Goal: Transaction & Acquisition: Purchase product/service

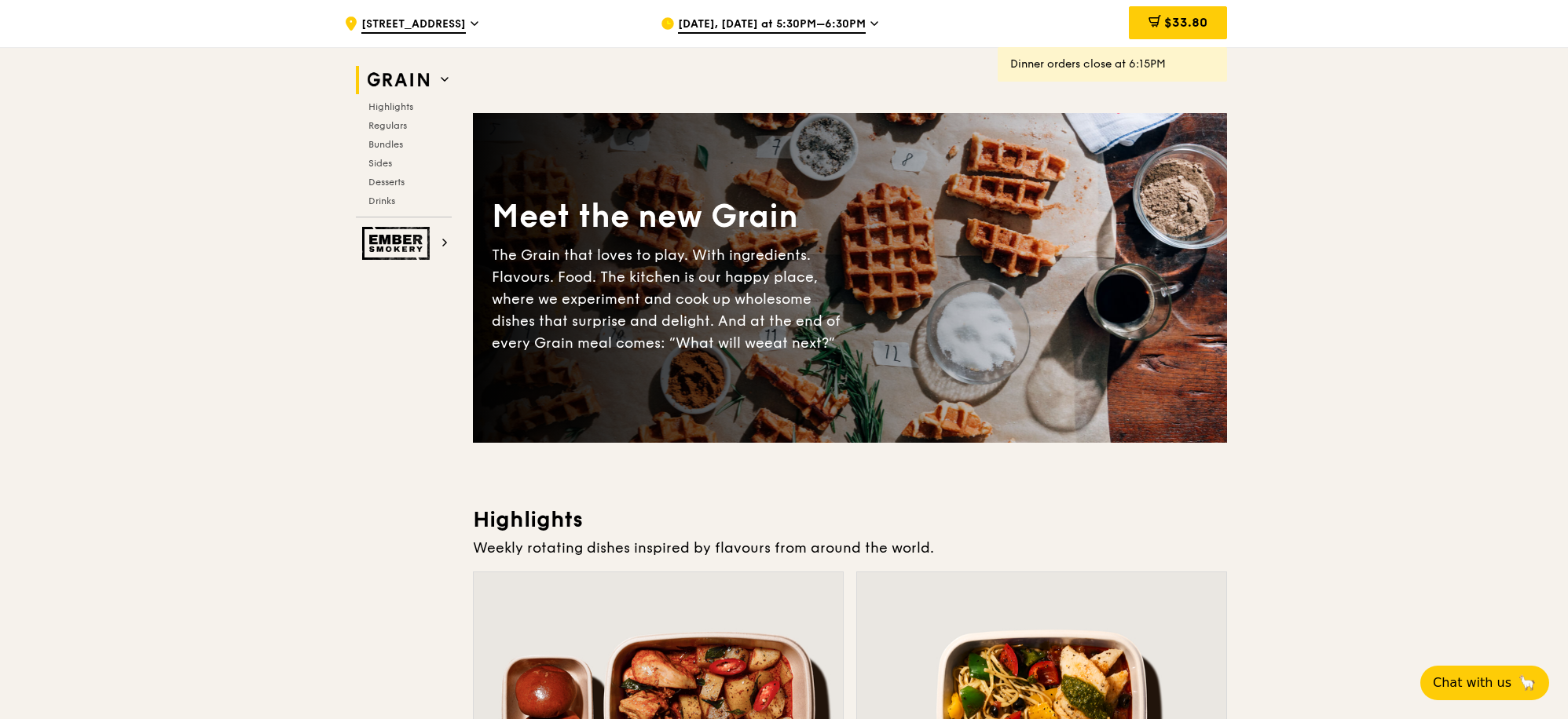
scroll to position [142, 0]
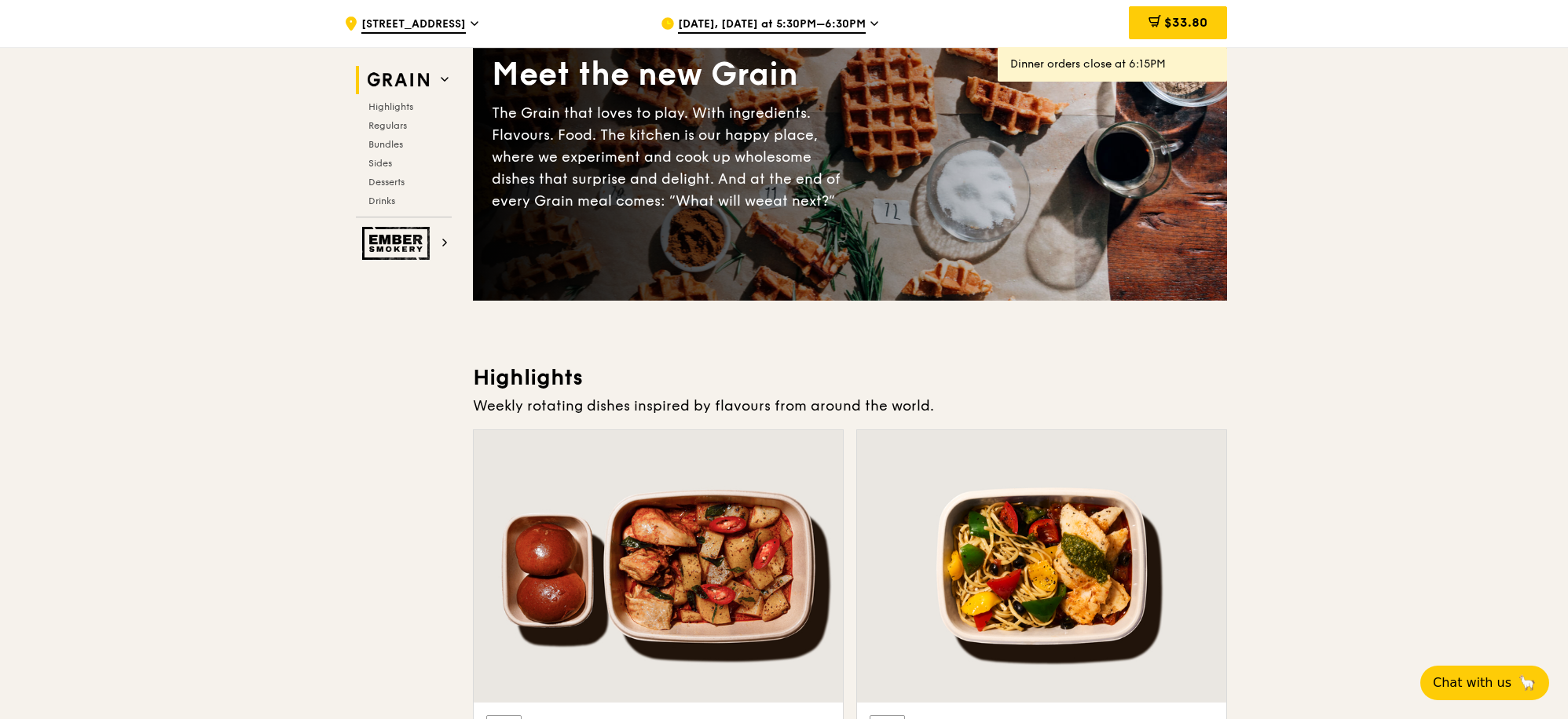
click at [870, 22] on icon at bounding box center [874, 24] width 8 height 15
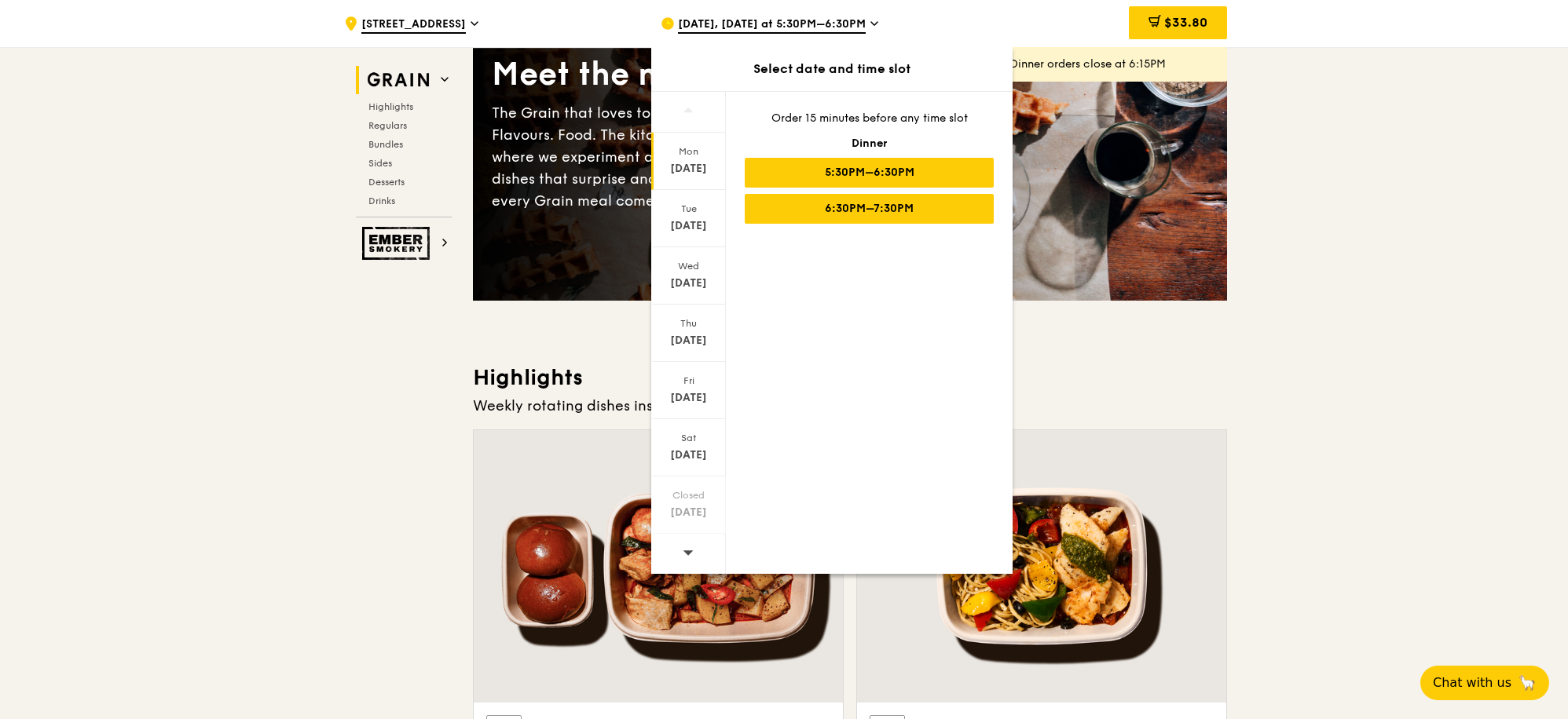
click at [849, 214] on div "6:30PM–7:30PM" at bounding box center [869, 208] width 249 height 30
click at [870, 210] on div "6:30PM–7:30PM" at bounding box center [869, 208] width 249 height 30
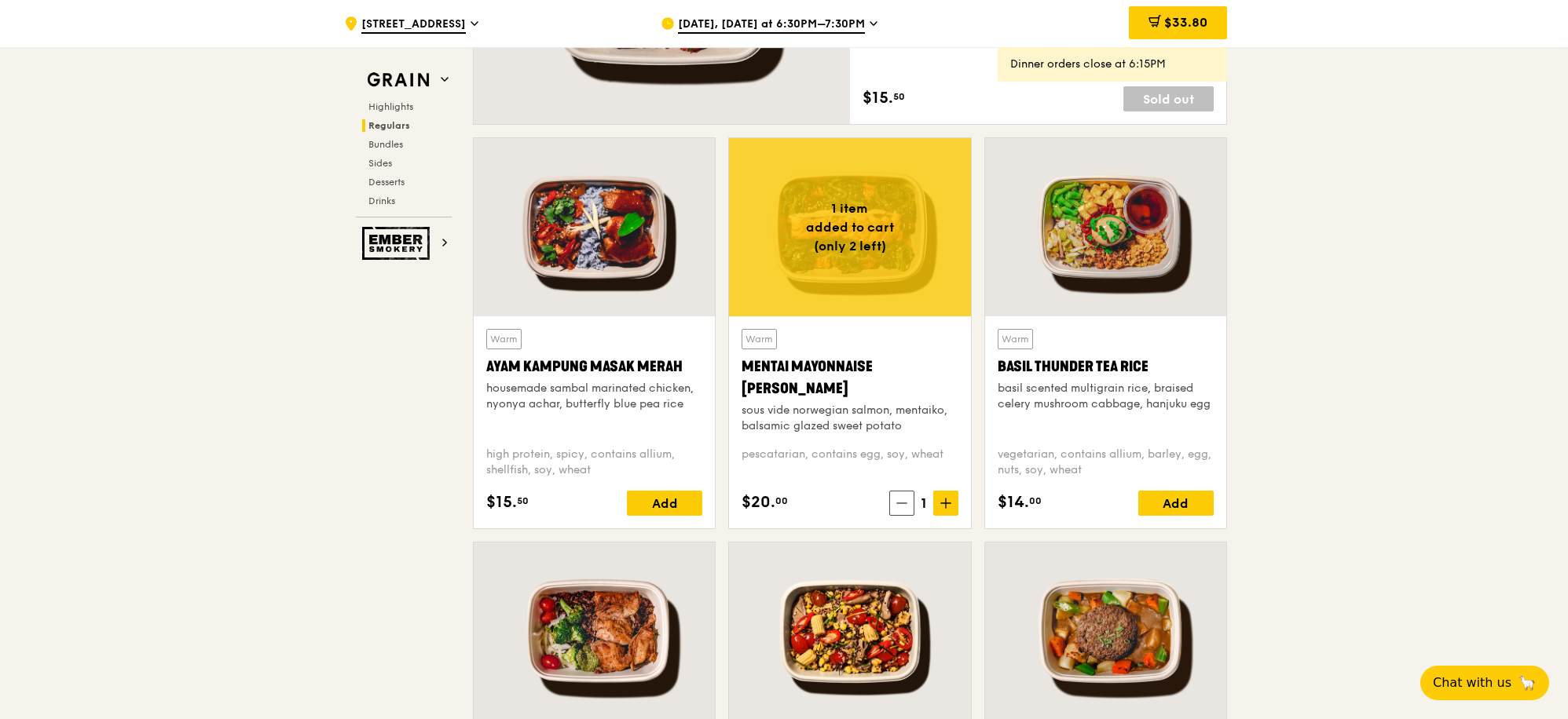
scroll to position [1325, 0]
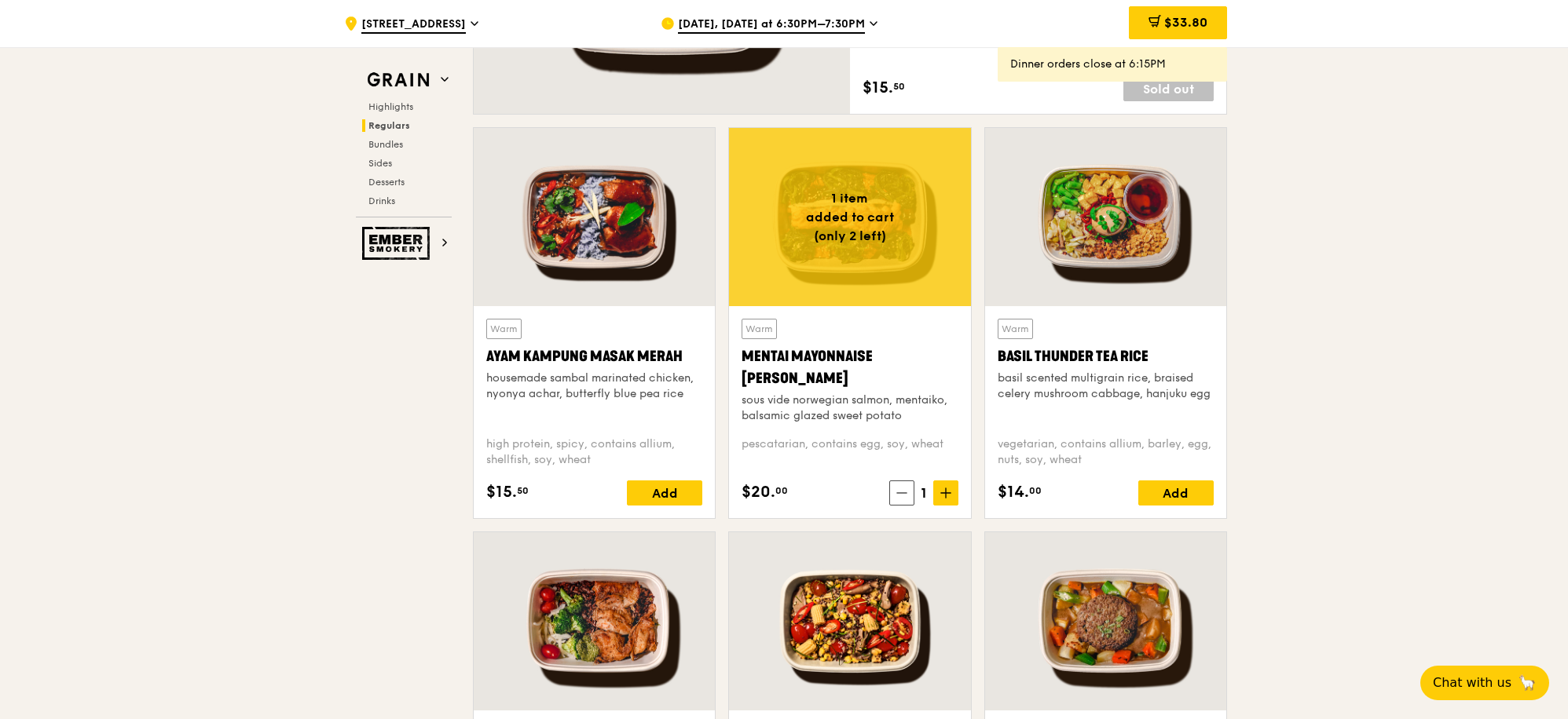
drag, startPoint x: 682, startPoint y: 356, endPoint x: 472, endPoint y: 353, distance: 210.0
click at [472, 353] on div "Warm Ayam [GEOGRAPHIC_DATA] housemade sambal marinated chicken, nyonya achar, b…" at bounding box center [594, 329] width 256 height 404
copy div "Ayam Kampung Masak Merah"
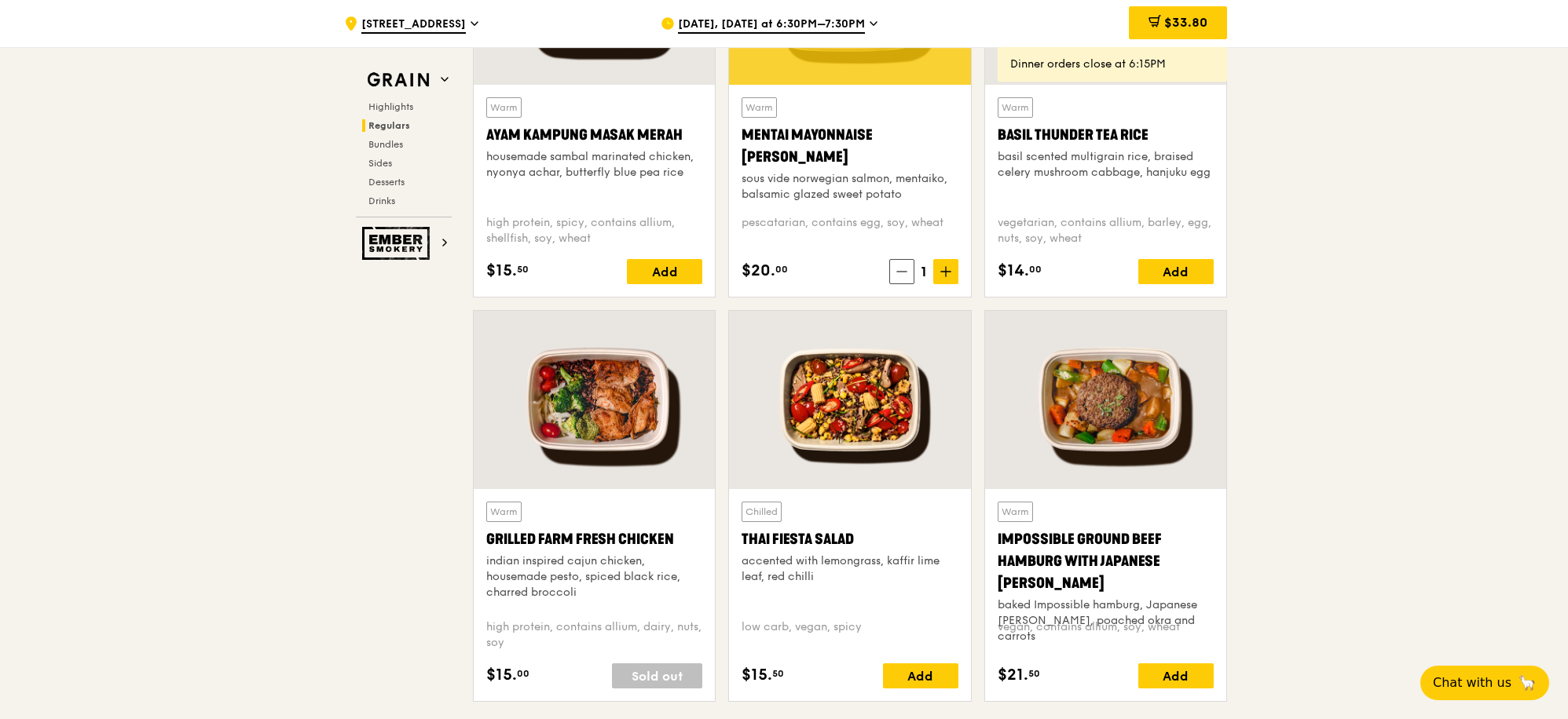
scroll to position [1586, 0]
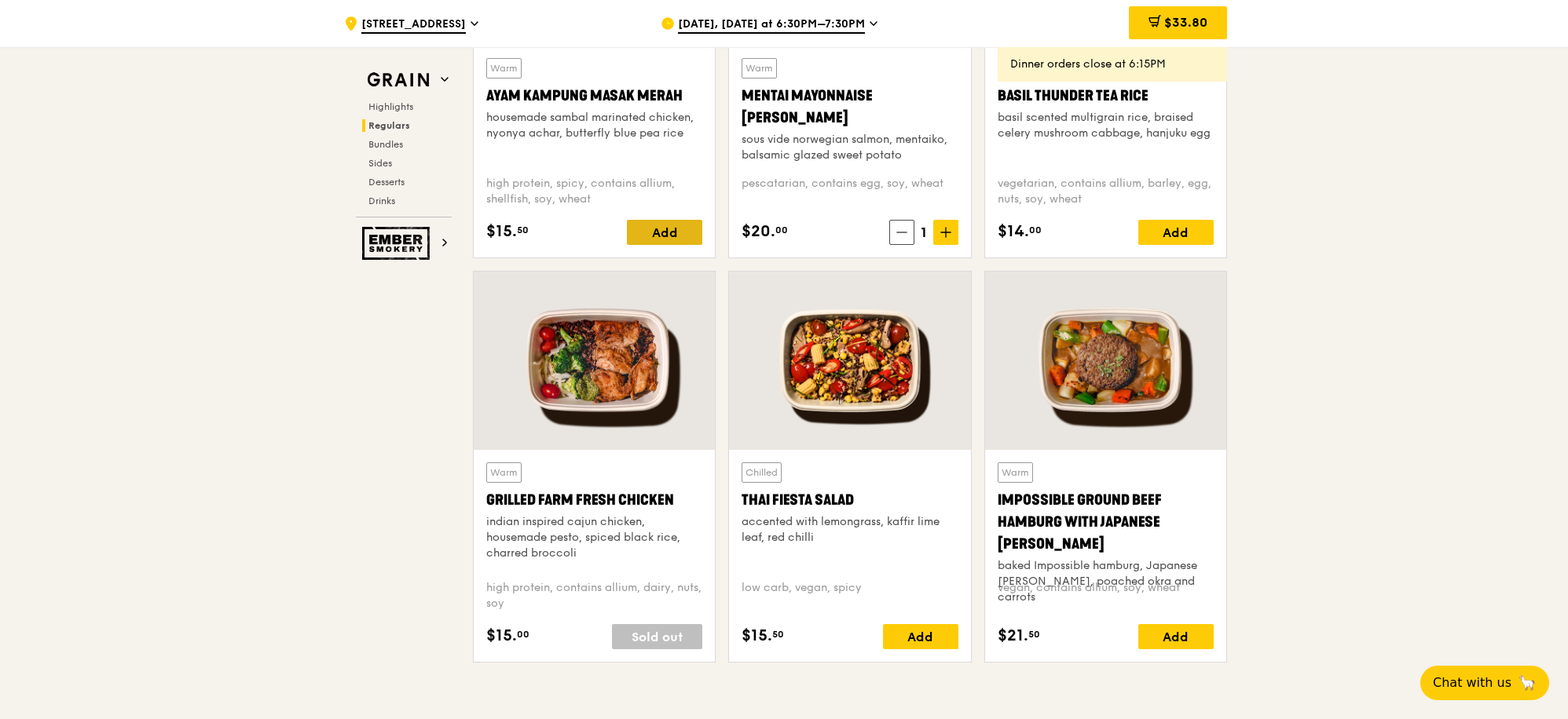
click at [668, 222] on div "Add" at bounding box center [664, 233] width 75 height 25
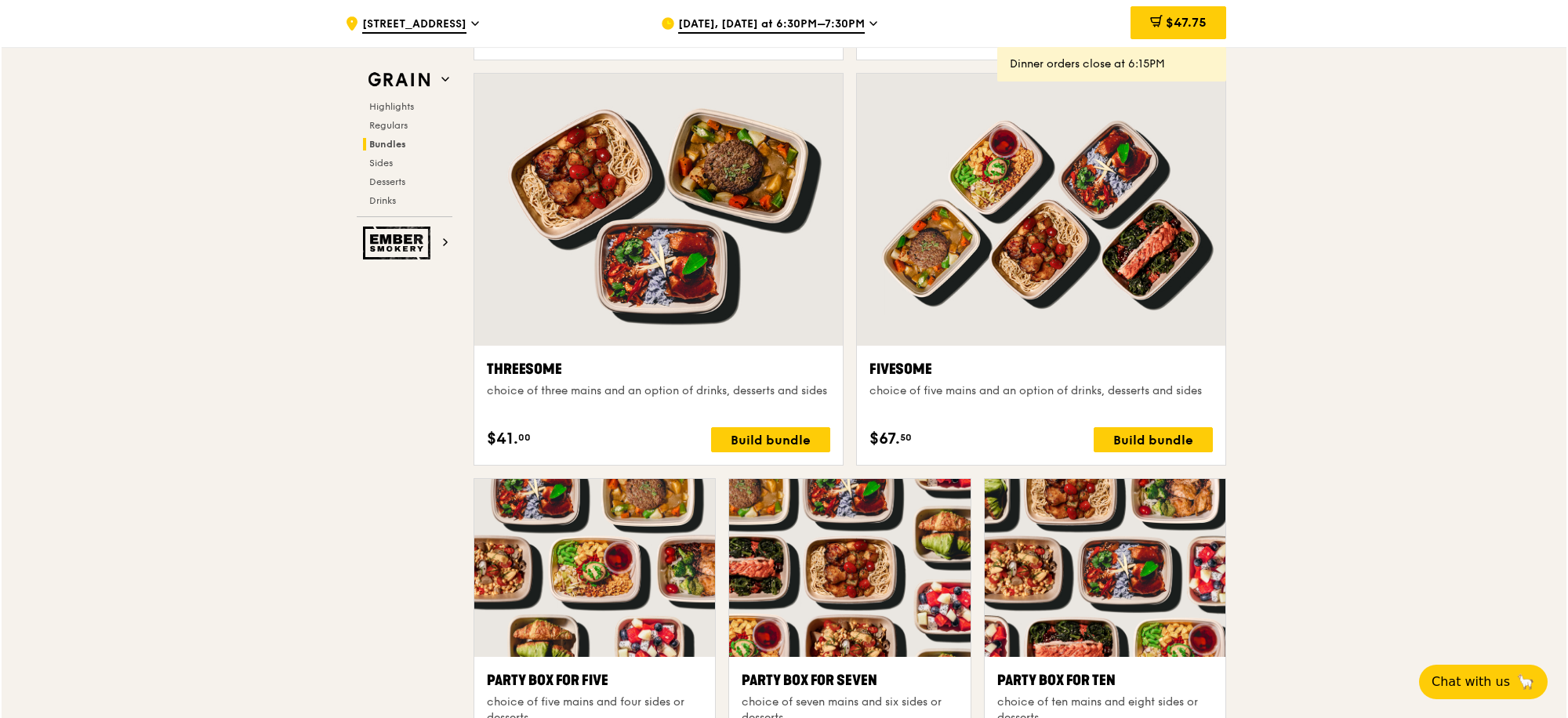
scroll to position [2919, 0]
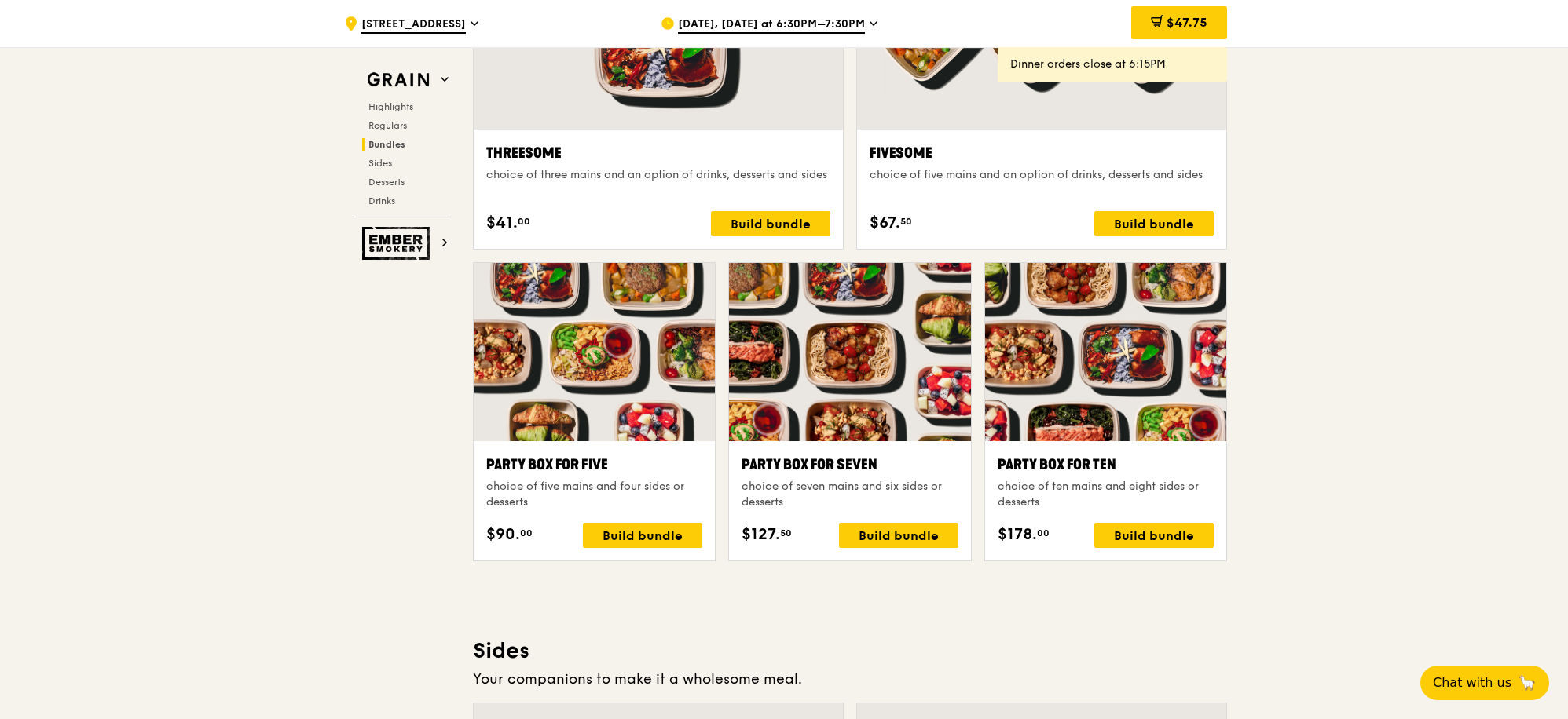
click at [534, 150] on div "Threesome" at bounding box center [658, 153] width 344 height 22
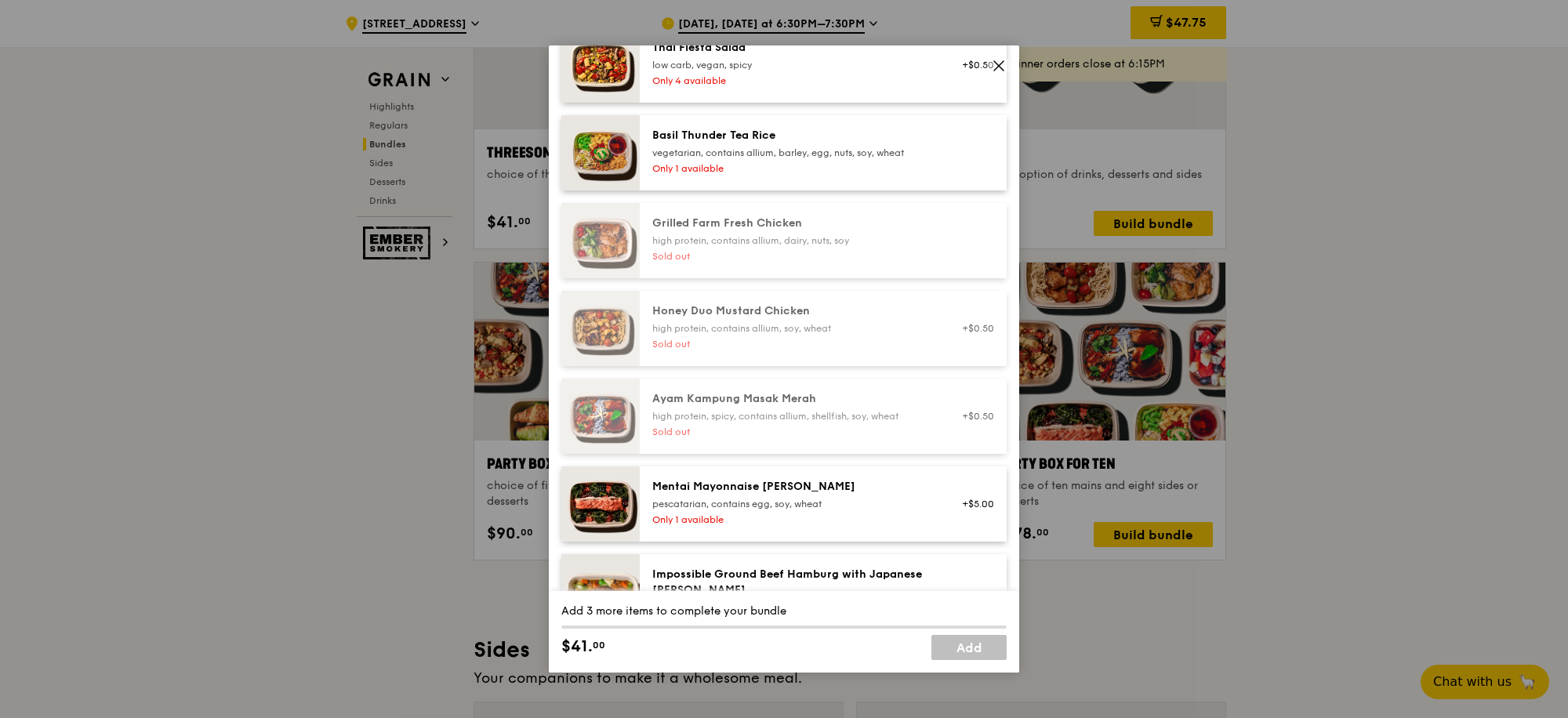
scroll to position [0, 0]
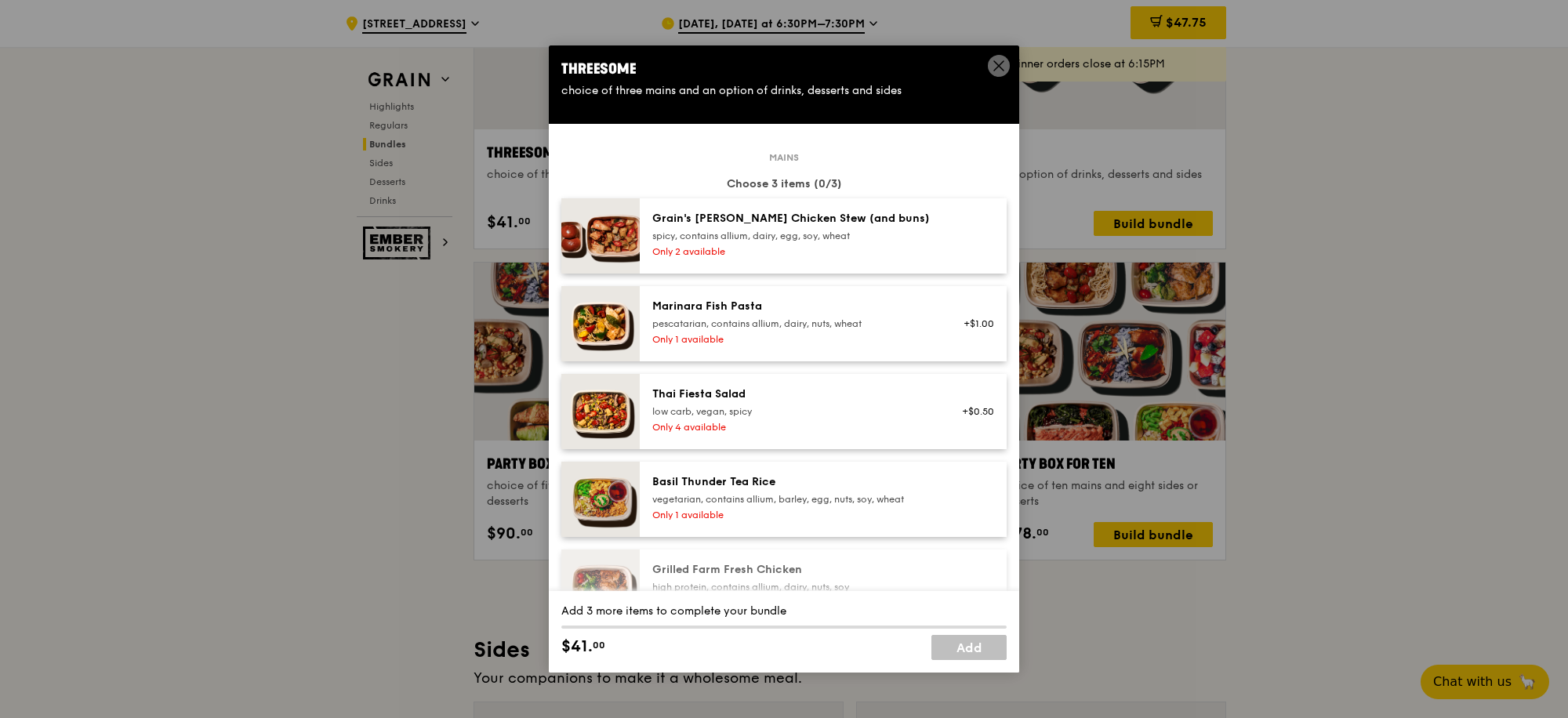
click at [723, 314] on div "Marinara Fish Pasta" at bounding box center [794, 306] width 281 height 15
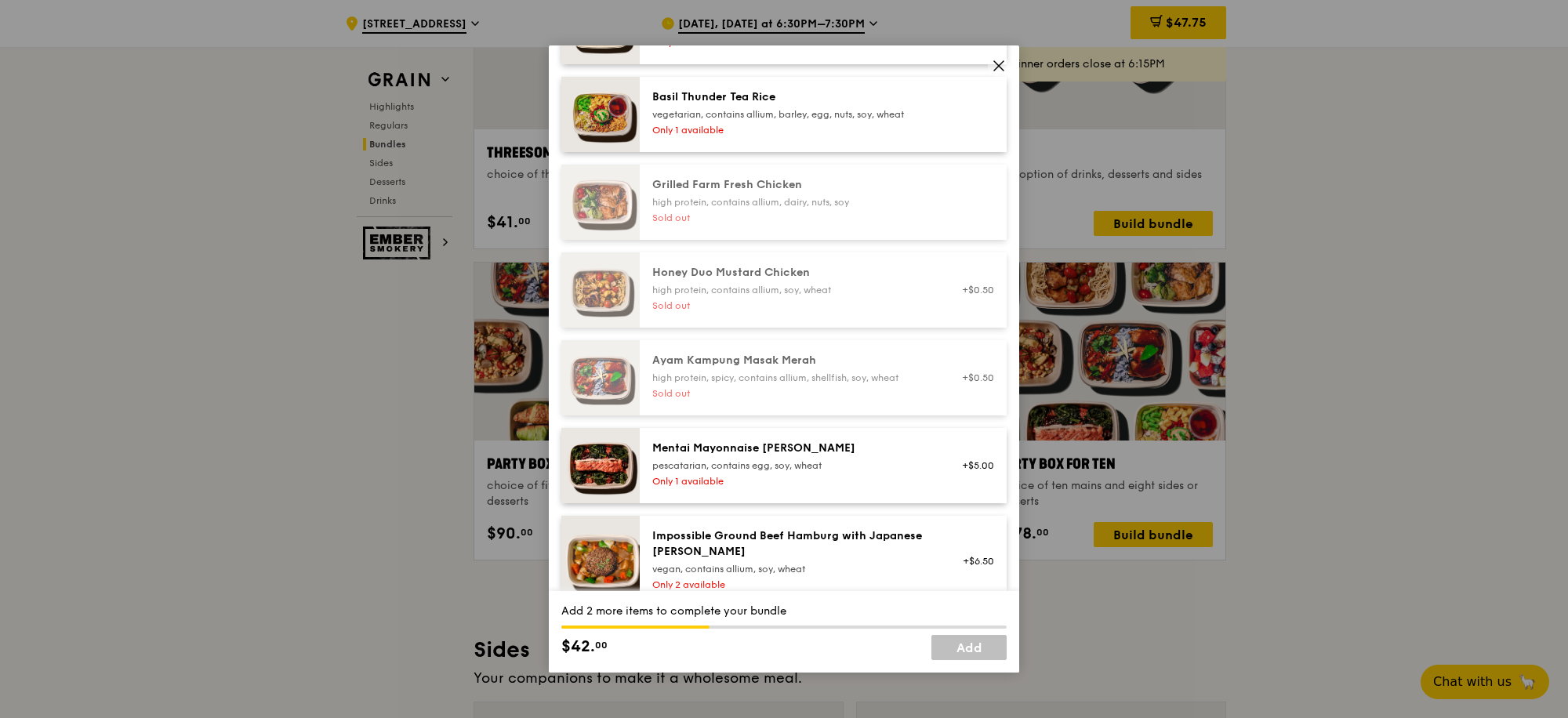
scroll to position [405, 0]
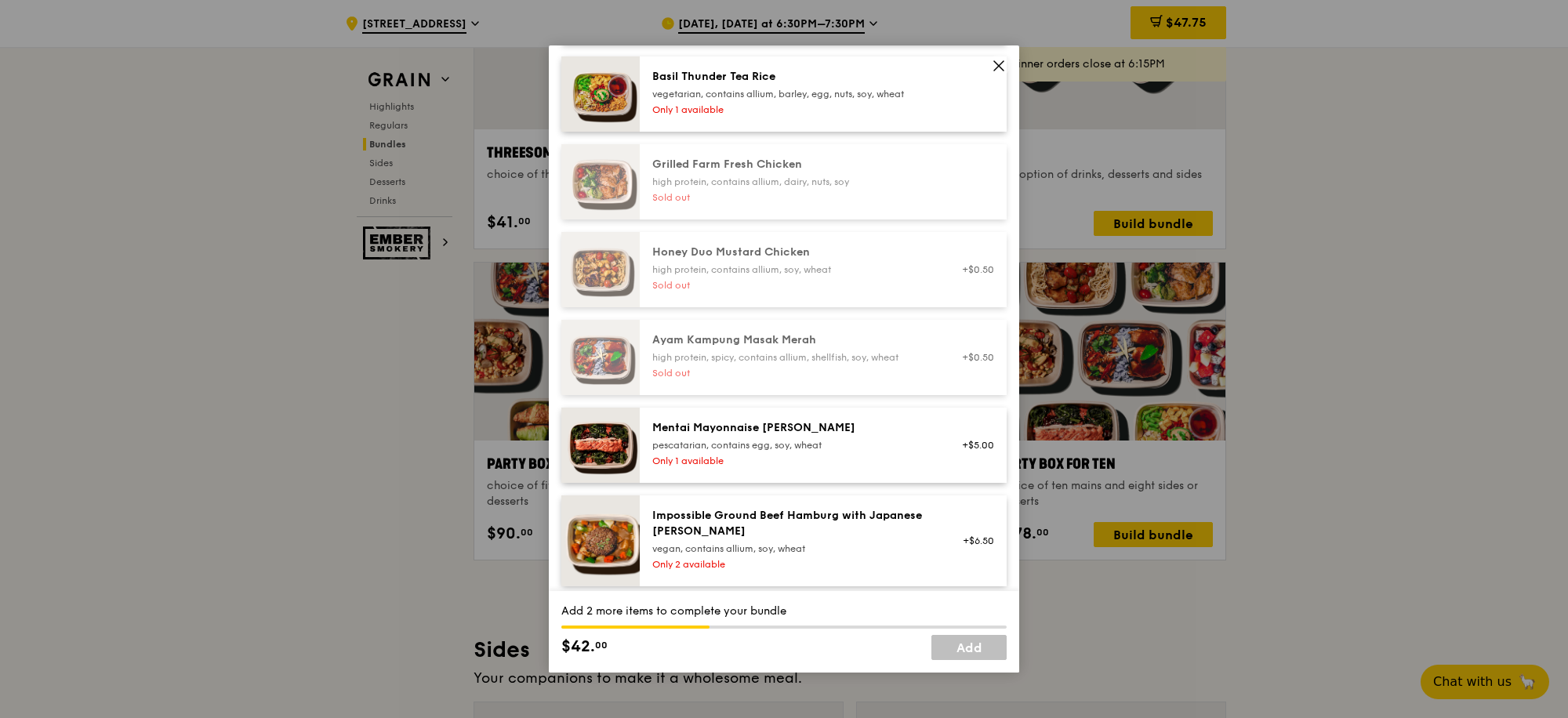
click at [761, 436] on div "Mentai Mayonnaise [PERSON_NAME]" at bounding box center [794, 428] width 281 height 15
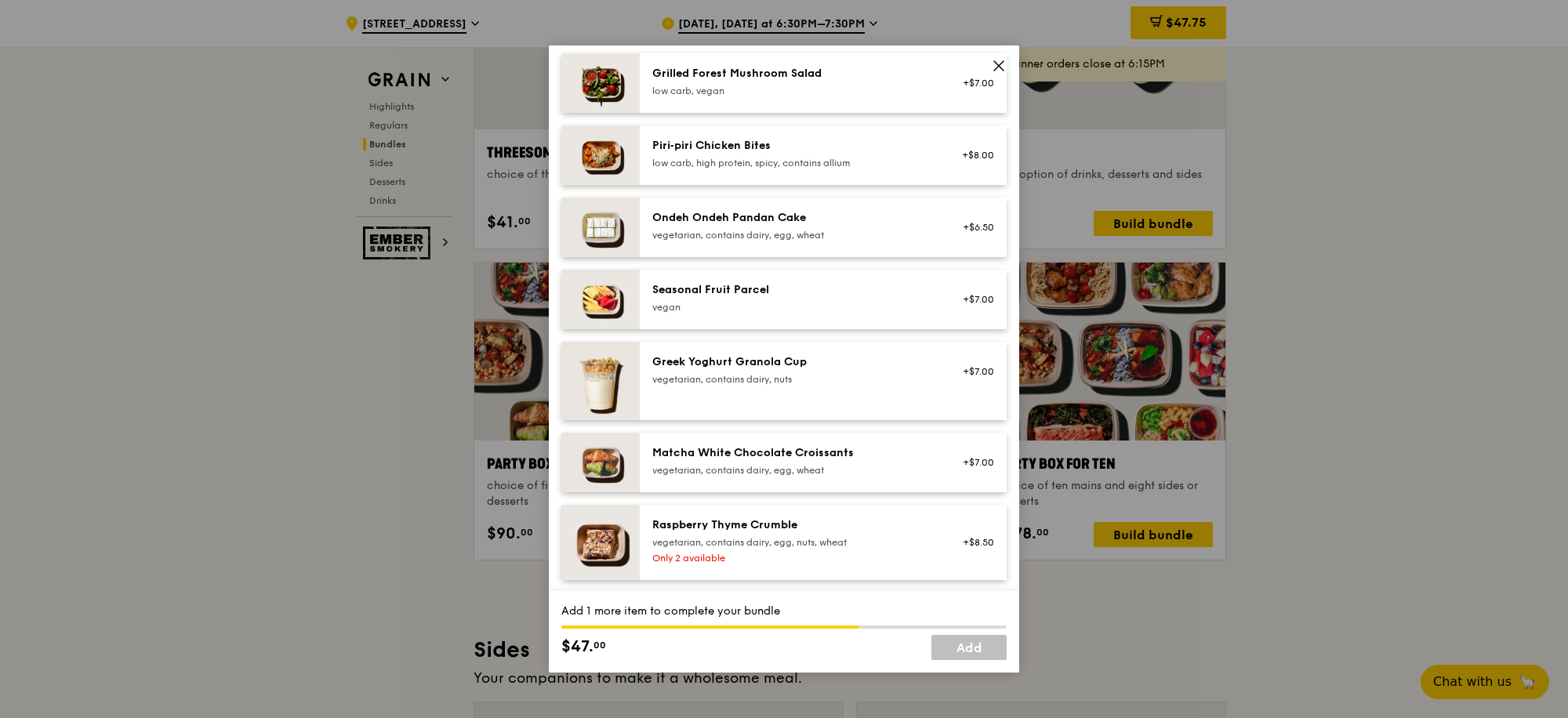
scroll to position [1250, 0]
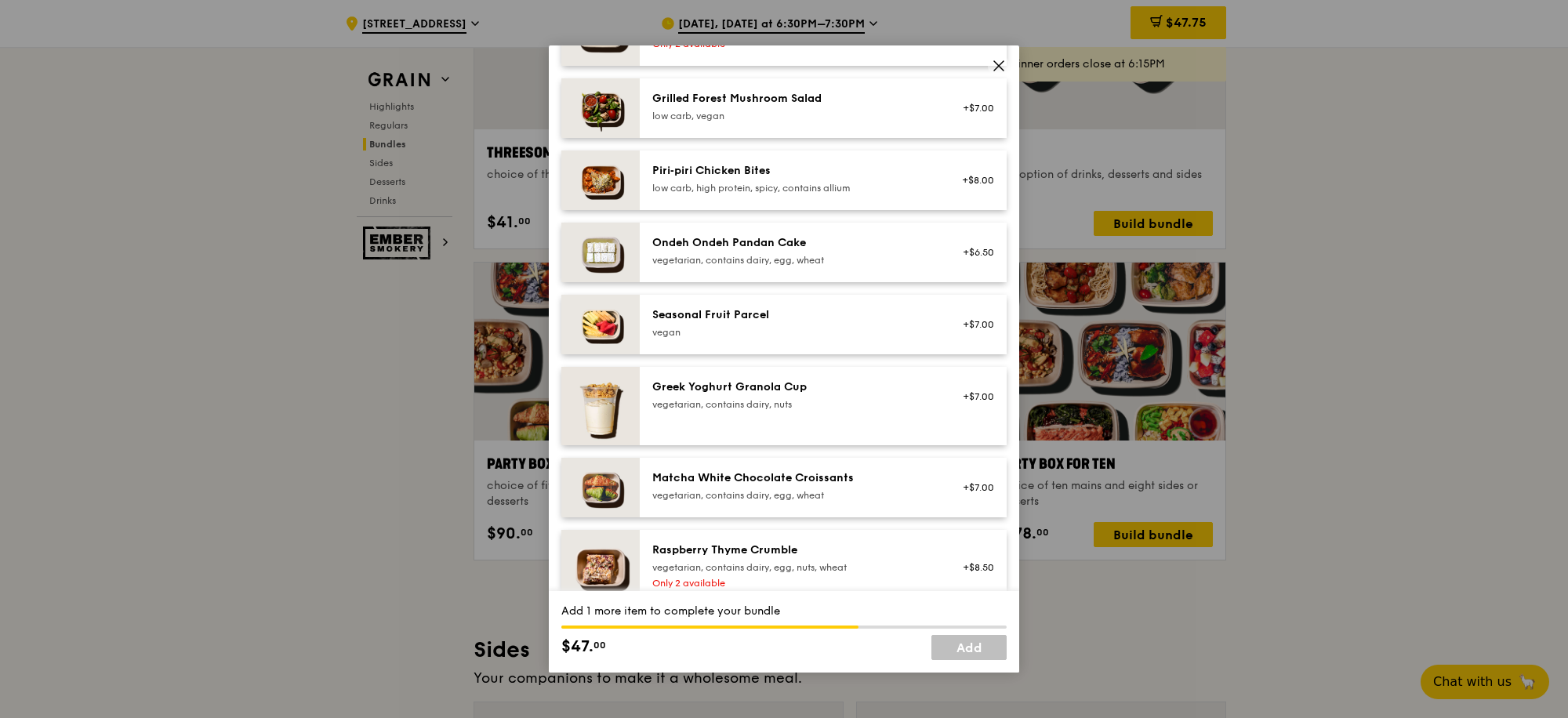
click at [733, 179] on div "Piri‑piri Chicken Bites" at bounding box center [794, 171] width 281 height 15
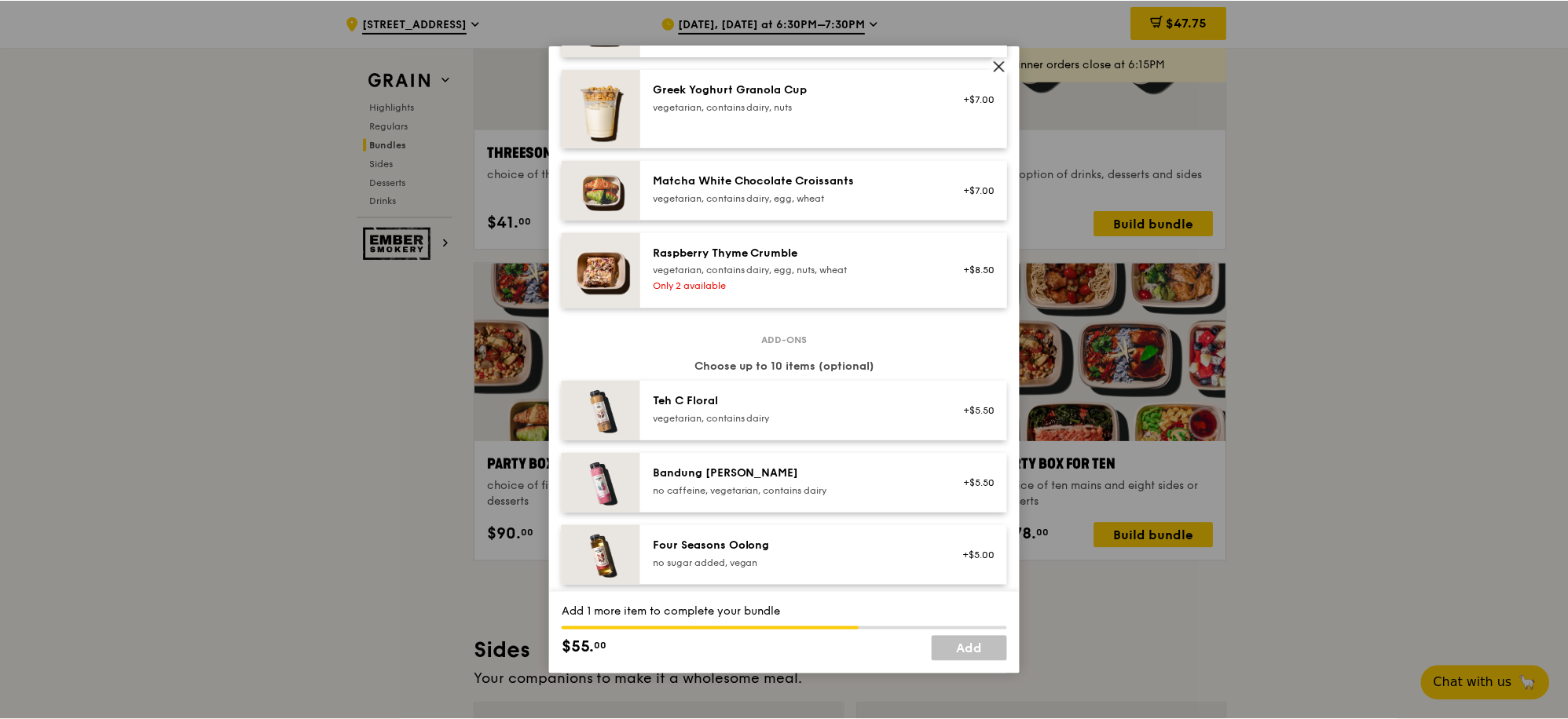
scroll to position [1540, 0]
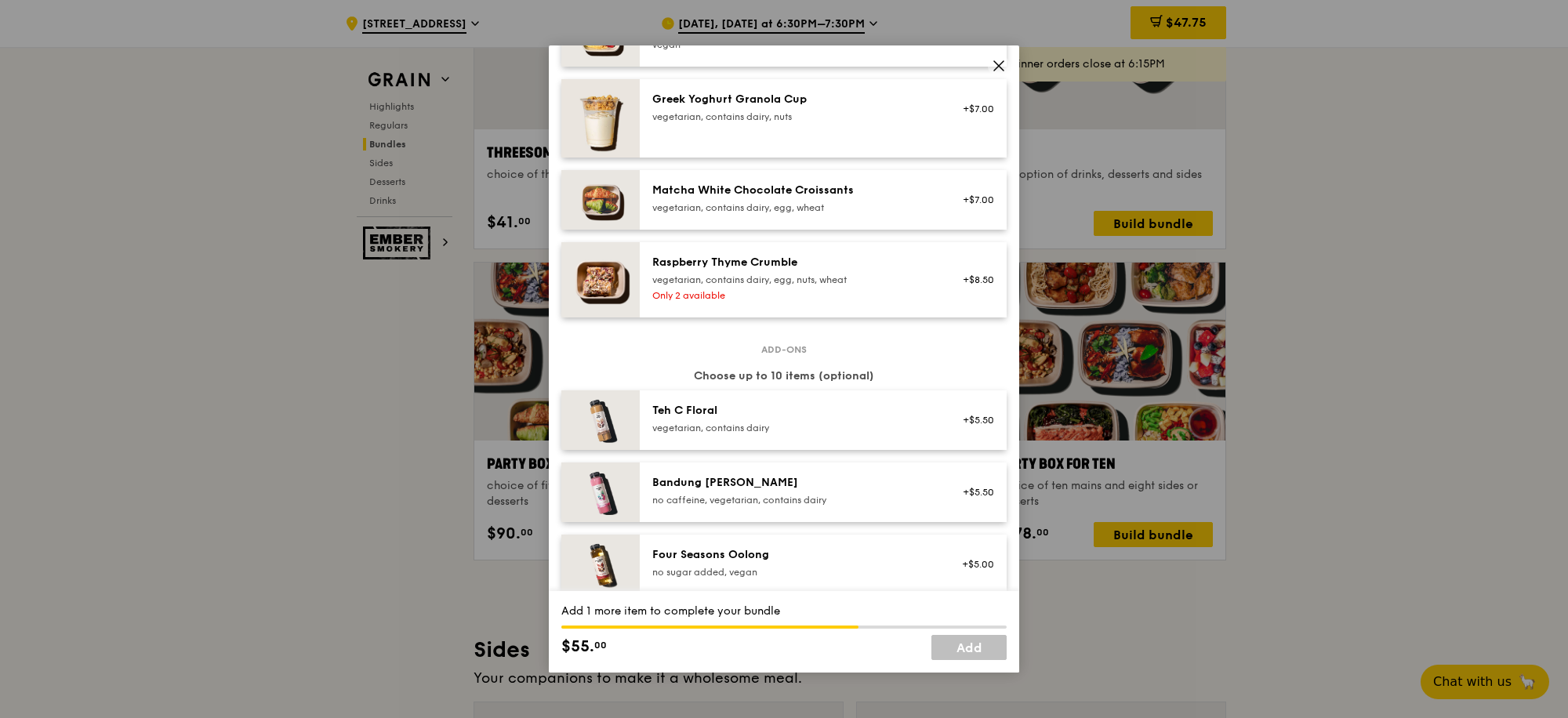
click at [1003, 64] on icon at bounding box center [999, 66] width 15 height 15
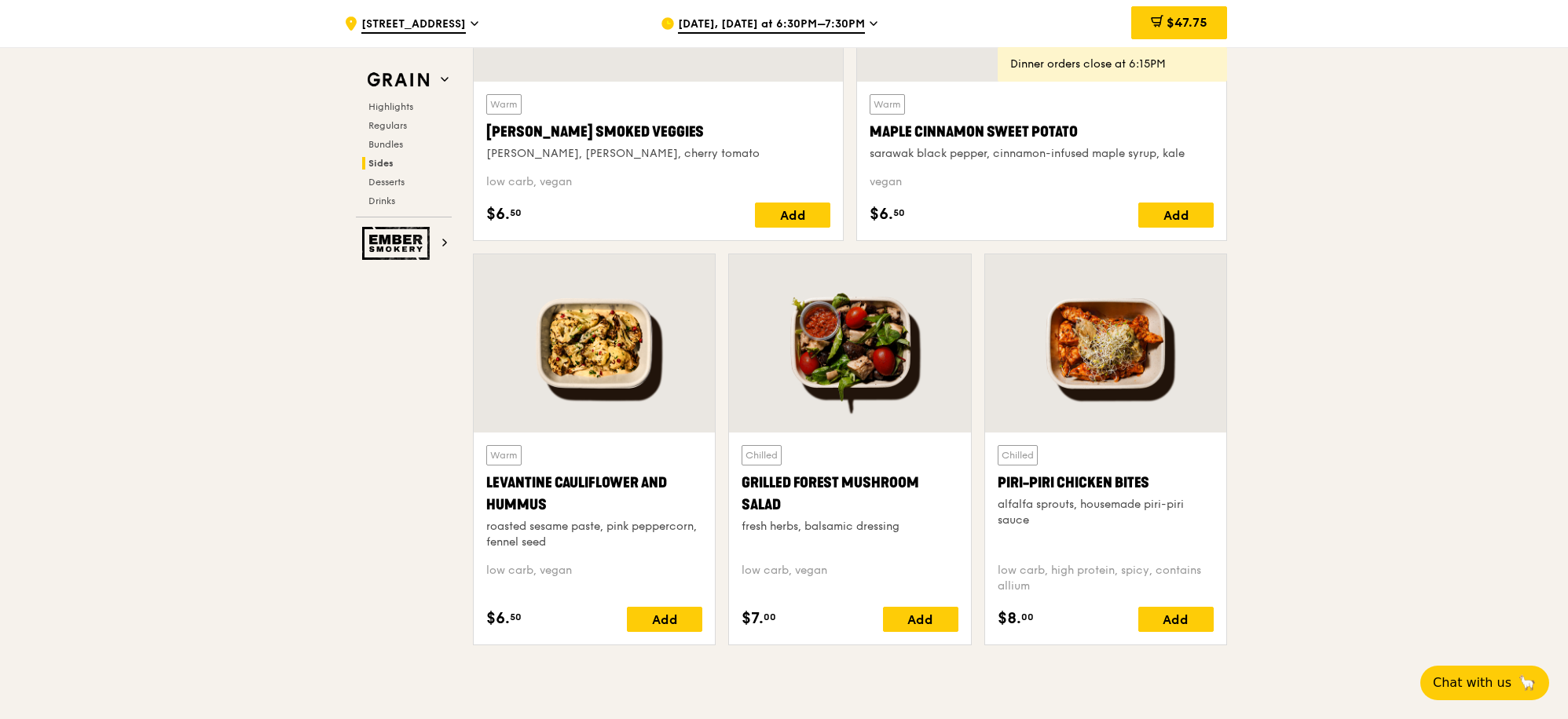
scroll to position [3828, 0]
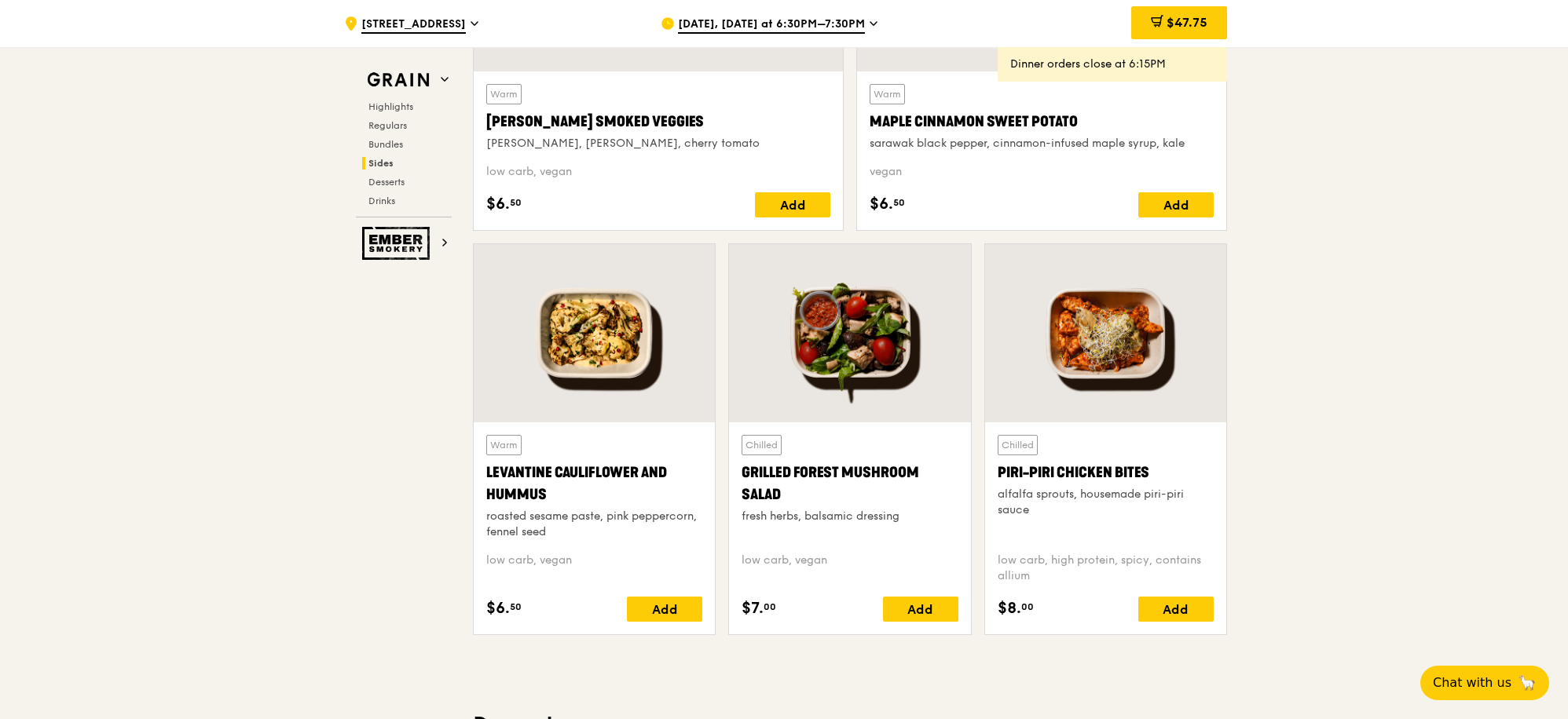
click at [1074, 340] on div at bounding box center [1105, 334] width 241 height 178
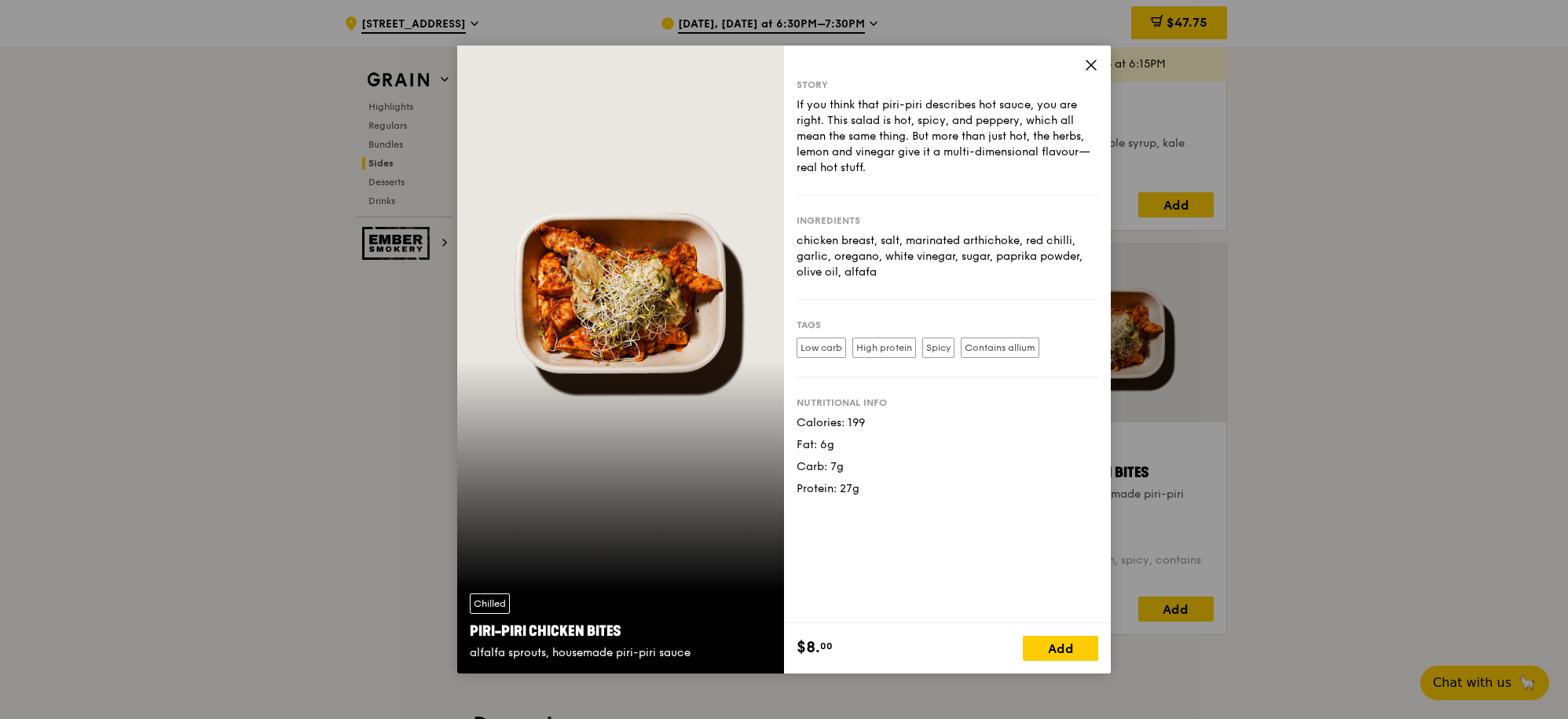
click at [1091, 63] on icon at bounding box center [1091, 65] width 15 height 15
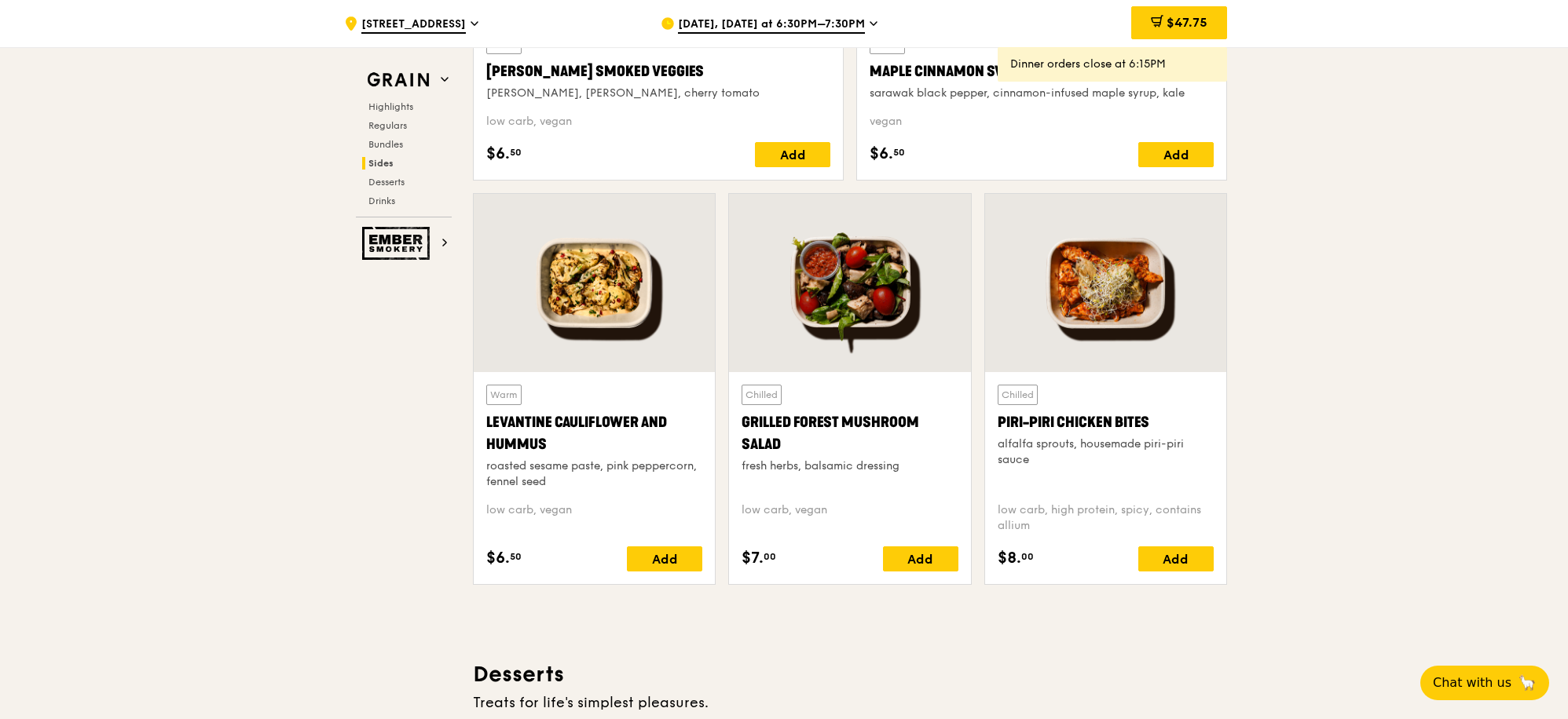
scroll to position [3896, 0]
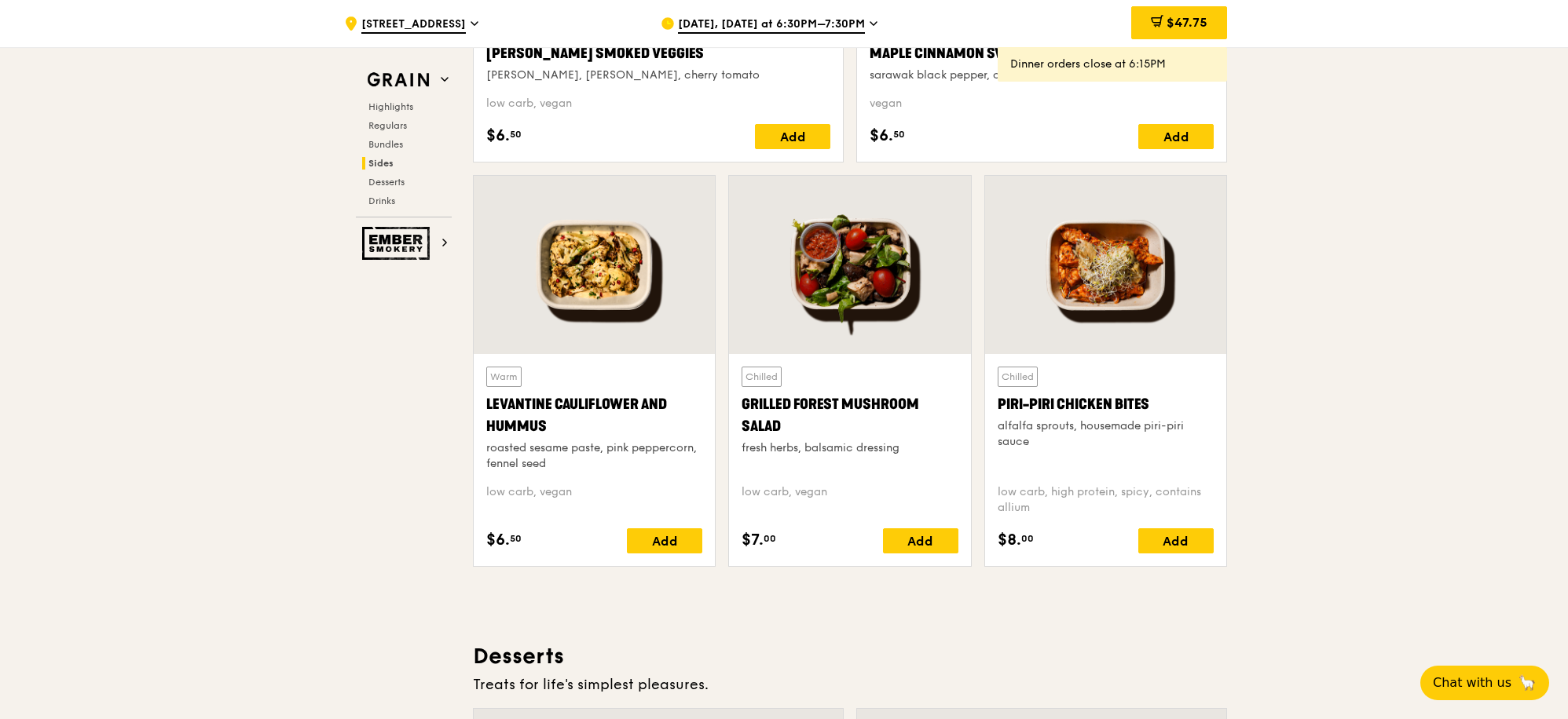
click at [583, 302] on div at bounding box center [594, 265] width 241 height 178
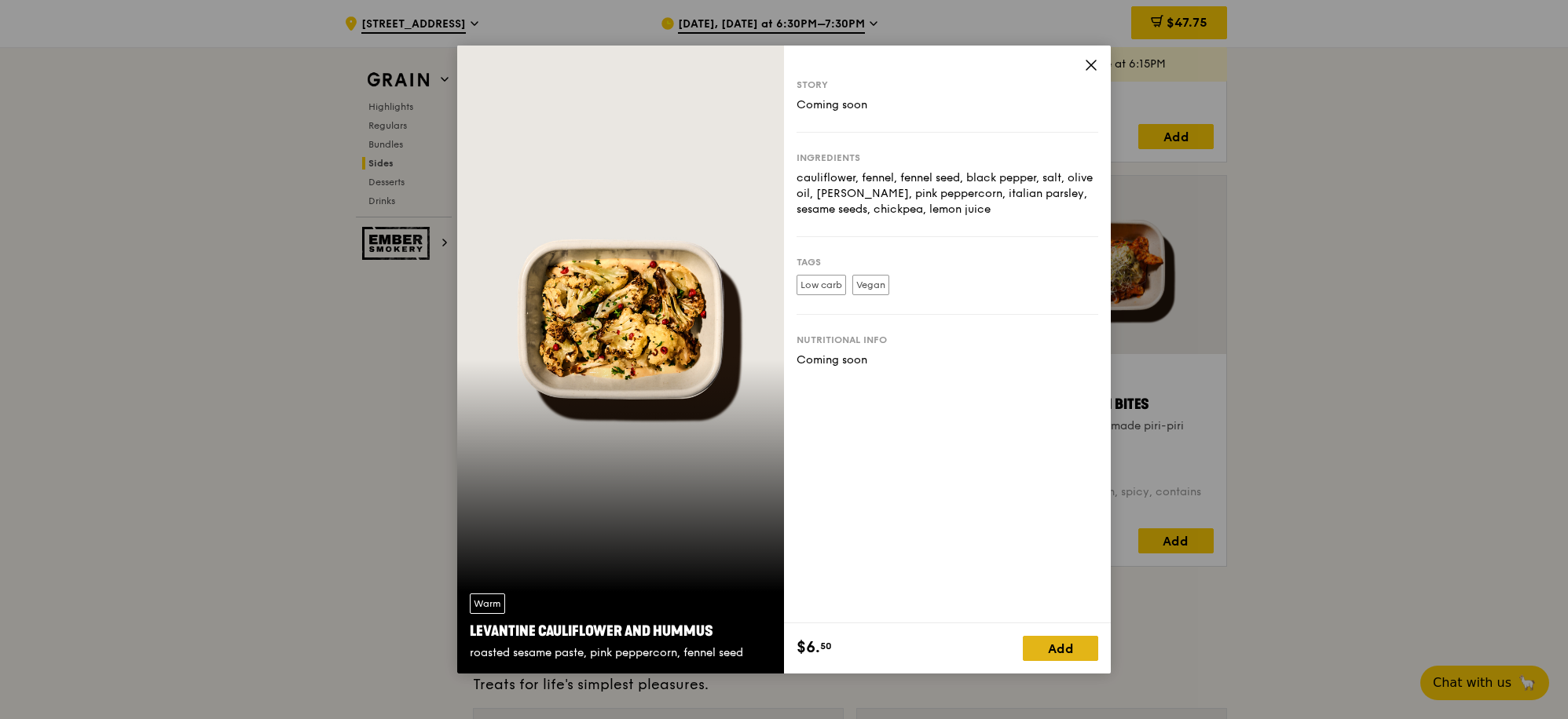
click at [1065, 648] on div "Add" at bounding box center [1060, 649] width 75 height 25
click at [1093, 65] on icon at bounding box center [1091, 65] width 15 height 15
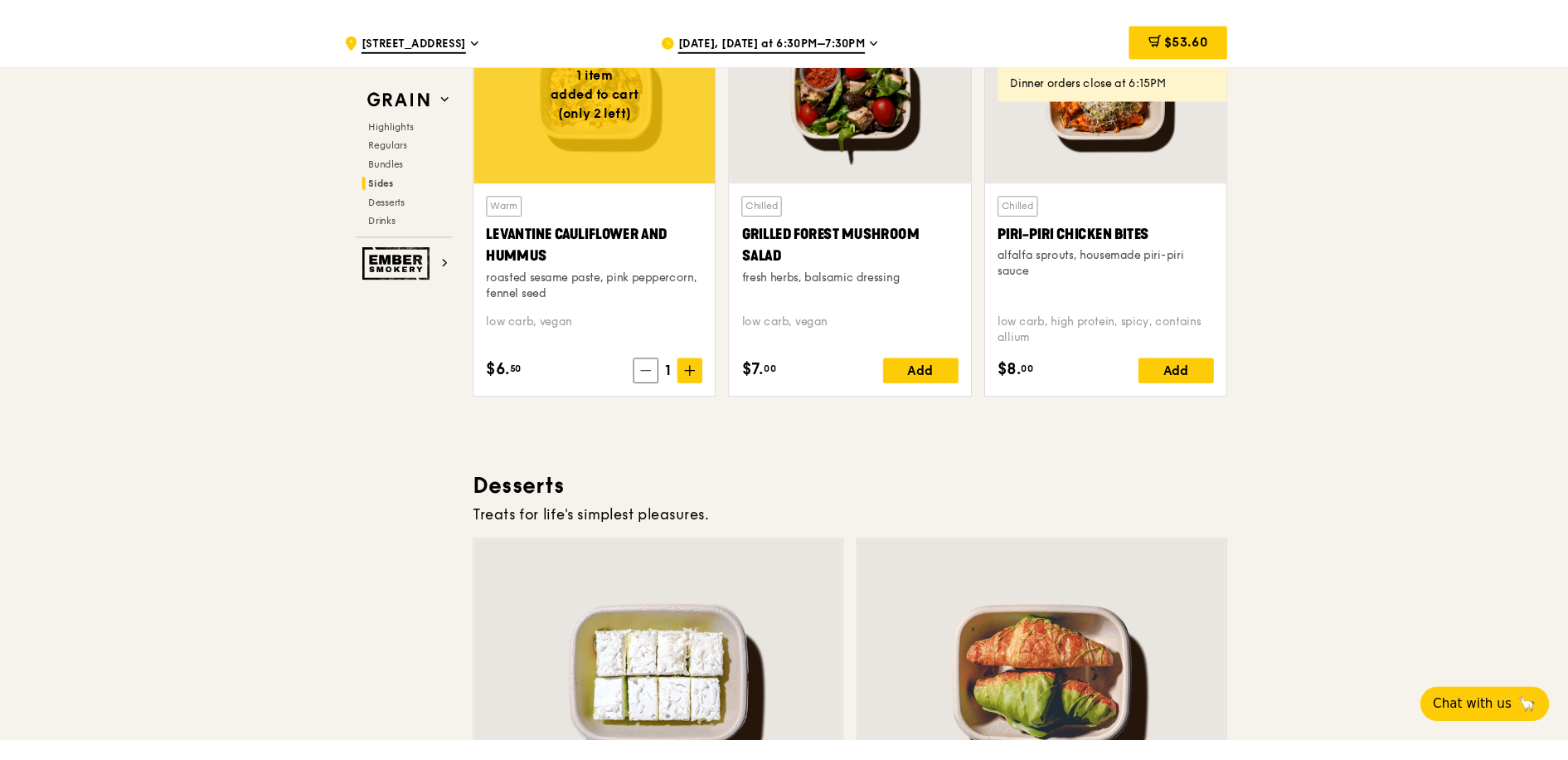
scroll to position [4234, 0]
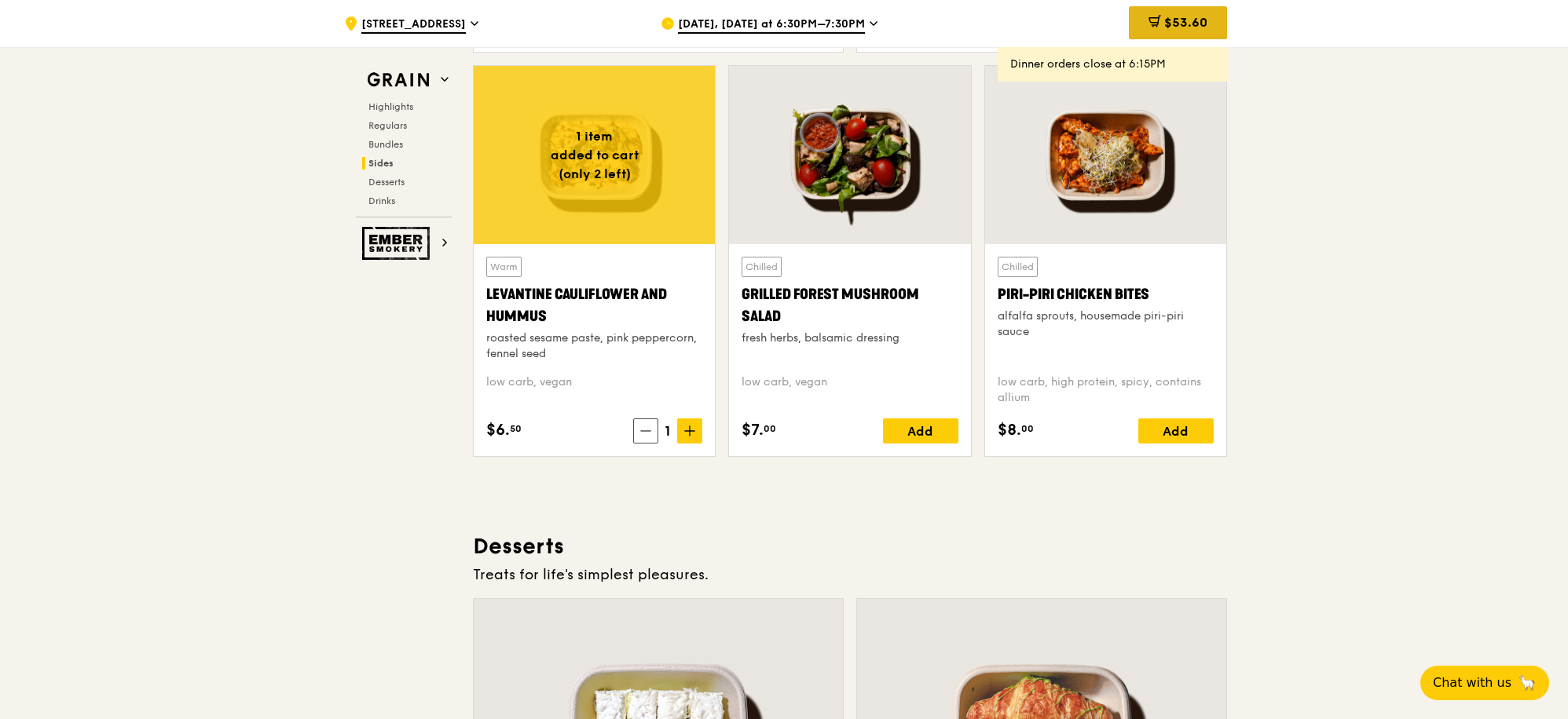
click at [1173, 20] on span "$53.60" at bounding box center [1185, 22] width 43 height 15
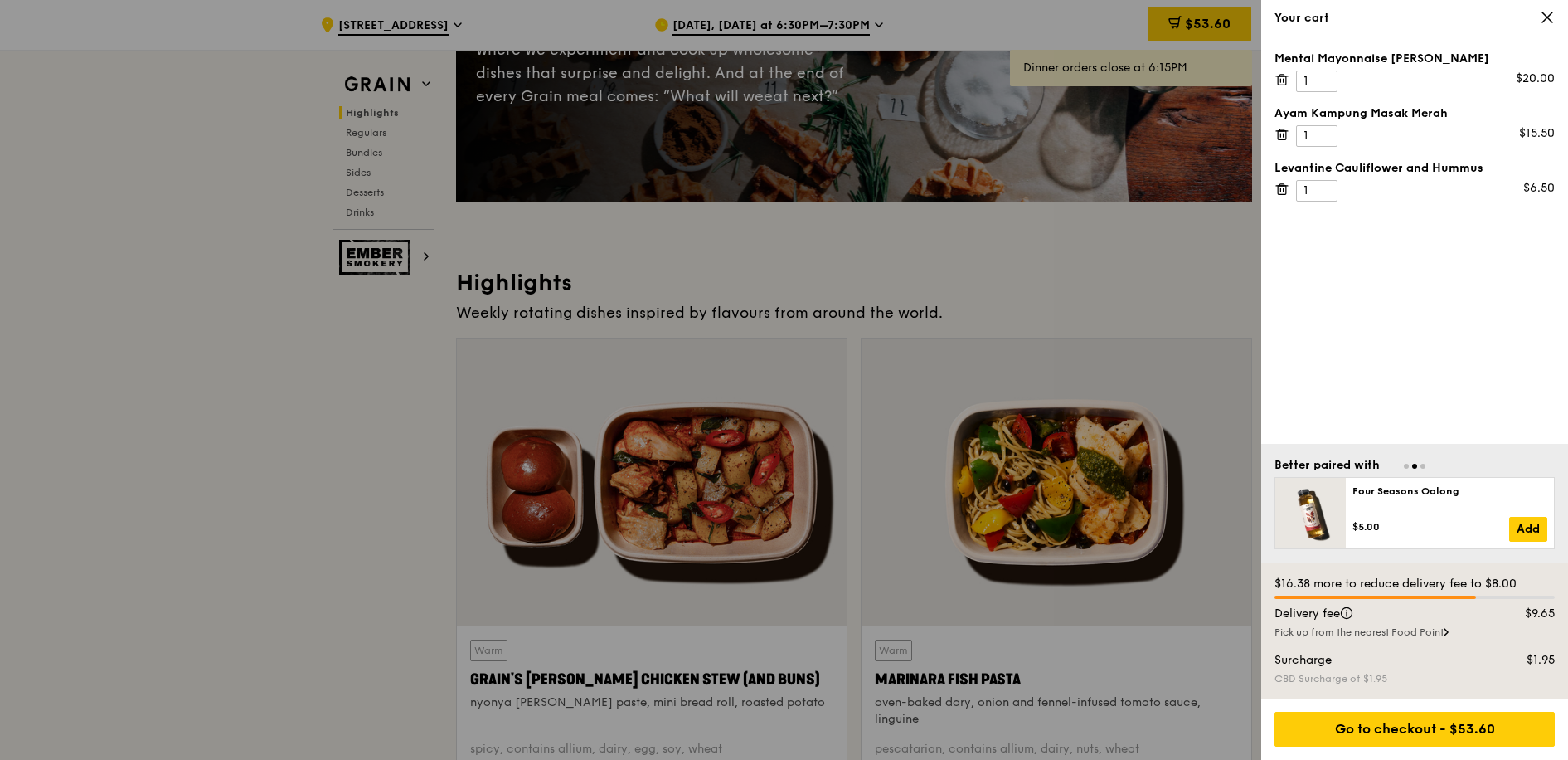
scroll to position [522, 0]
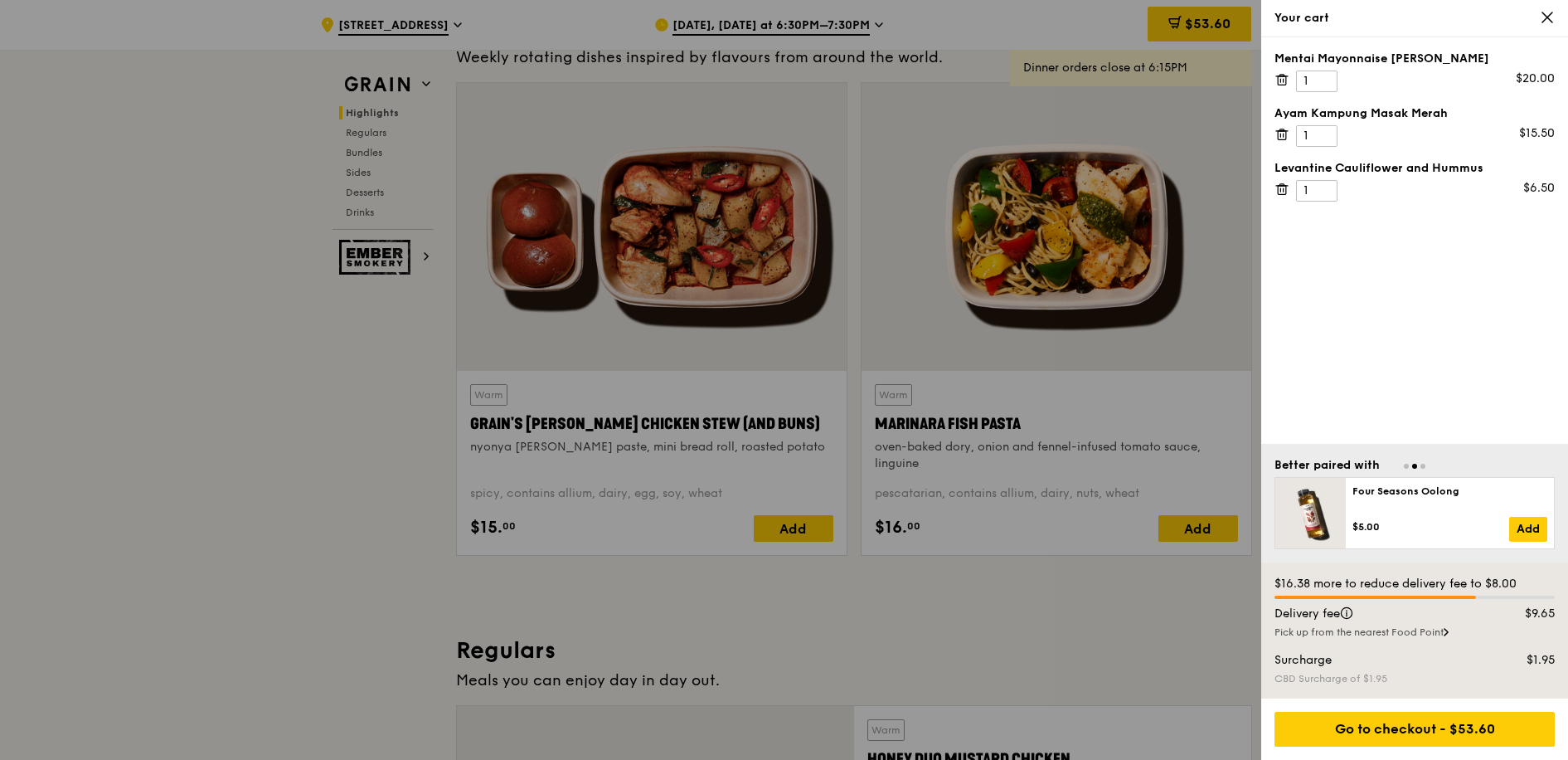
click at [1064, 330] on div at bounding box center [784, 380] width 1568 height 760
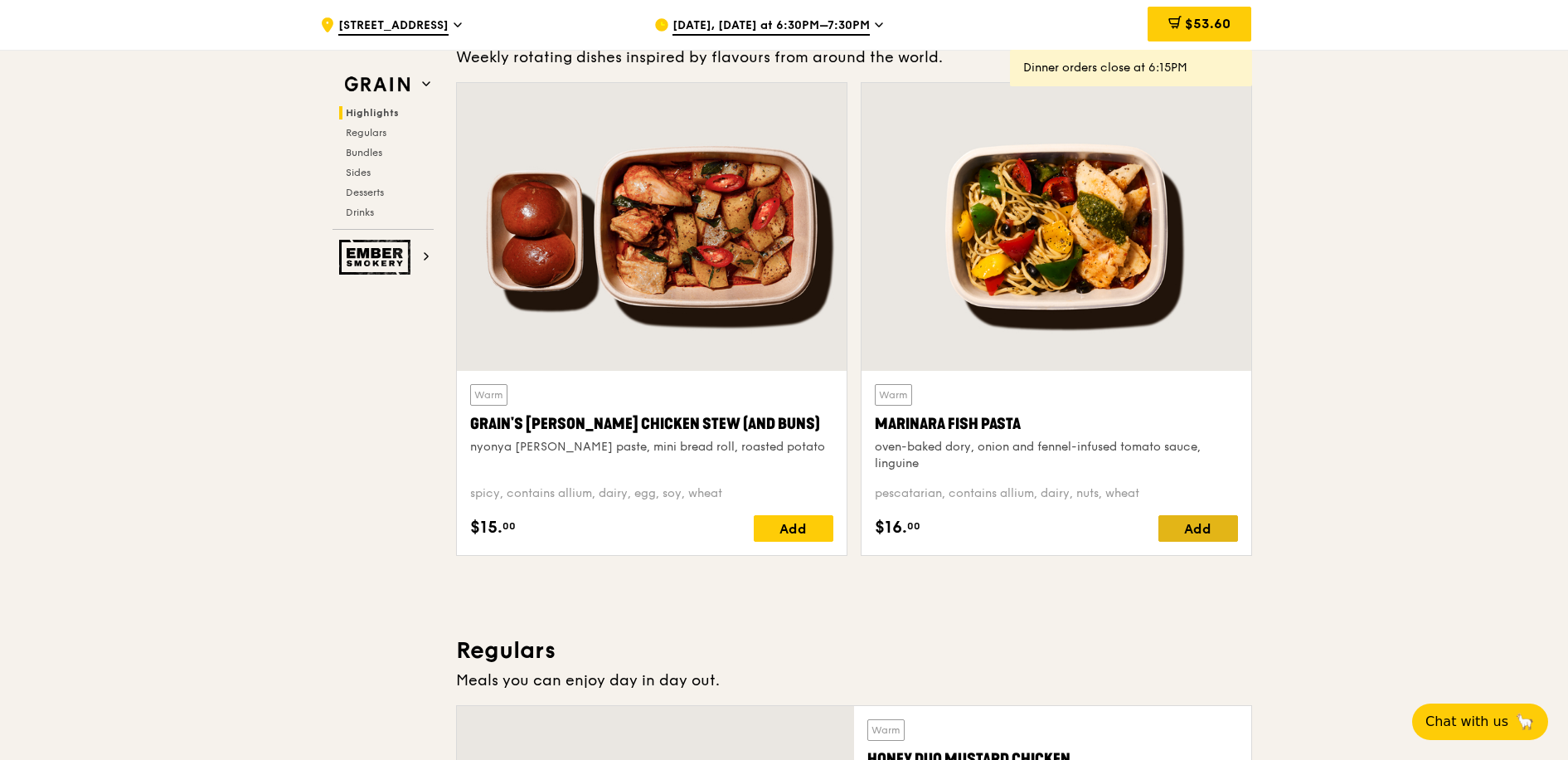
click at [1204, 535] on div "Add" at bounding box center [1197, 528] width 80 height 27
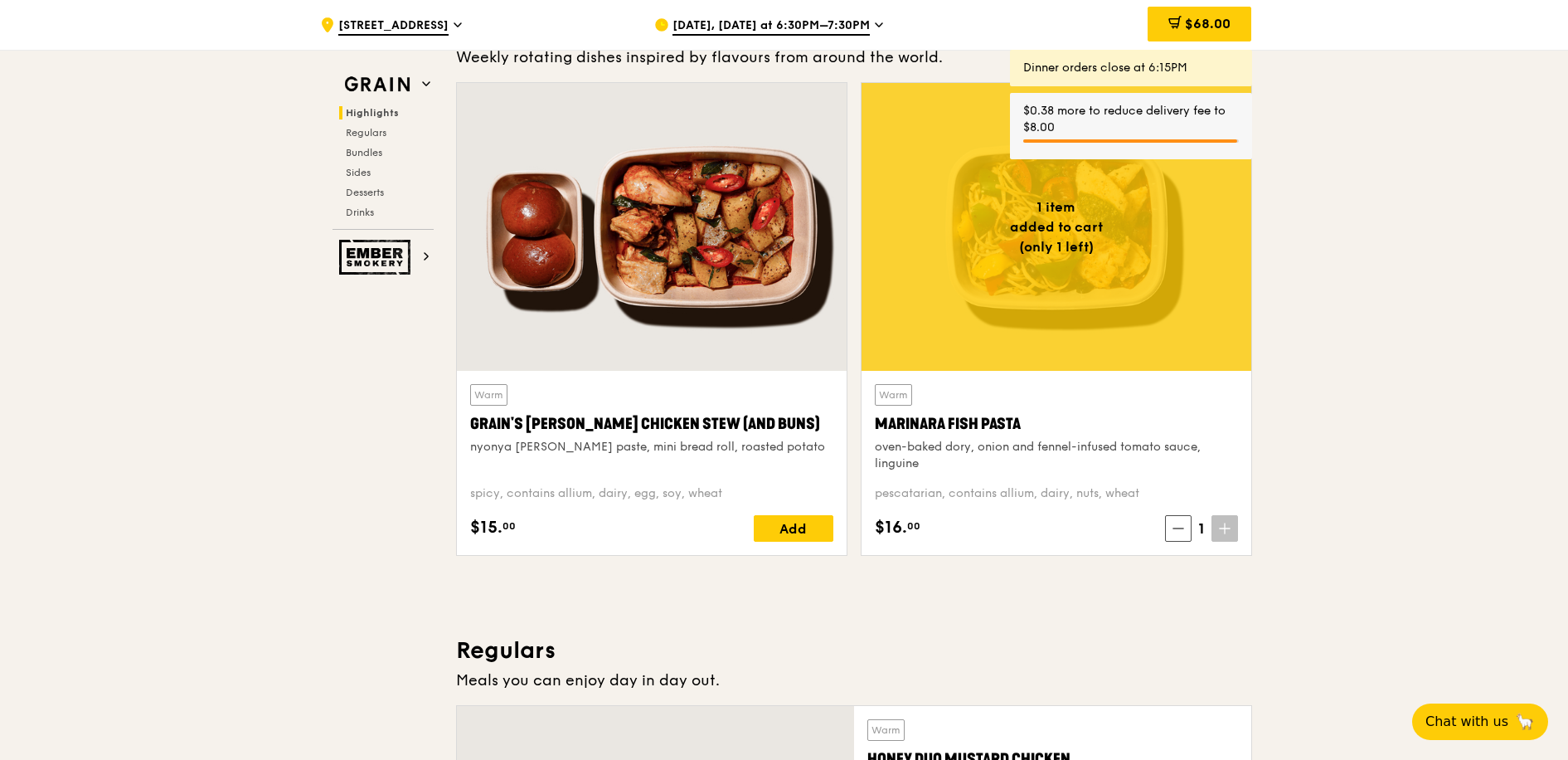
click at [1206, 27] on span "$68.00" at bounding box center [1207, 23] width 45 height 15
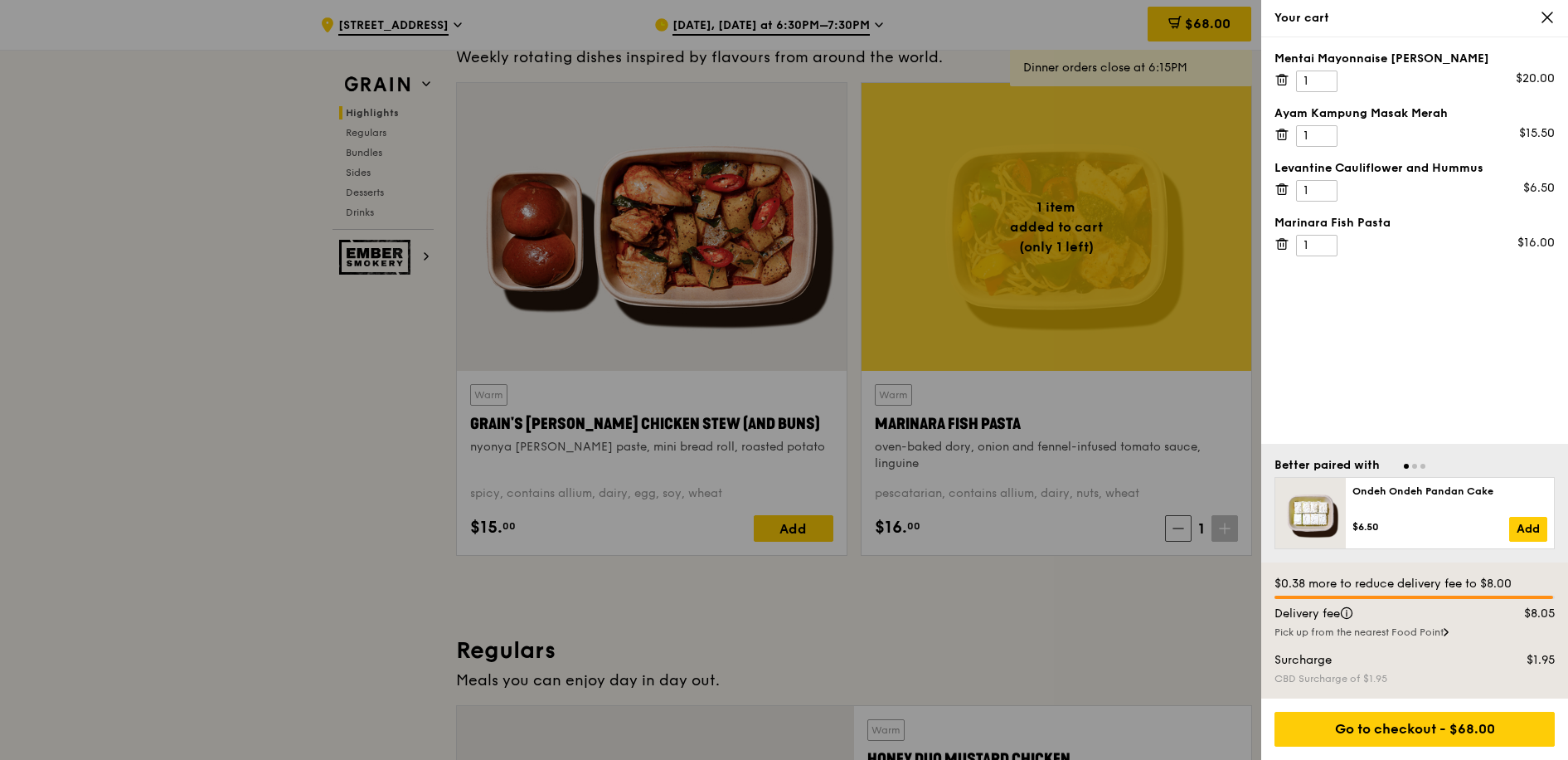
click at [1346, 58] on div "Mentai Mayonnaise [PERSON_NAME]" at bounding box center [1414, 59] width 280 height 16
click at [1545, 22] on icon at bounding box center [1548, 17] width 15 height 15
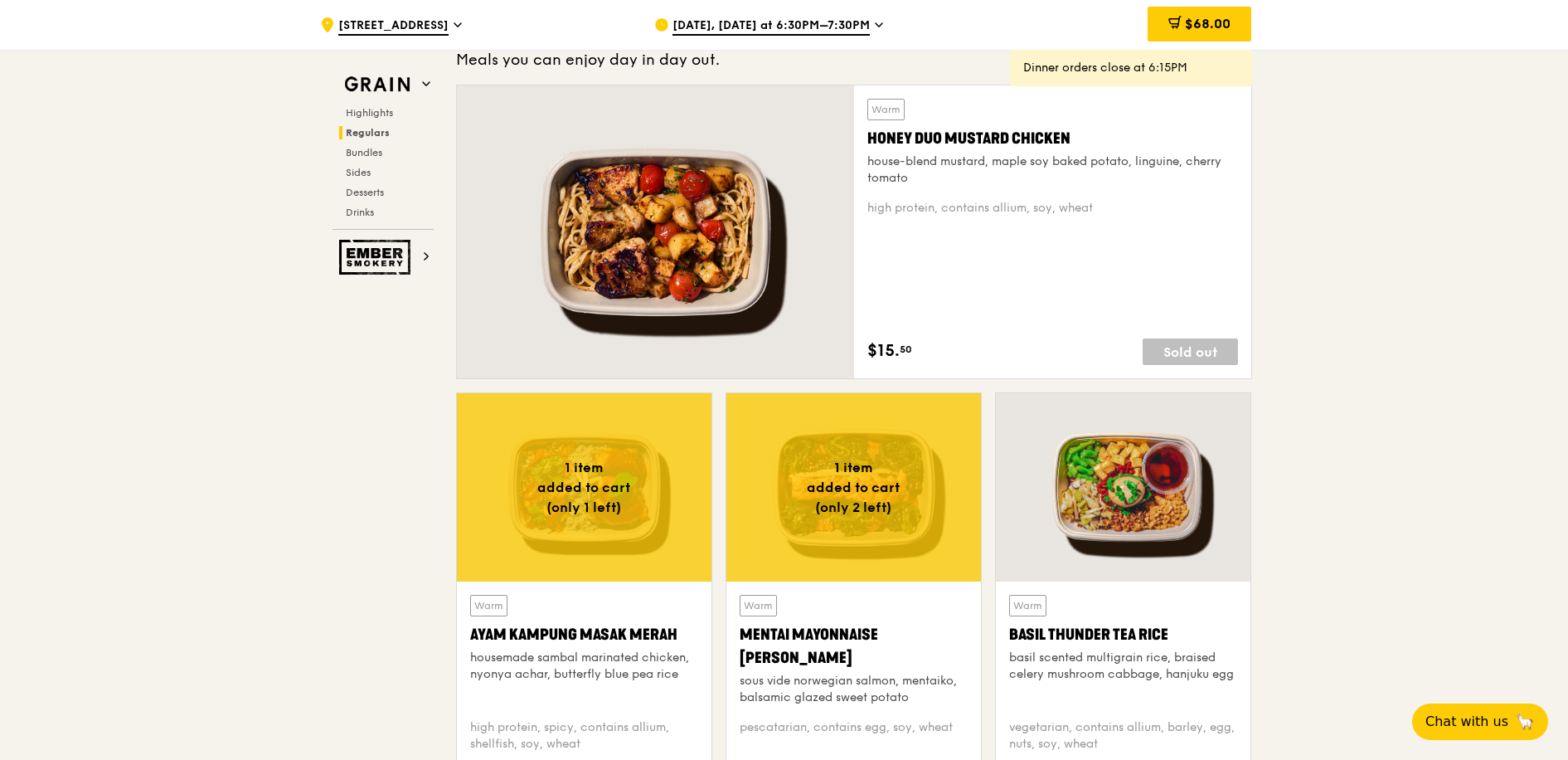
scroll to position [1228, 0]
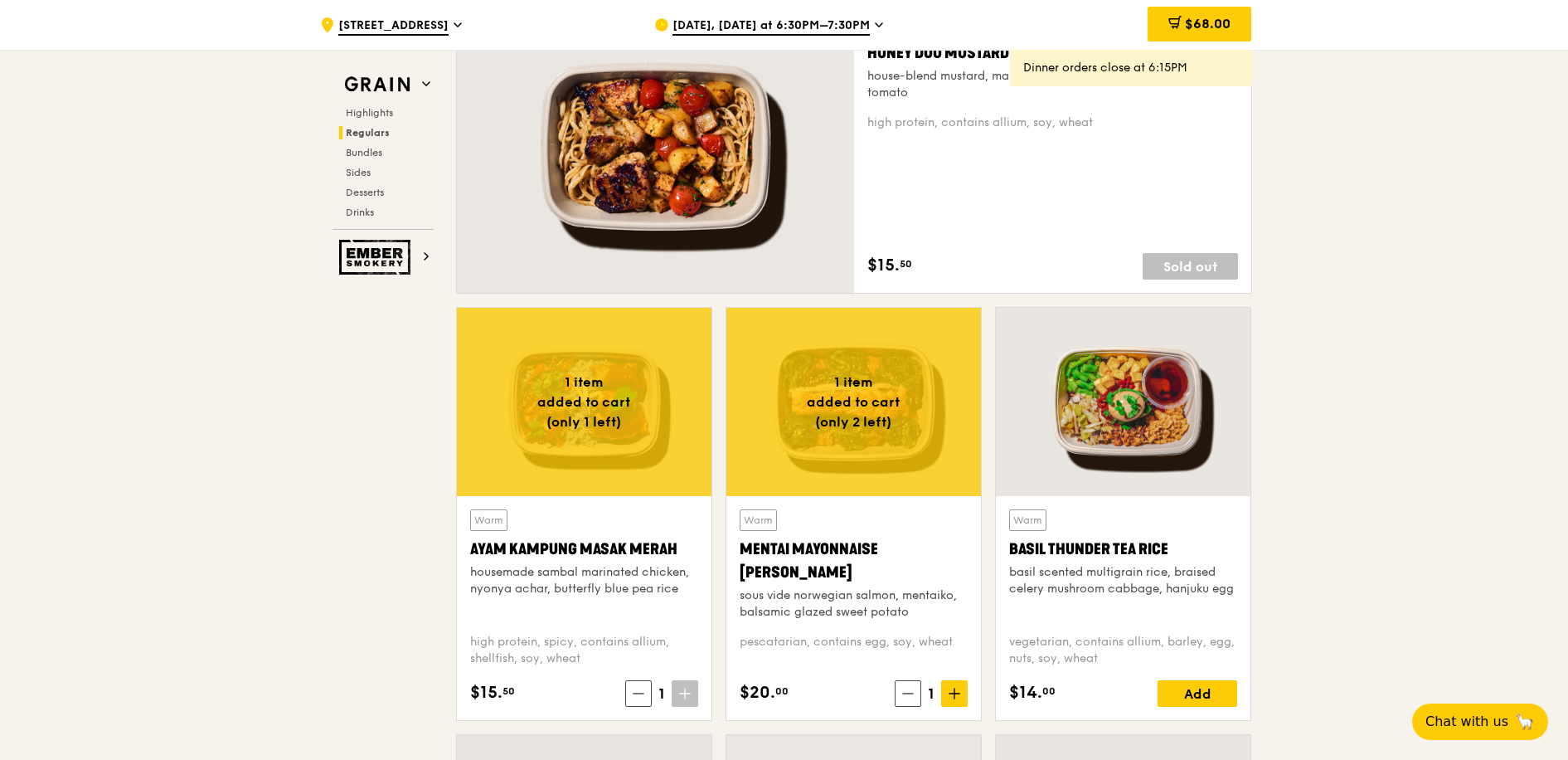
click at [888, 387] on div at bounding box center [854, 402] width 254 height 188
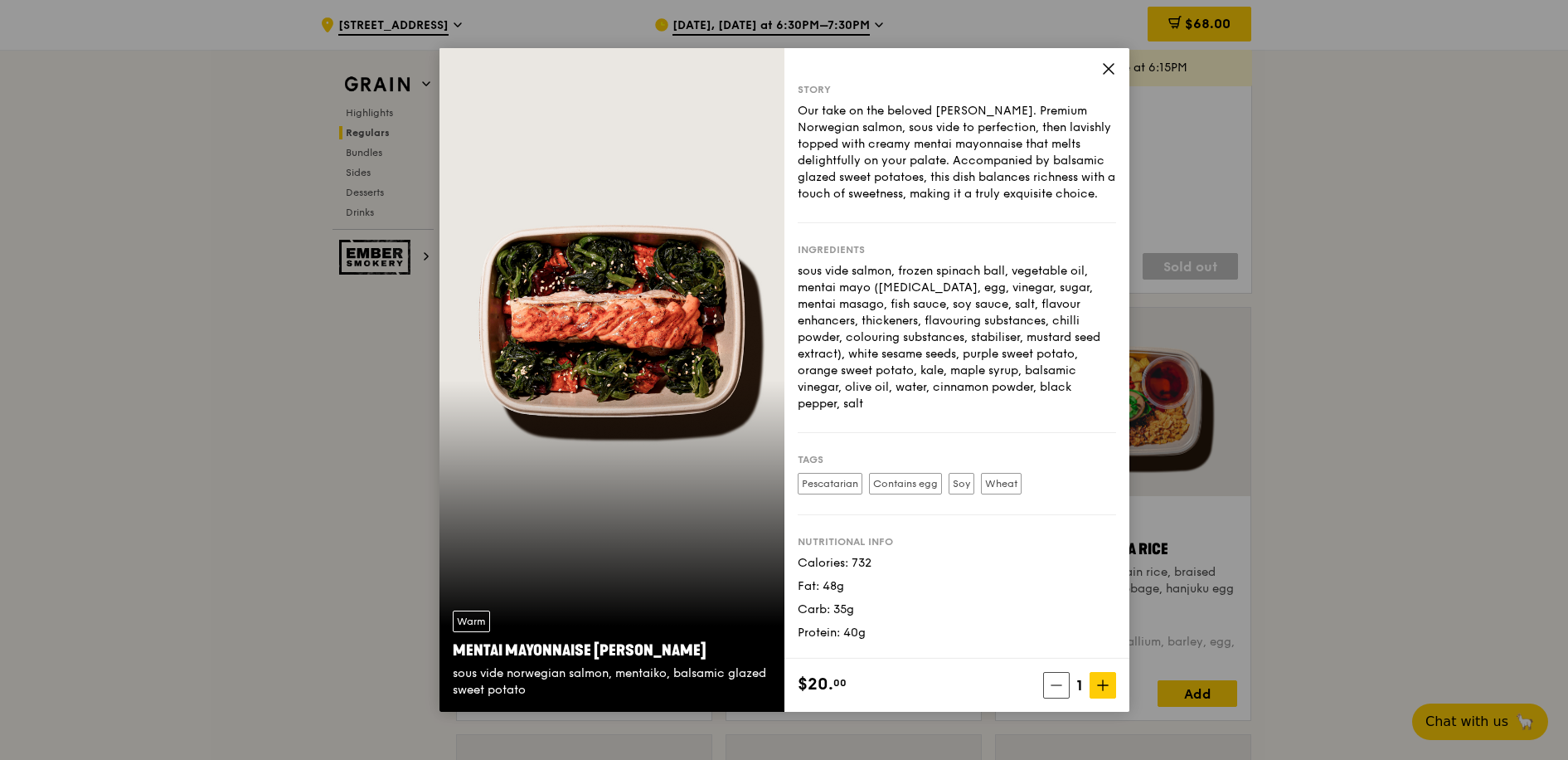
click at [1110, 70] on icon at bounding box center [1109, 69] width 15 height 15
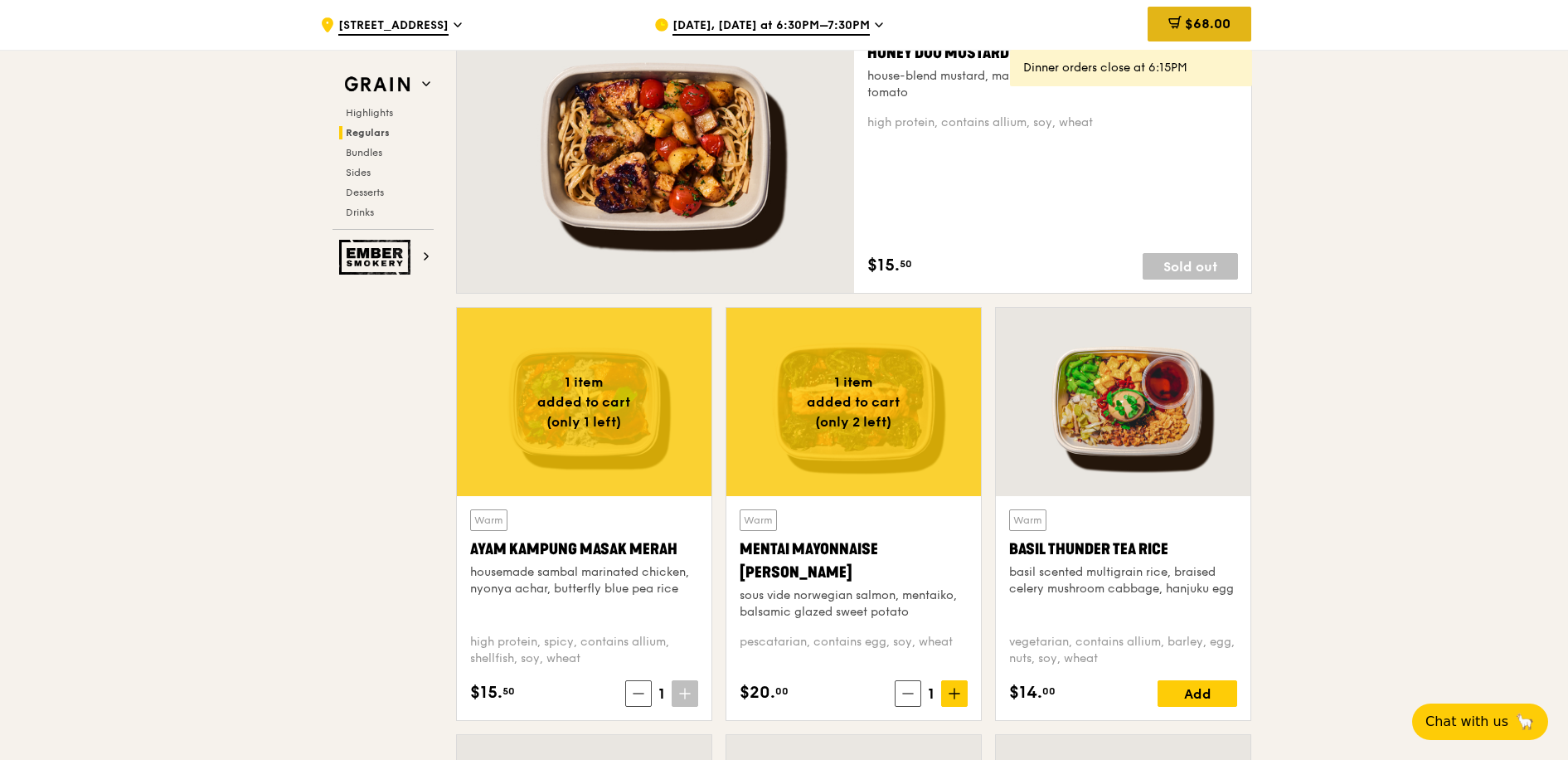
click at [1183, 38] on div "$68.00" at bounding box center [1199, 24] width 104 height 35
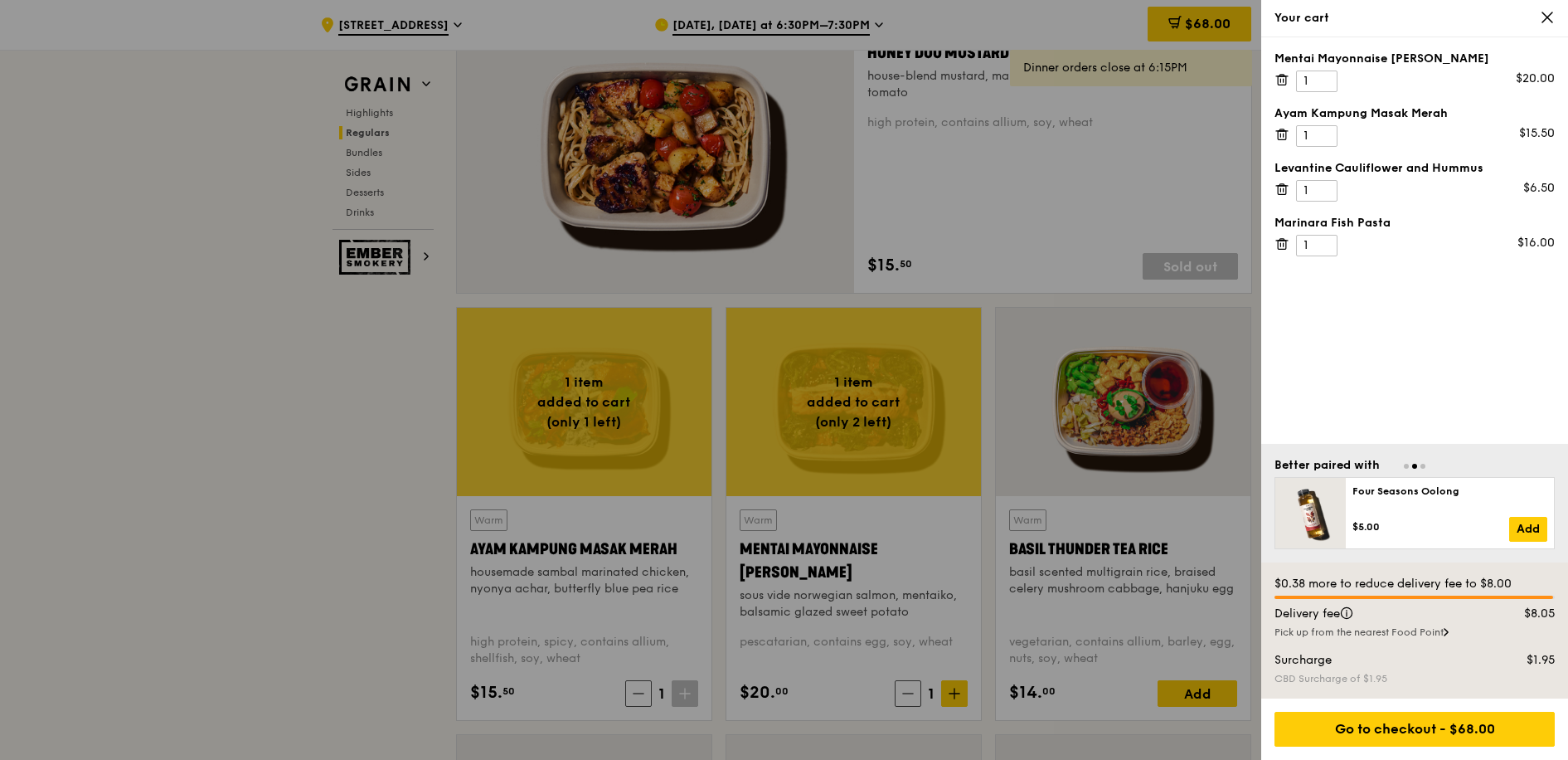
click at [1285, 78] on icon at bounding box center [1282, 80] width 15 height 15
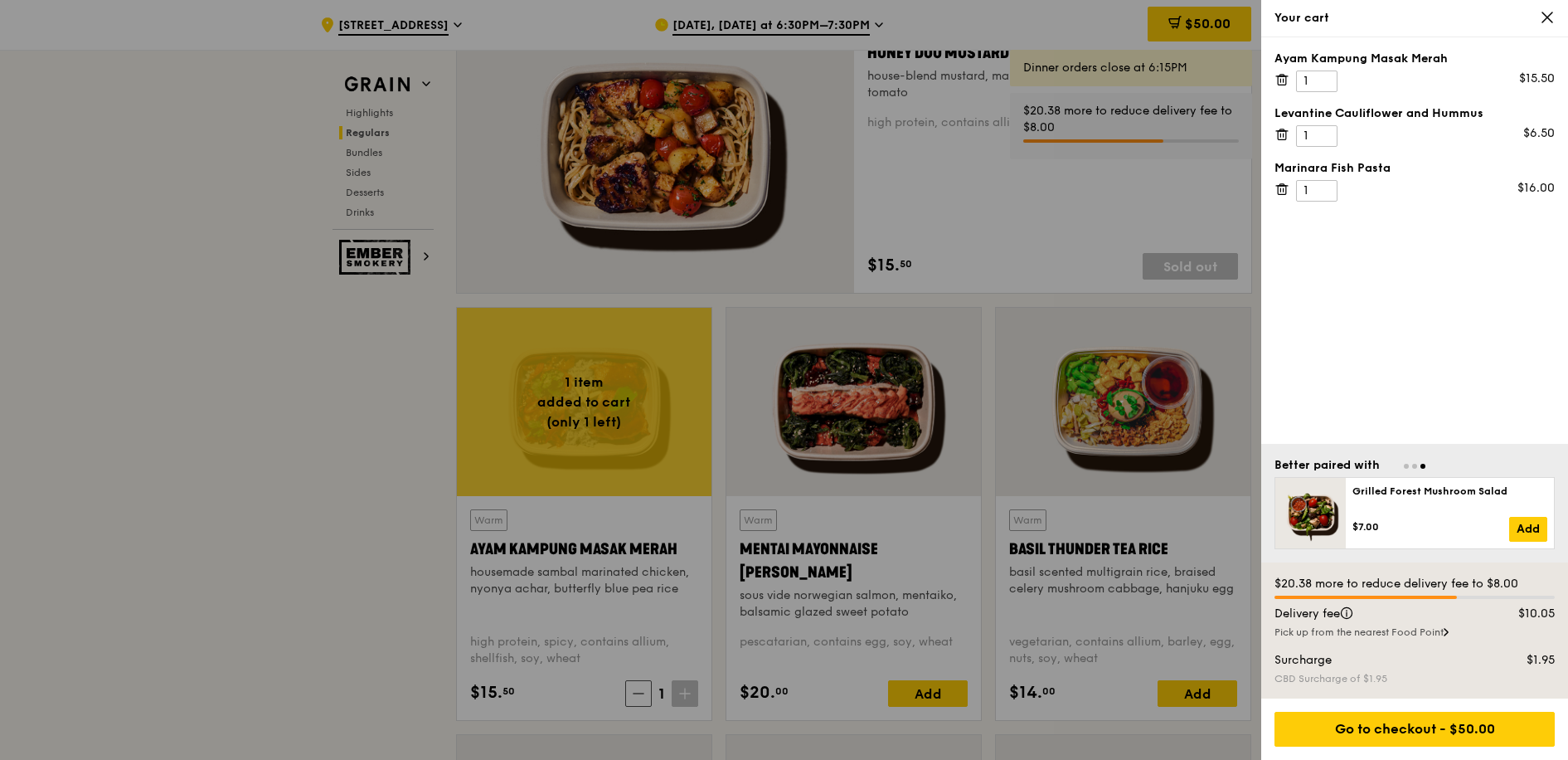
click at [1547, 16] on icon at bounding box center [1547, 17] width 10 height 10
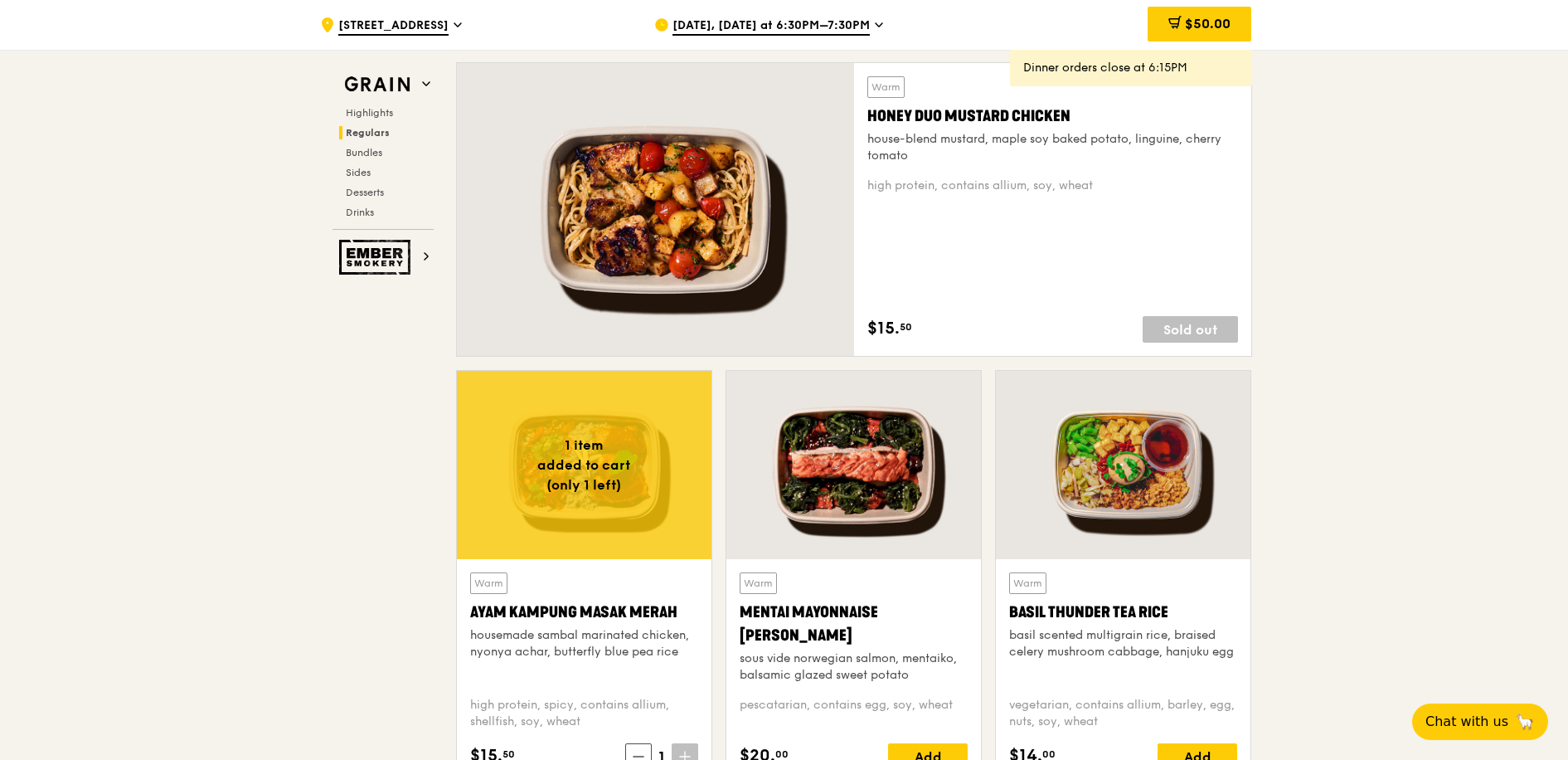
scroll to position [1250, 0]
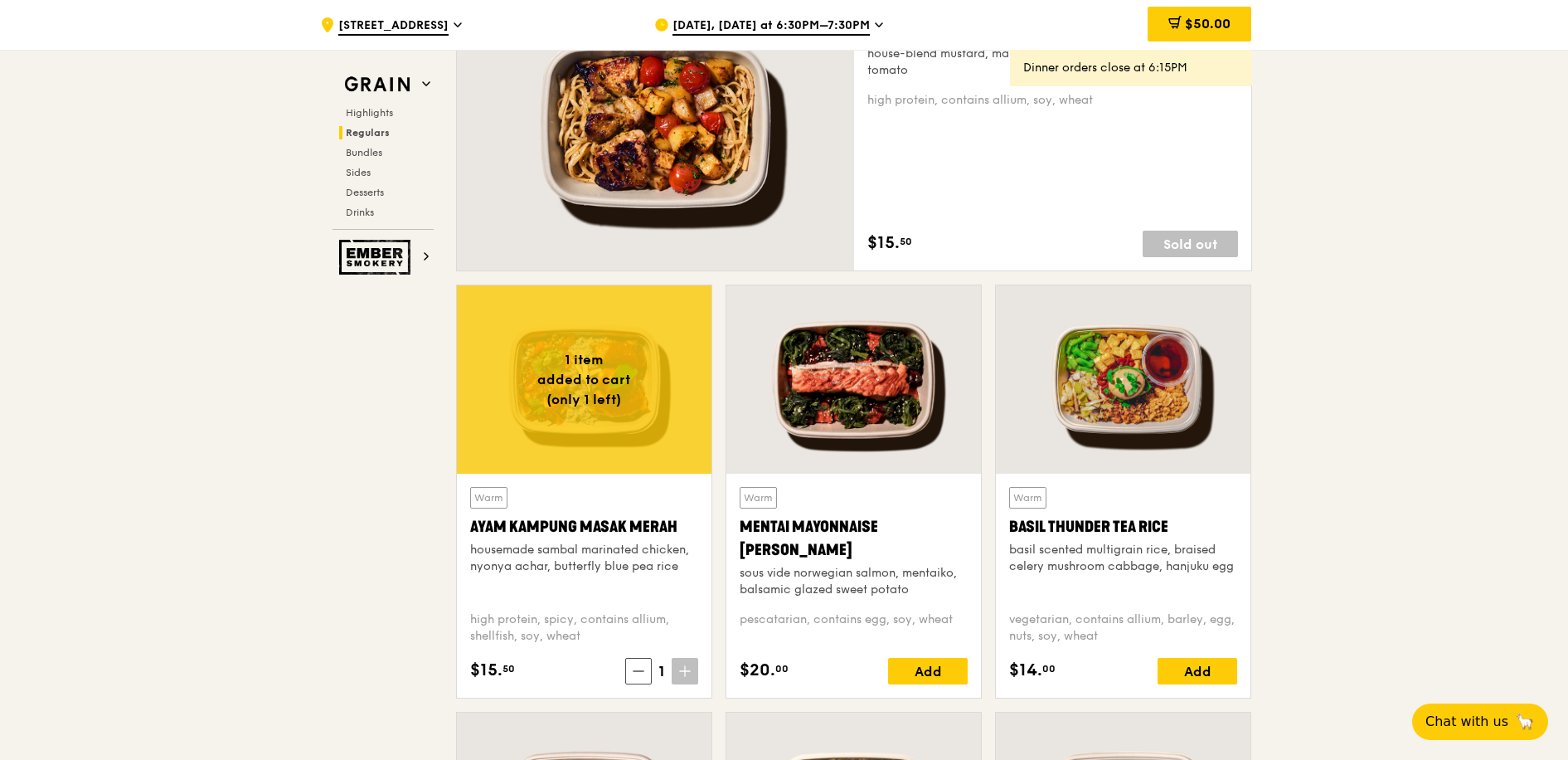
click at [832, 389] on div at bounding box center [854, 380] width 254 height 188
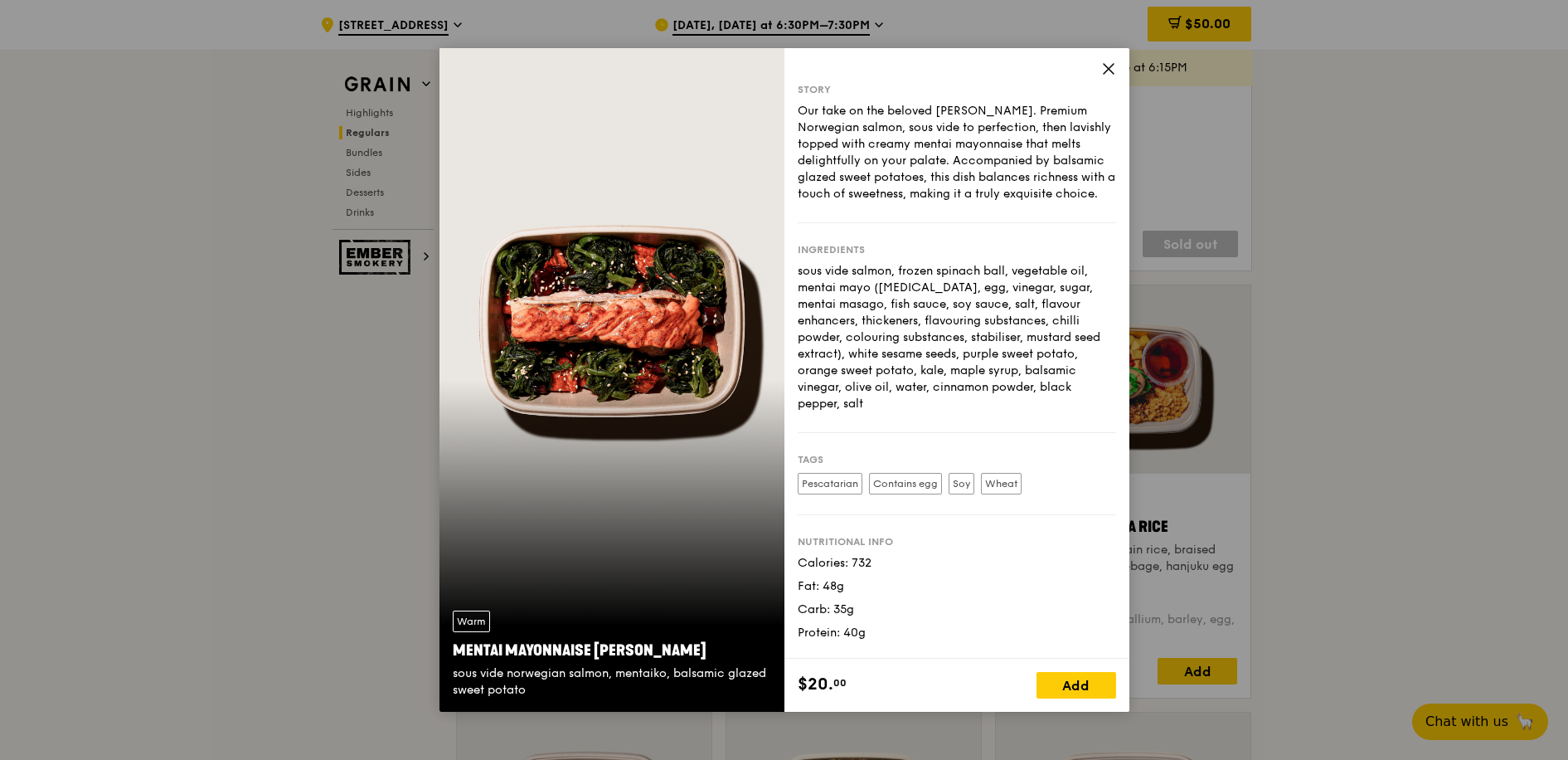
click at [1109, 72] on icon at bounding box center [1109, 69] width 15 height 15
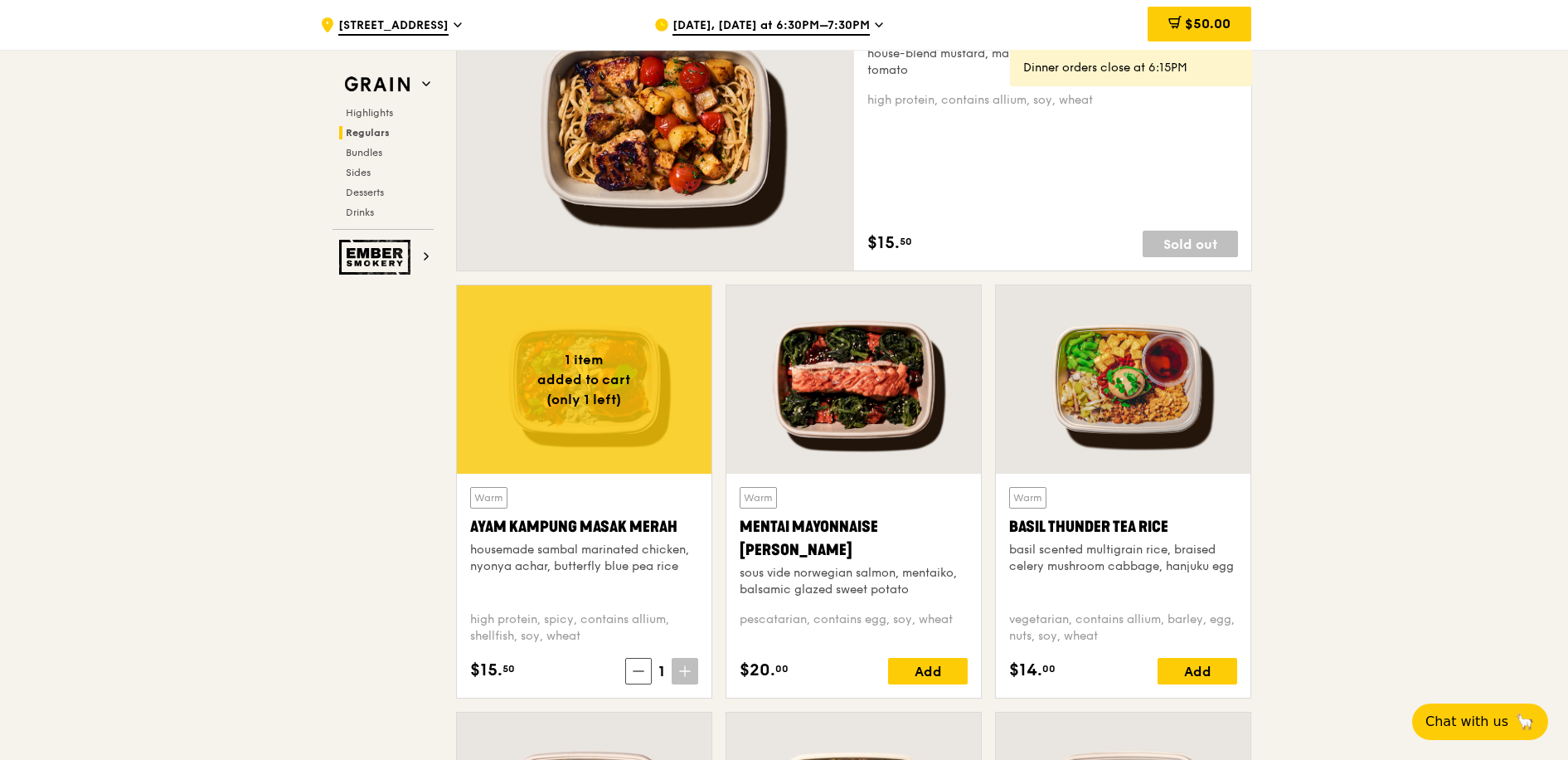
click at [528, 392] on div at bounding box center [584, 380] width 254 height 188
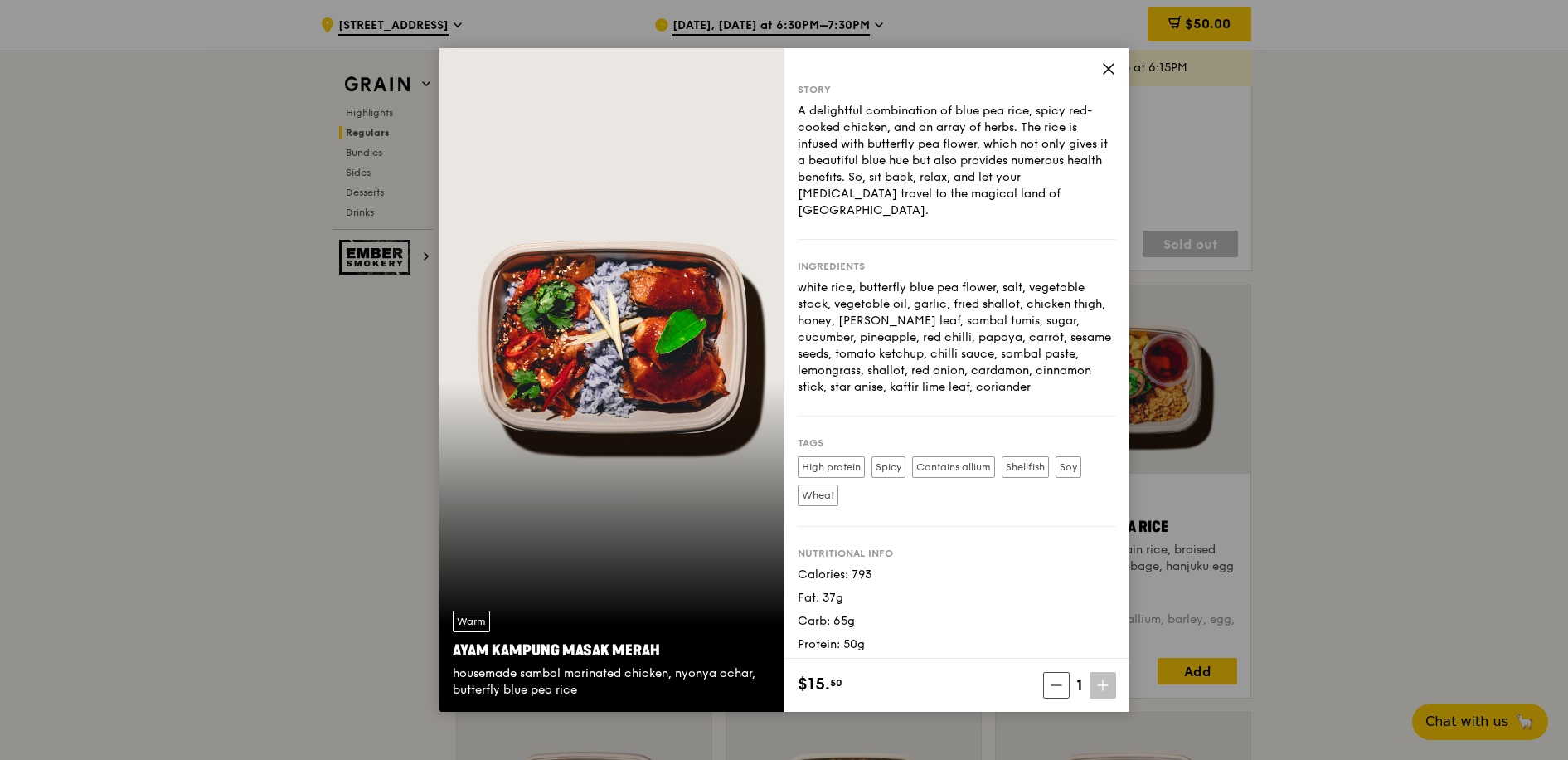
click at [1109, 70] on icon at bounding box center [1109, 69] width 15 height 15
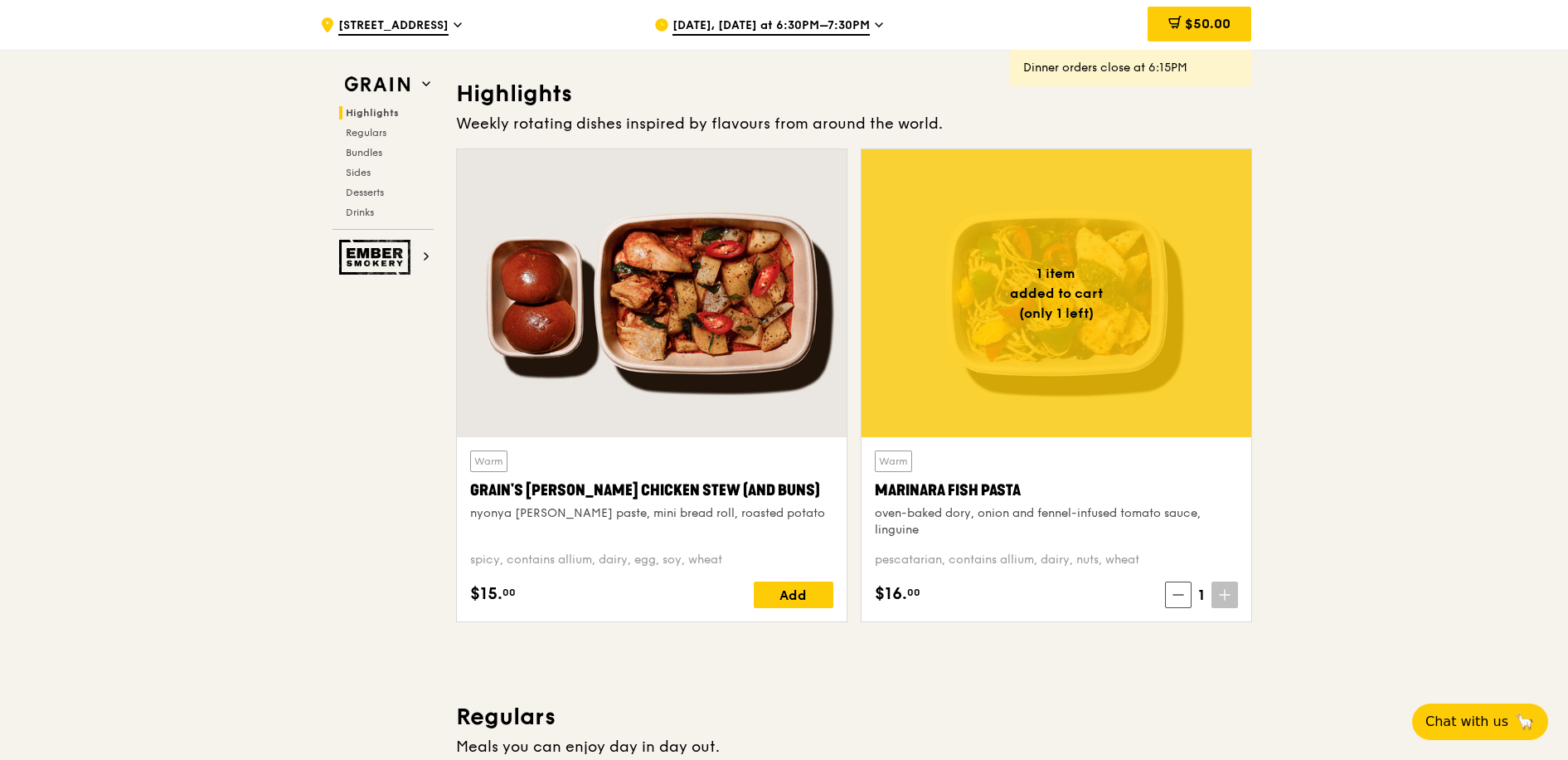
scroll to position [541, 0]
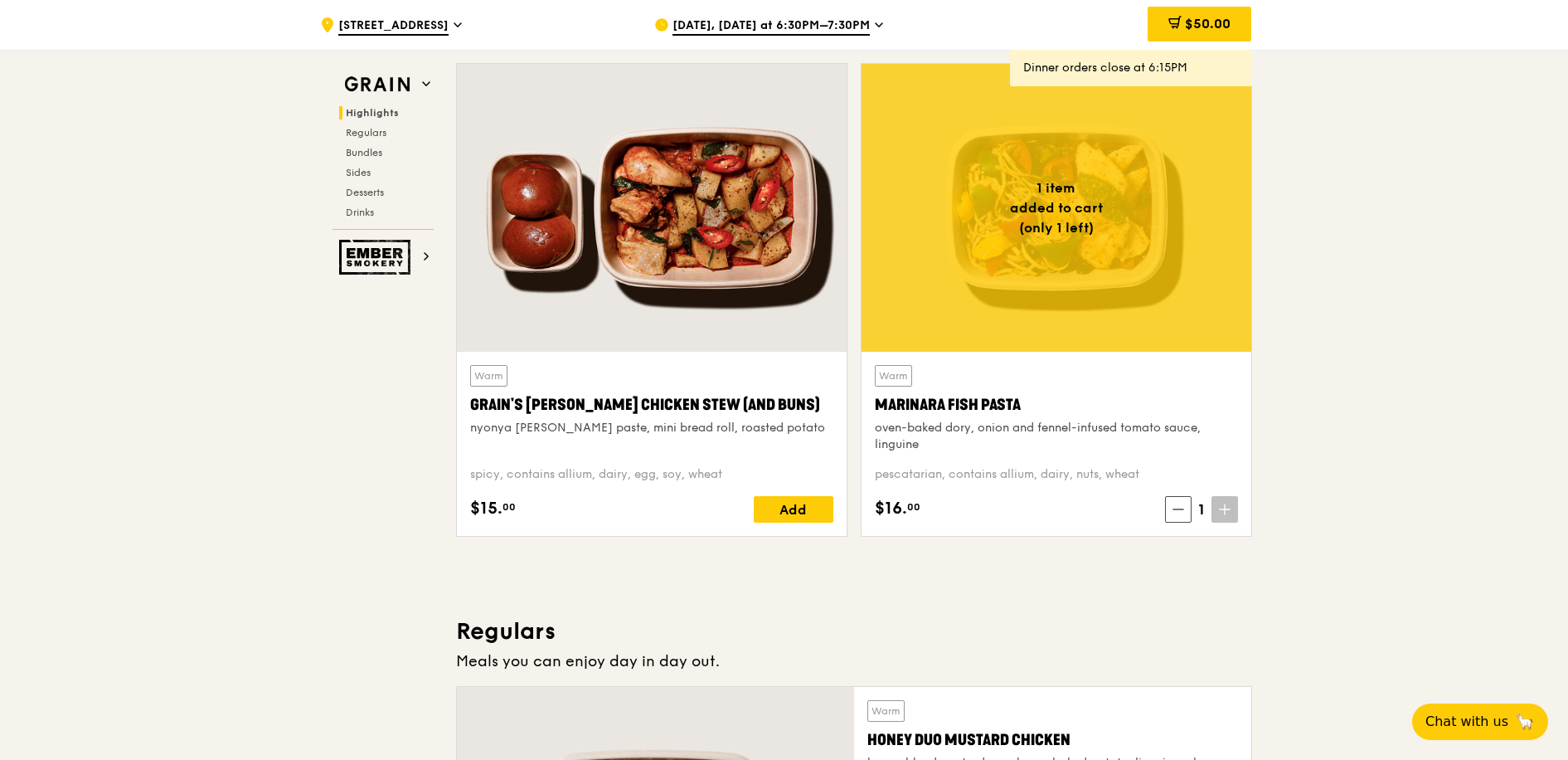
click at [1100, 168] on div at bounding box center [1056, 208] width 390 height 288
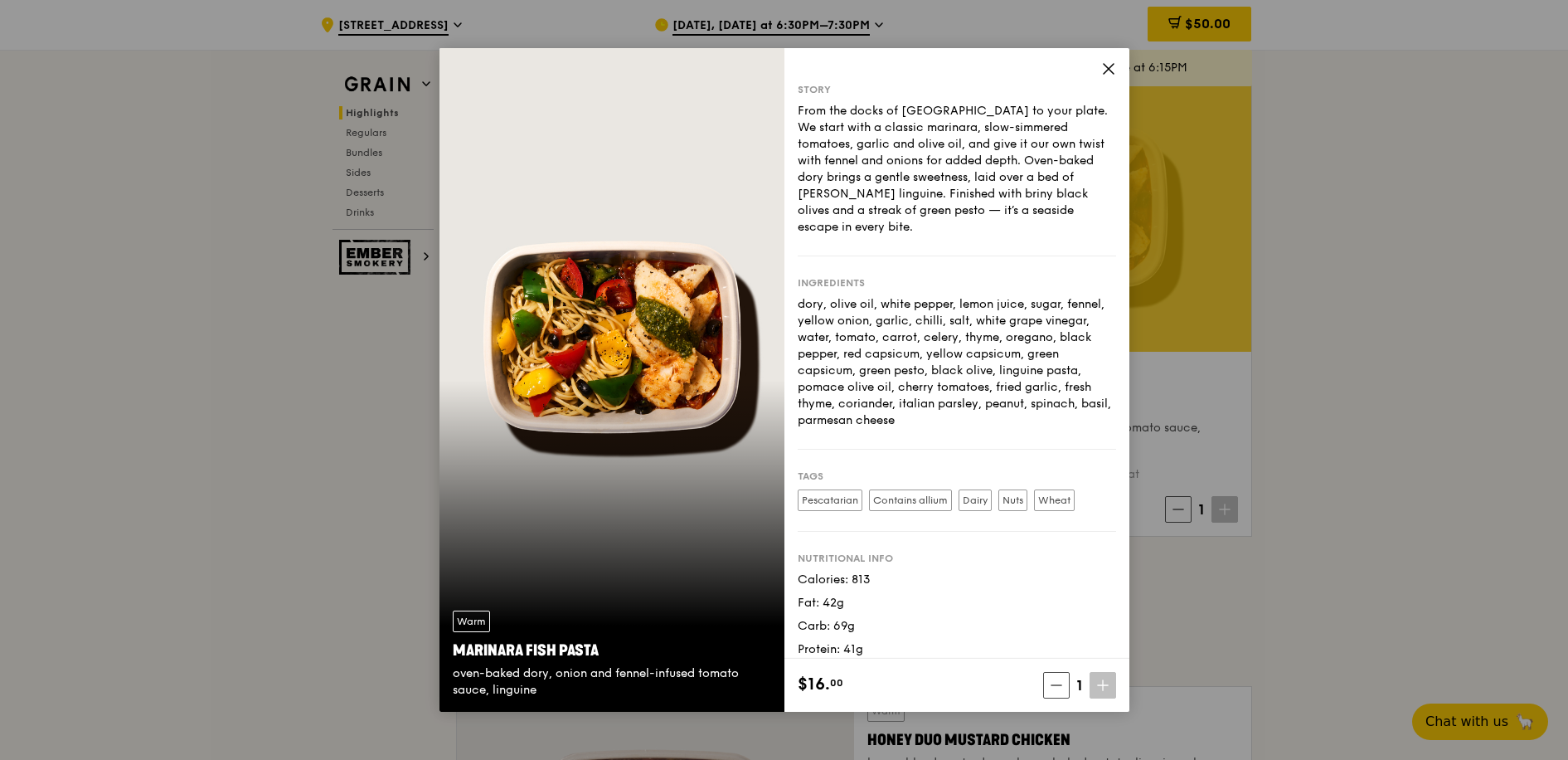
click at [1107, 70] on icon at bounding box center [1108, 68] width 10 height 10
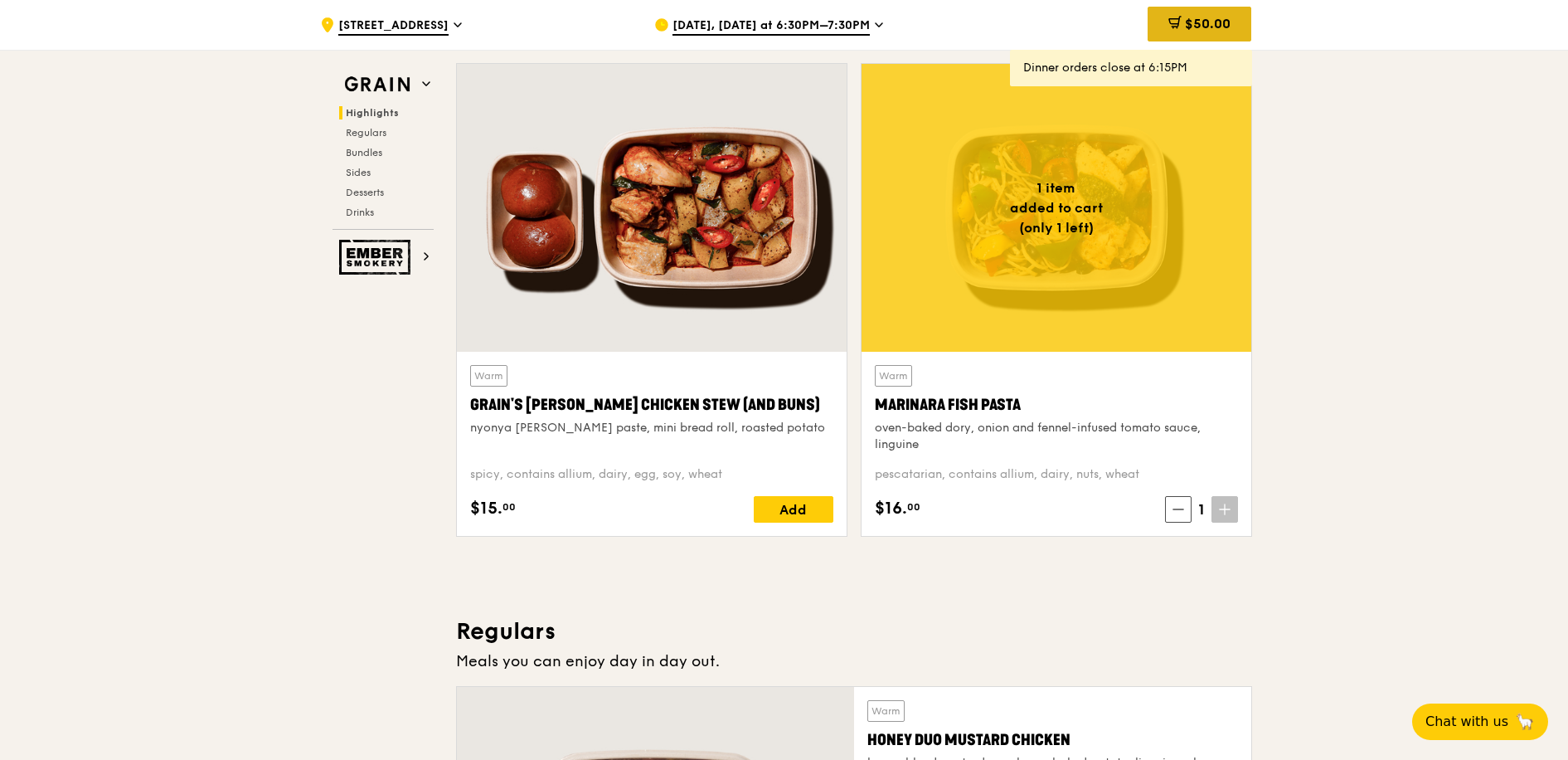
click at [1205, 29] on span "$50.00" at bounding box center [1207, 23] width 45 height 15
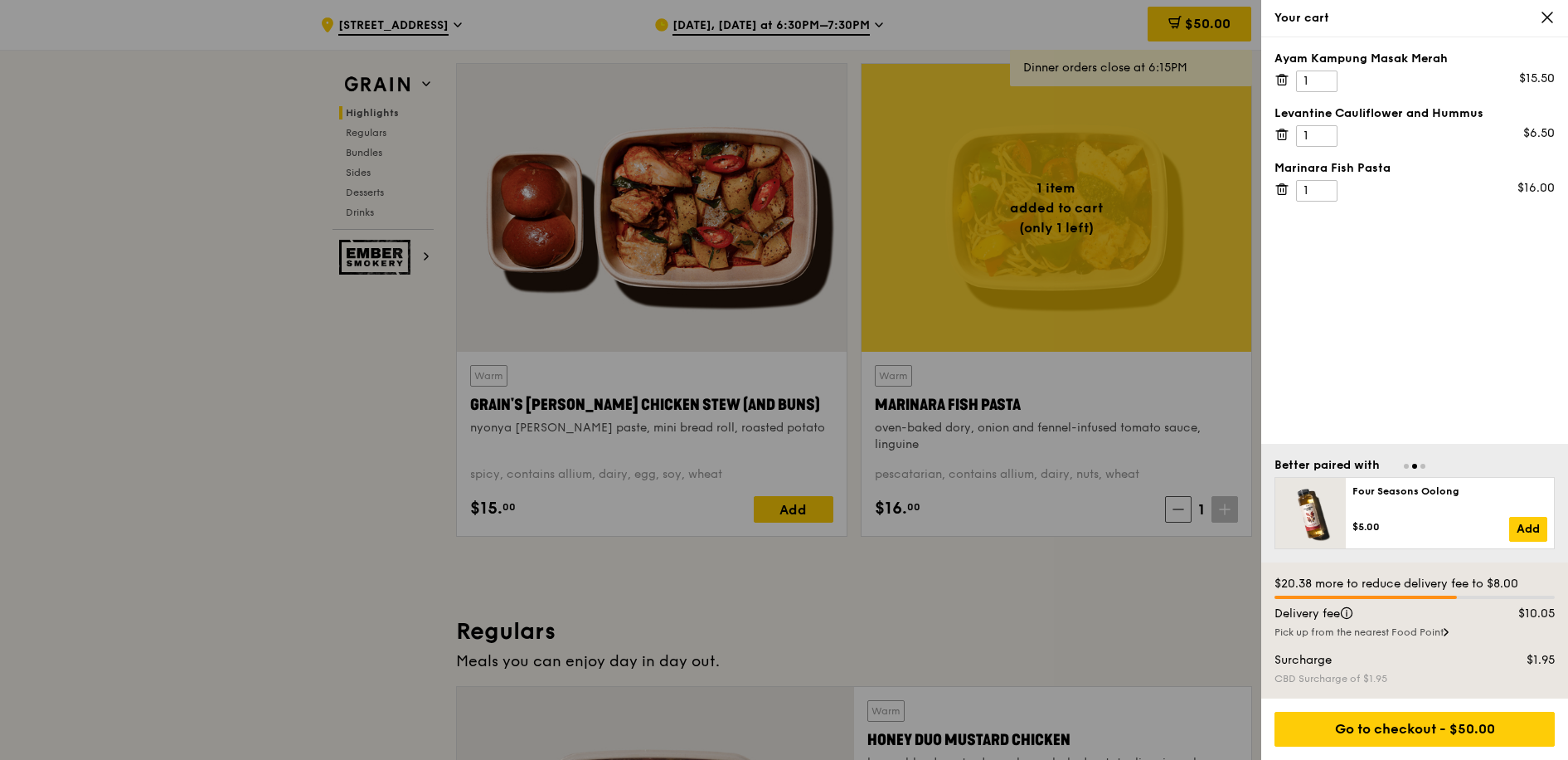
click at [1544, 22] on icon at bounding box center [1548, 17] width 15 height 15
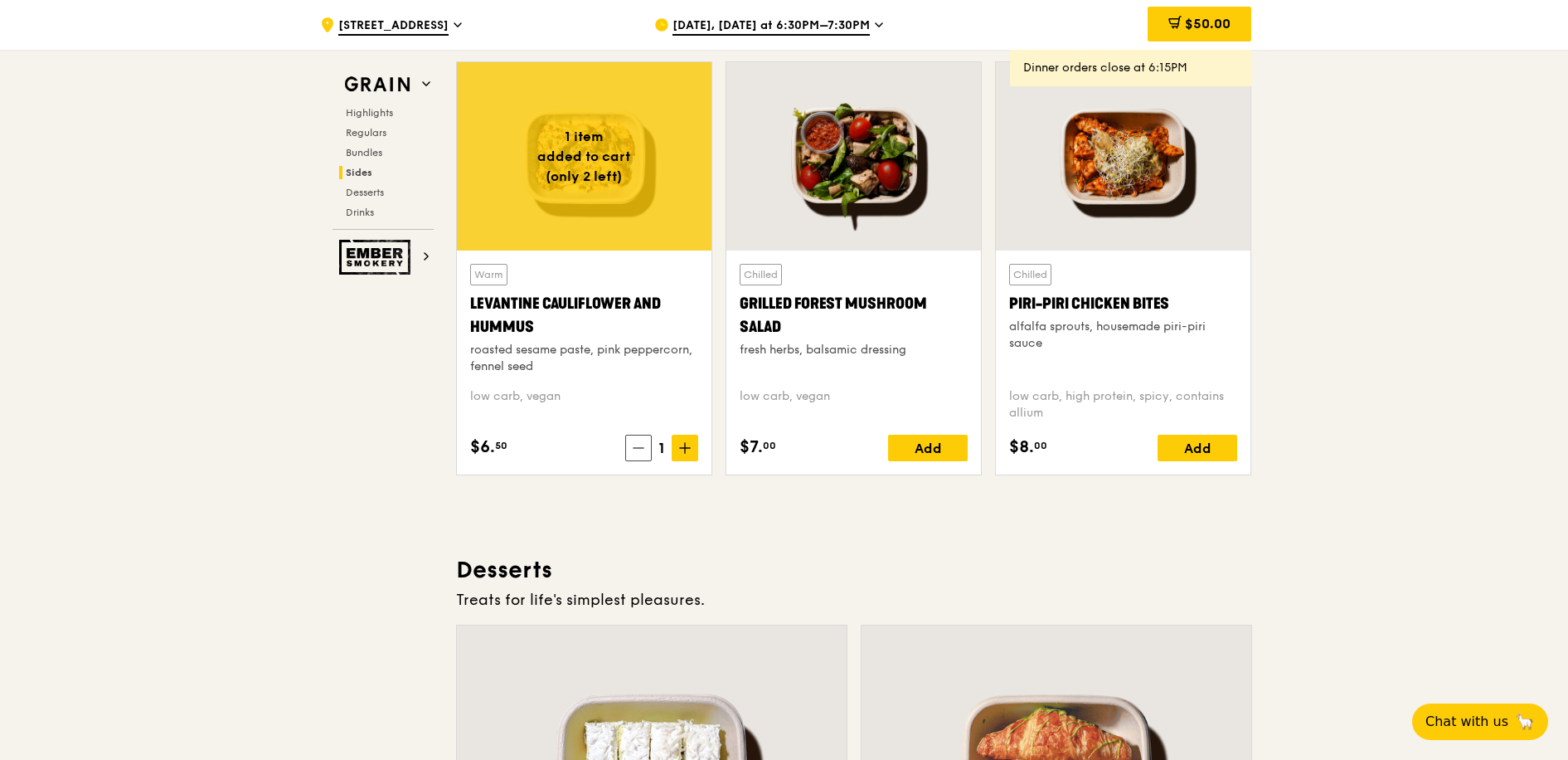
scroll to position [4253, 0]
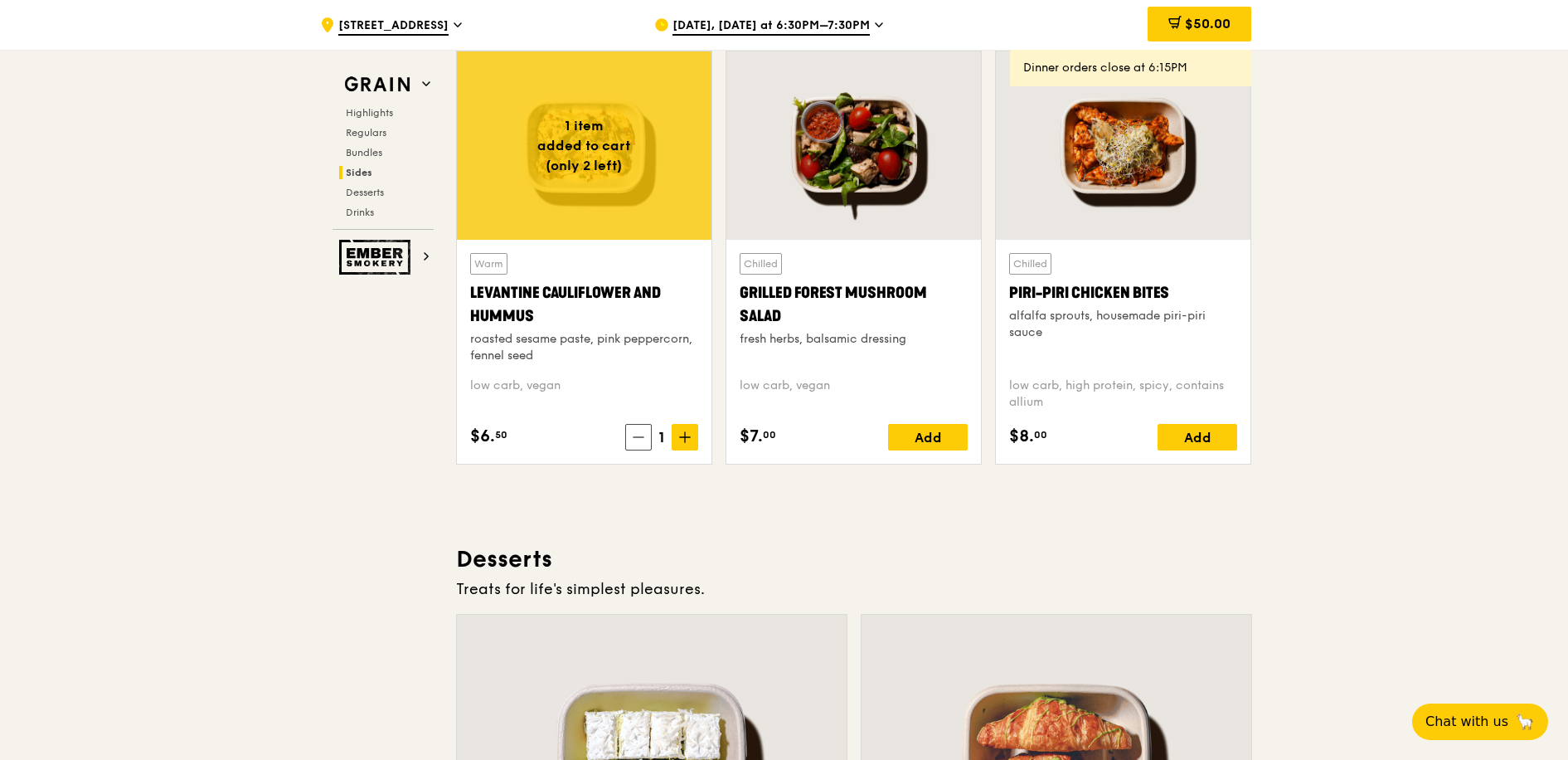
click at [469, 185] on div at bounding box center [584, 146] width 254 height 188
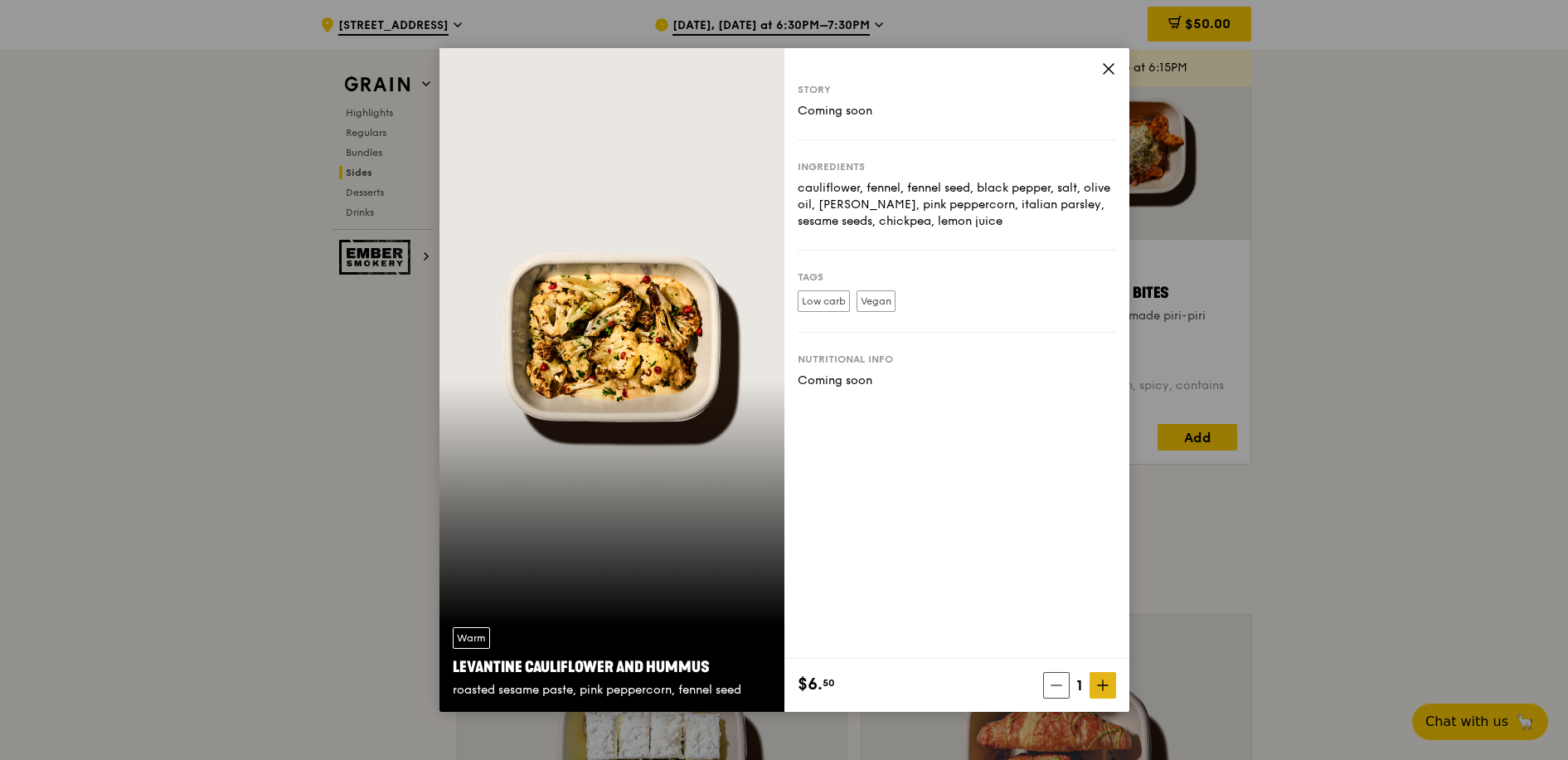
click at [1107, 687] on icon at bounding box center [1103, 685] width 12 height 12
drag, startPoint x: 1061, startPoint y: 690, endPoint x: 1092, endPoint y: 581, distance: 113.3
click at [1061, 689] on span at bounding box center [1054, 686] width 27 height 27
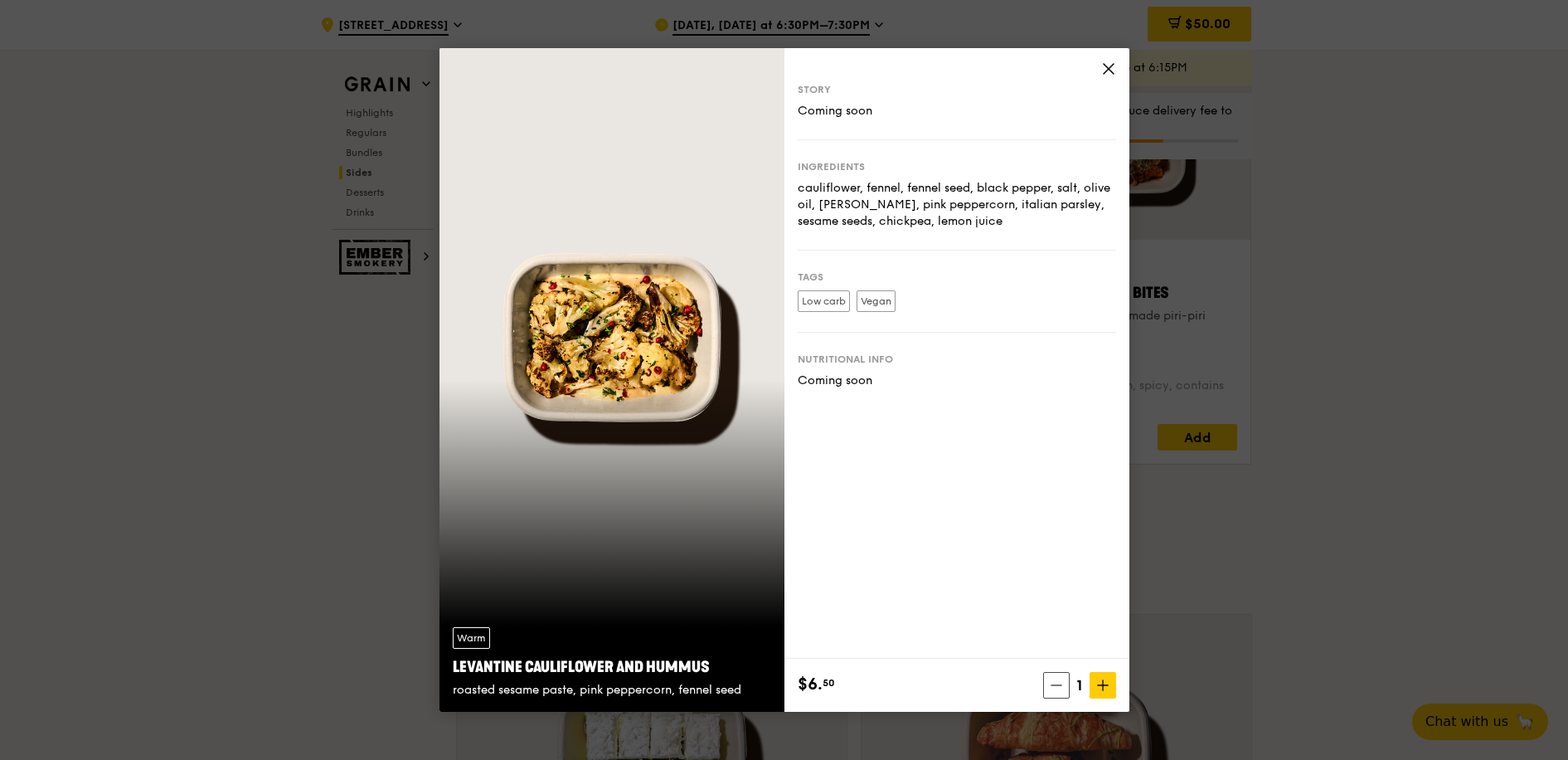
type input "1"
click at [1108, 73] on icon at bounding box center [1109, 69] width 15 height 15
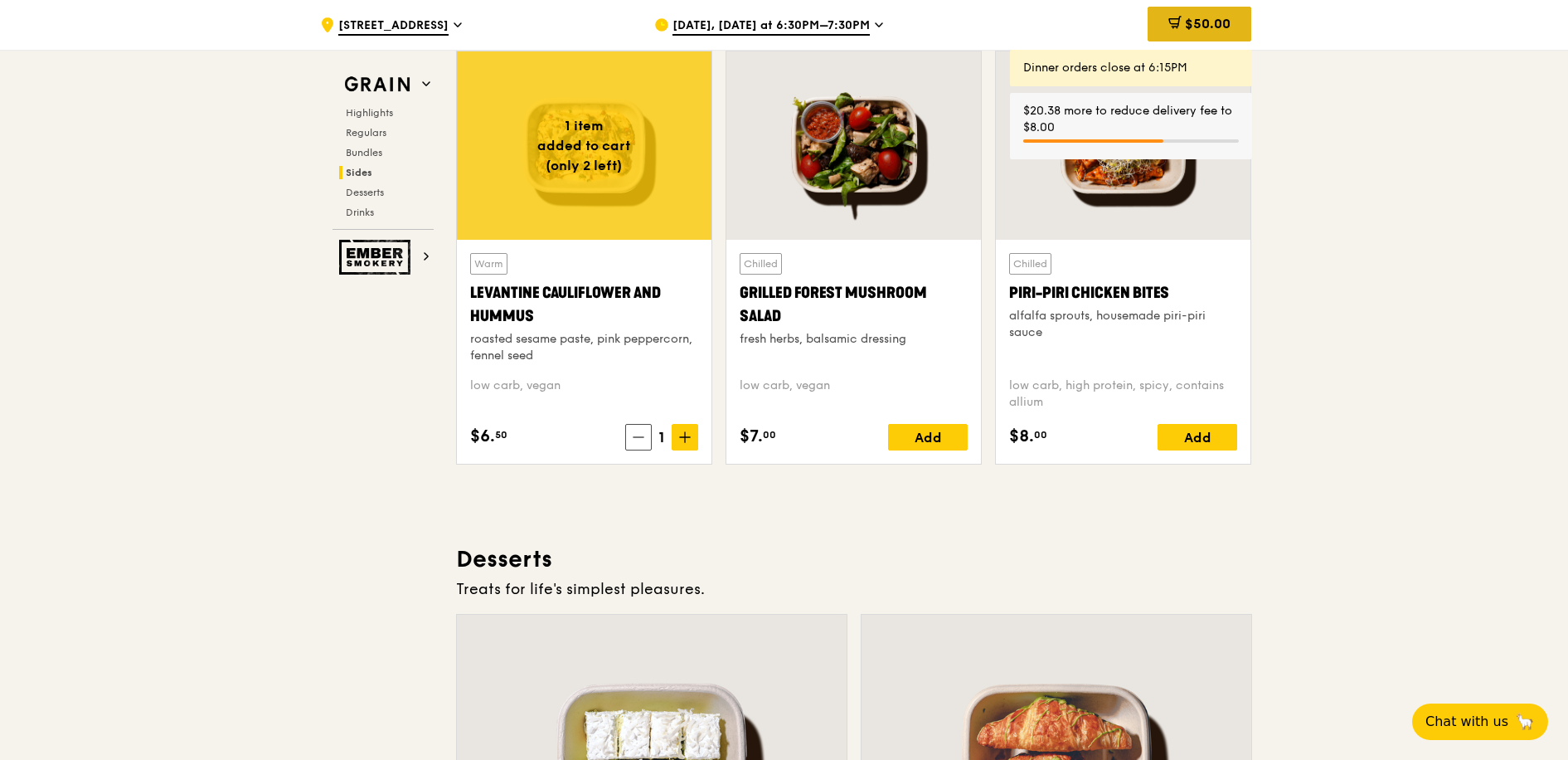
click at [1215, 22] on span "$50.00" at bounding box center [1207, 23] width 45 height 15
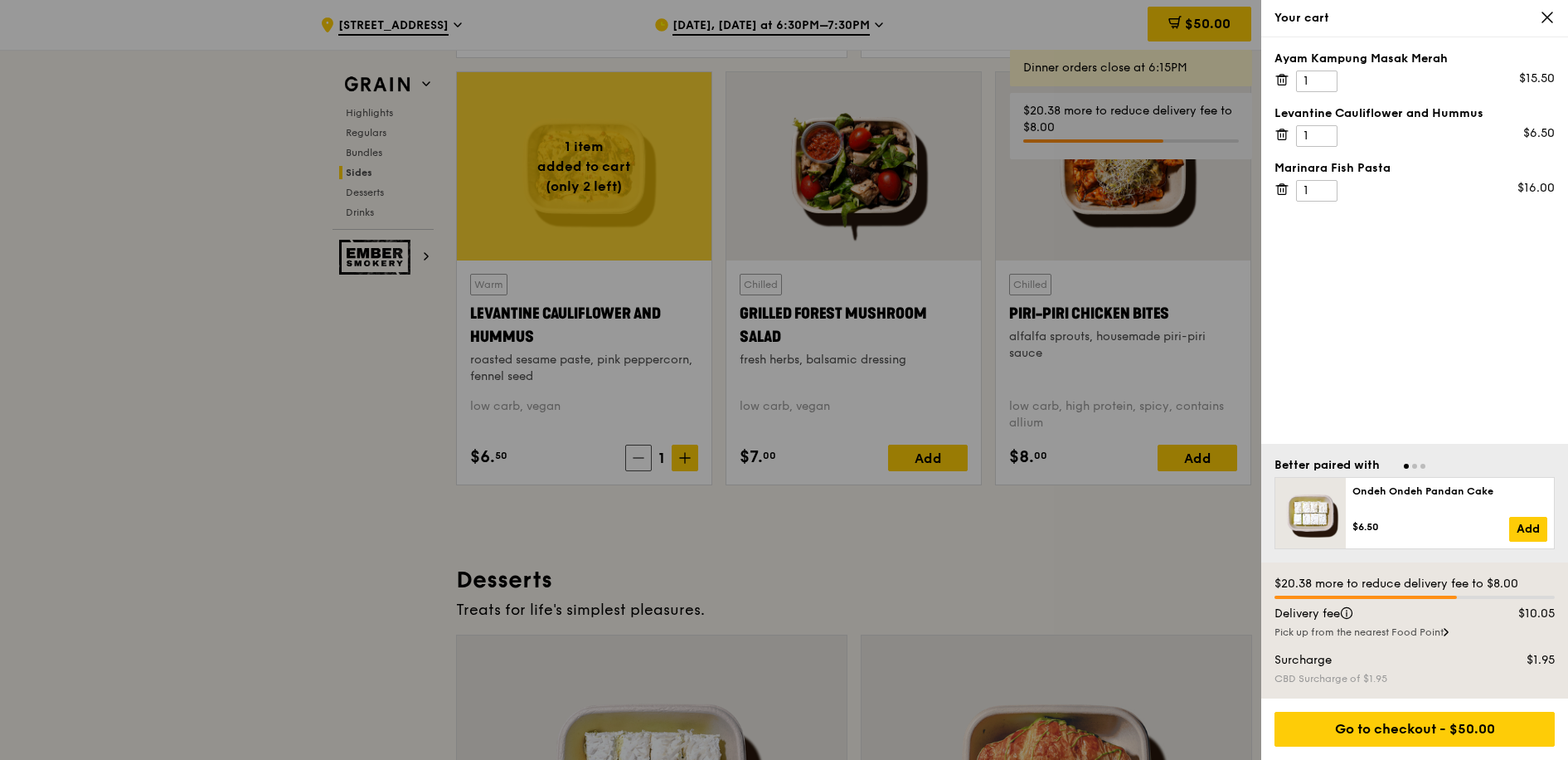
scroll to position [4221, 0]
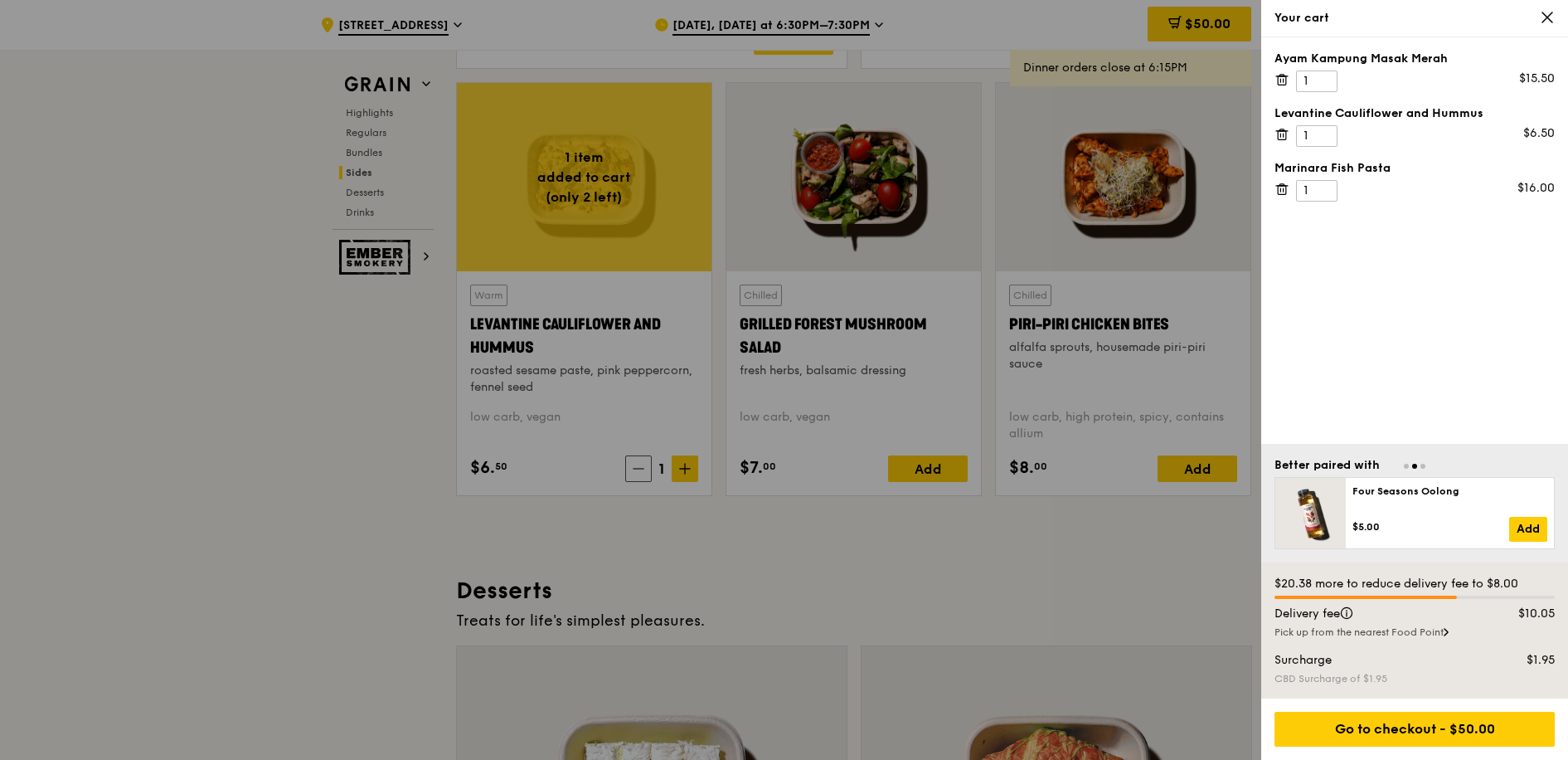
click at [1545, 17] on icon at bounding box center [1548, 17] width 15 height 15
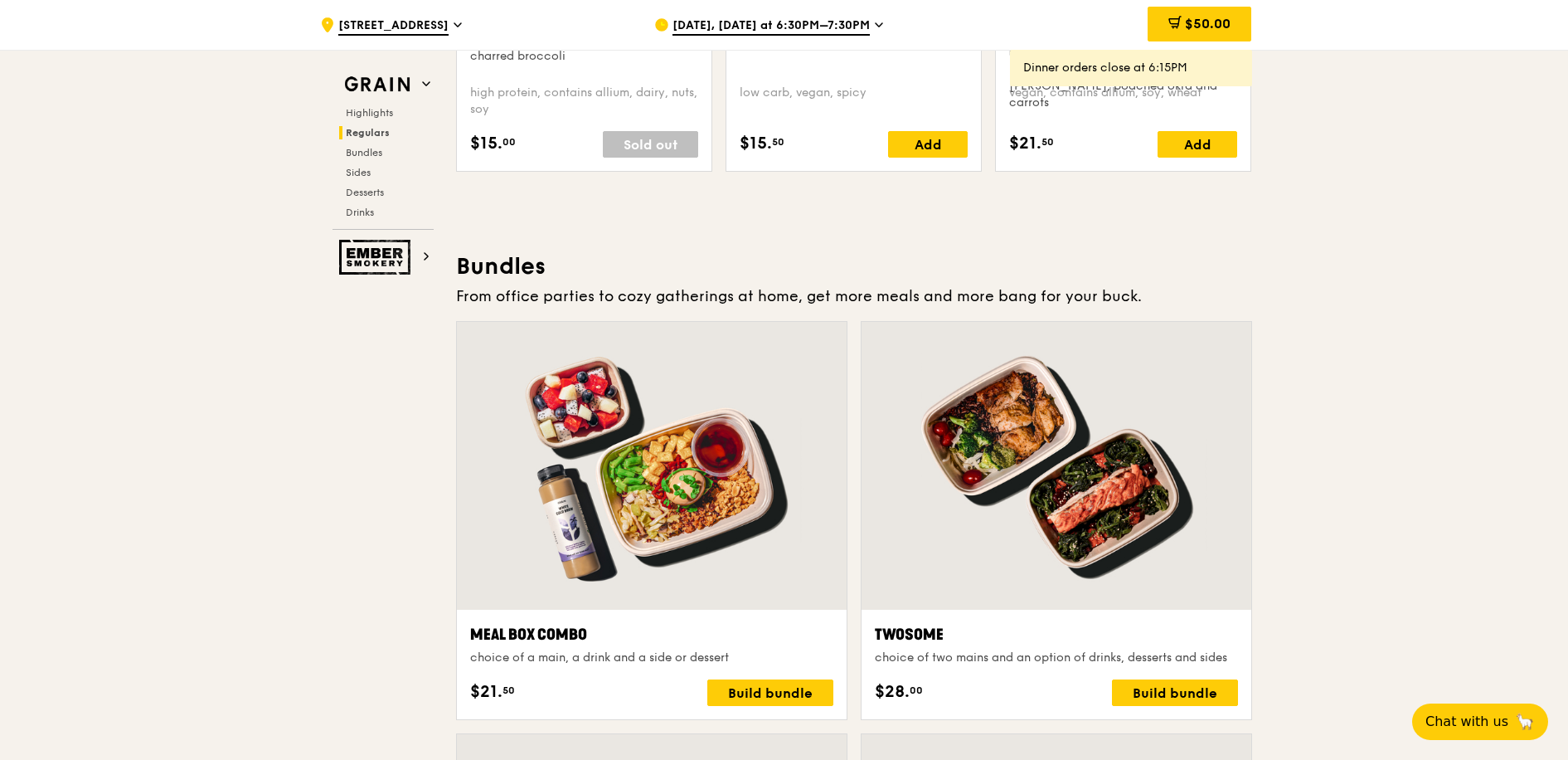
scroll to position [2194, 0]
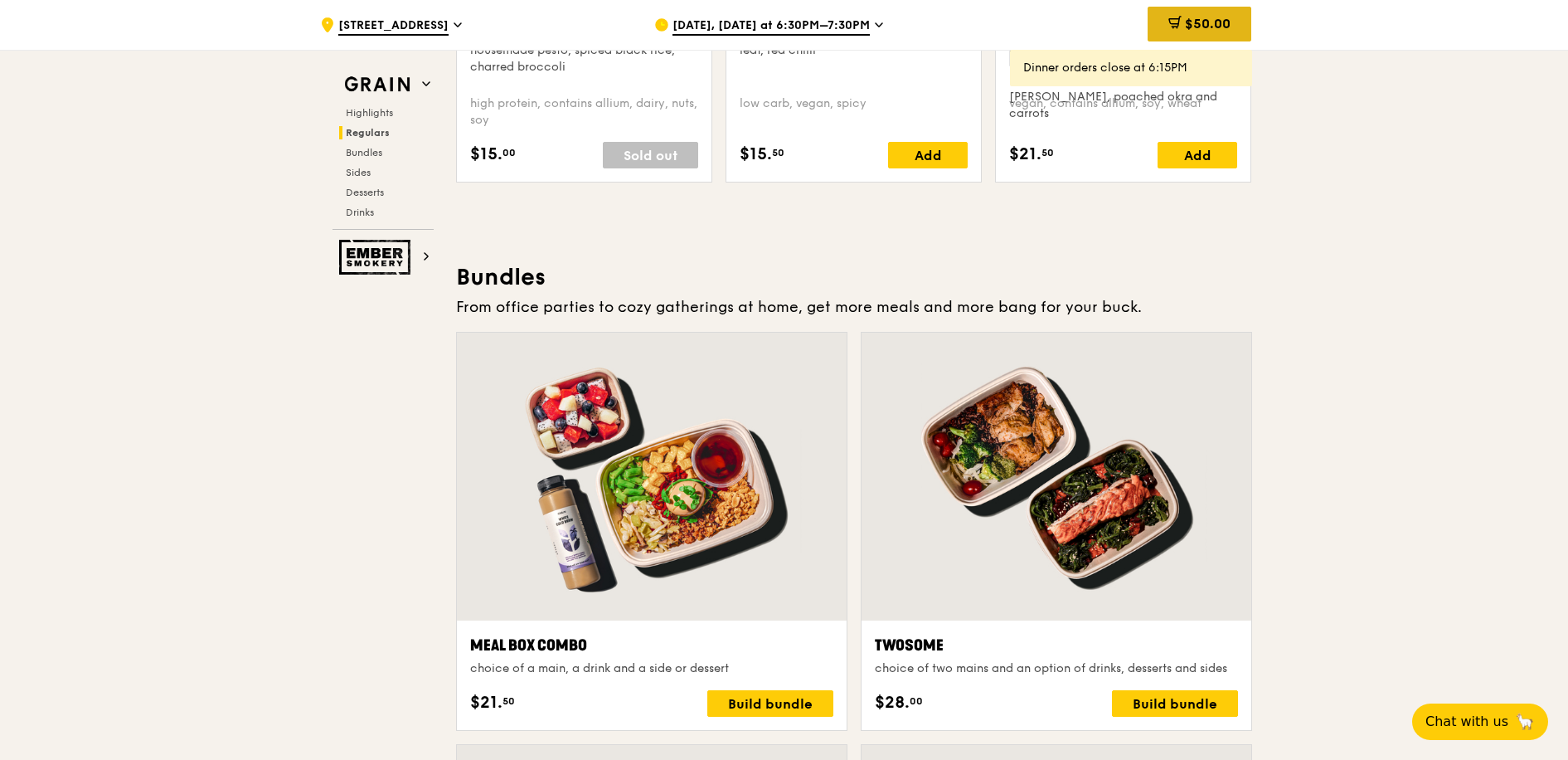
click at [1191, 28] on span "$50.00" at bounding box center [1207, 23] width 45 height 15
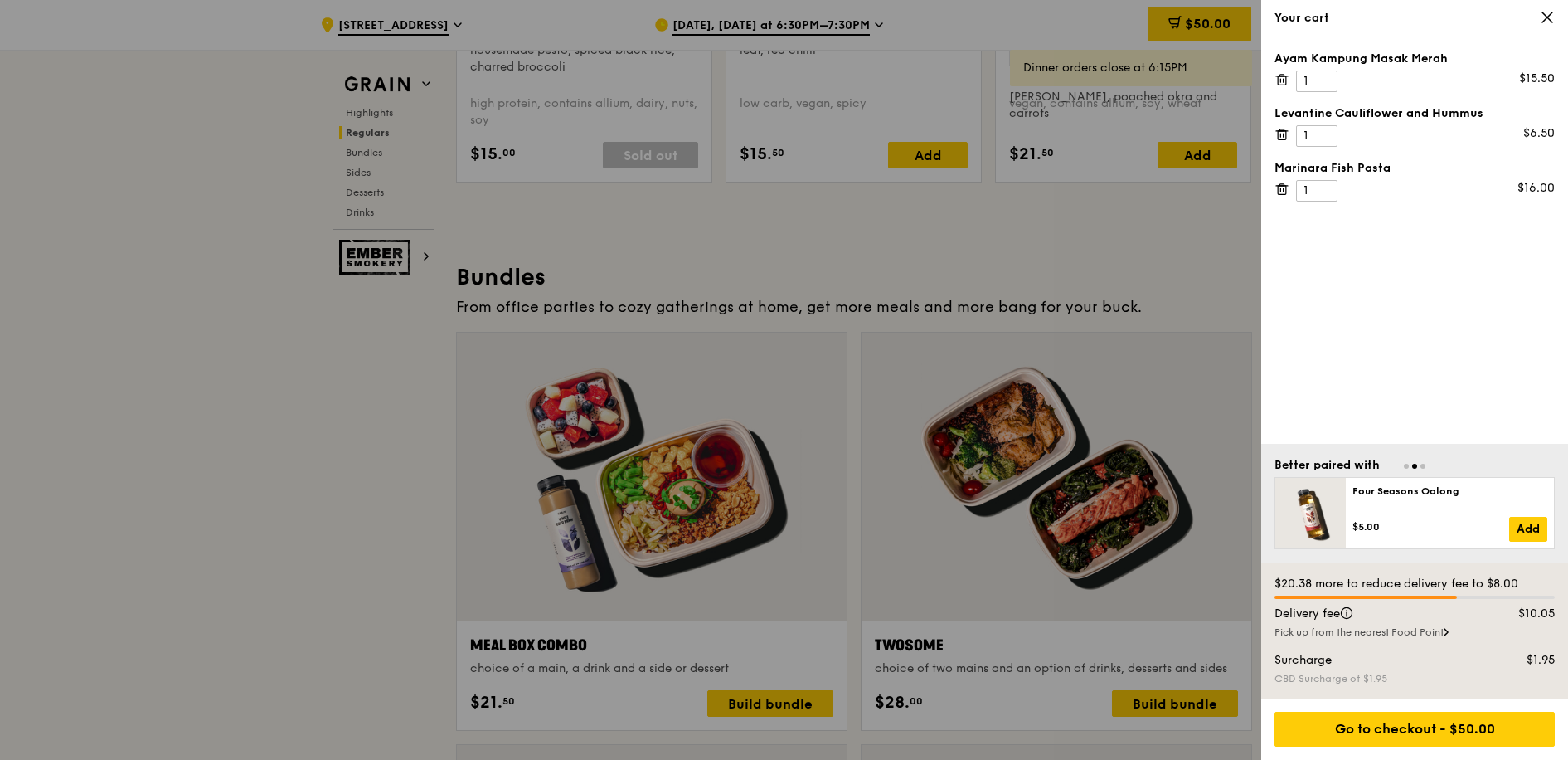
click at [1542, 17] on icon at bounding box center [1548, 17] width 15 height 15
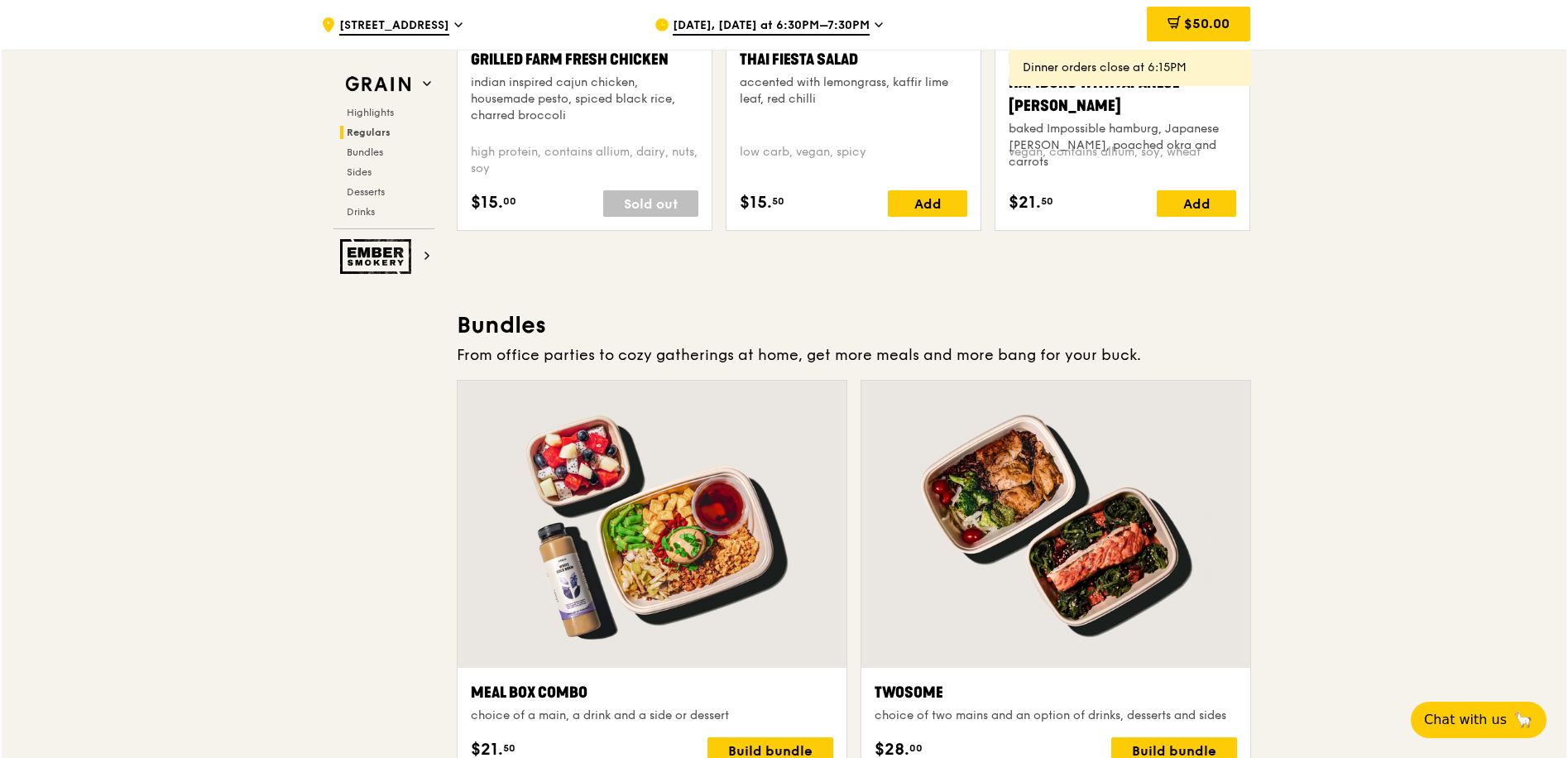
scroll to position [2416, 0]
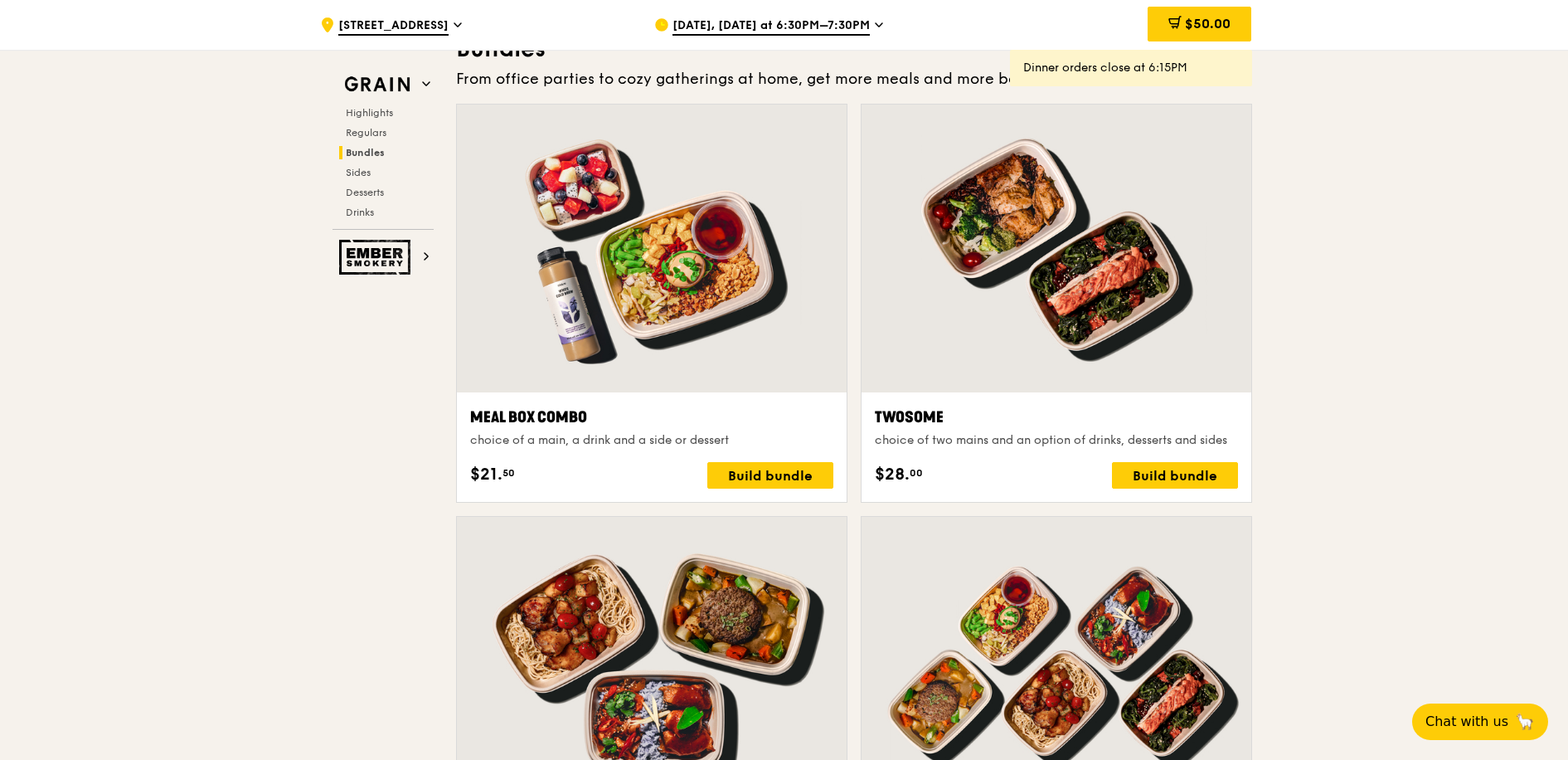
click at [1038, 357] on div at bounding box center [1056, 249] width 390 height 288
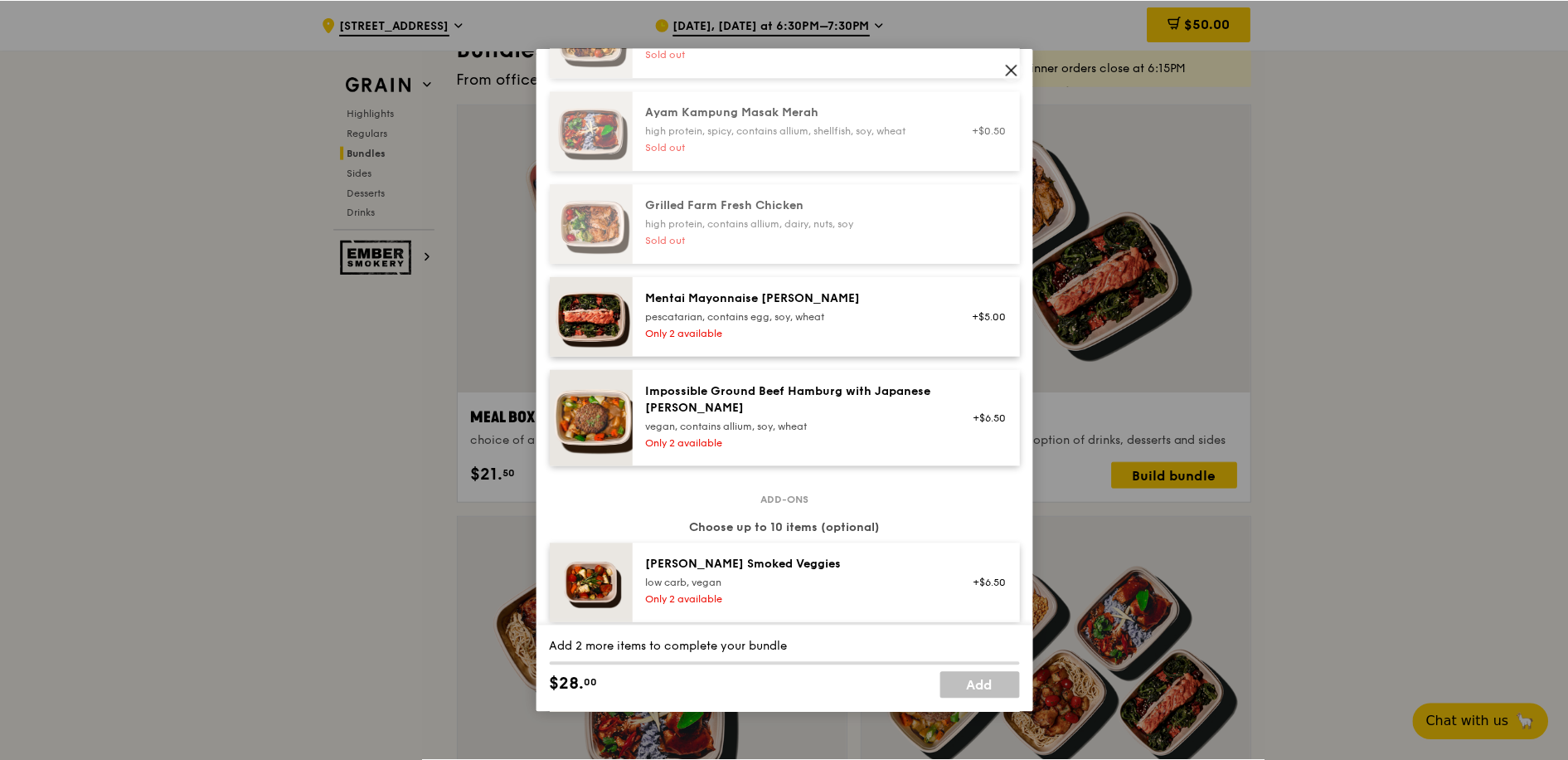
scroll to position [391, 0]
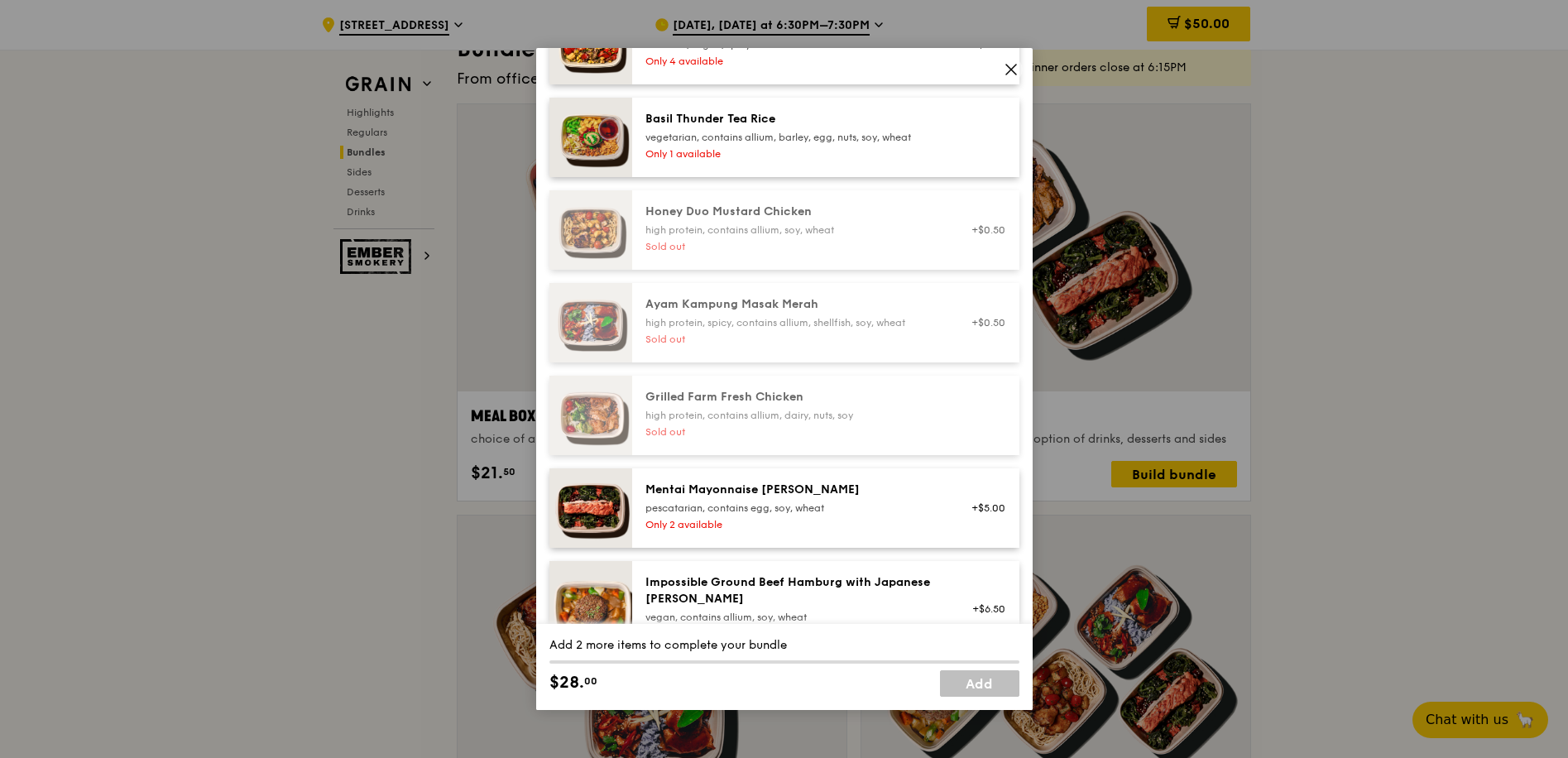
click at [1009, 63] on icon at bounding box center [1011, 70] width 15 height 15
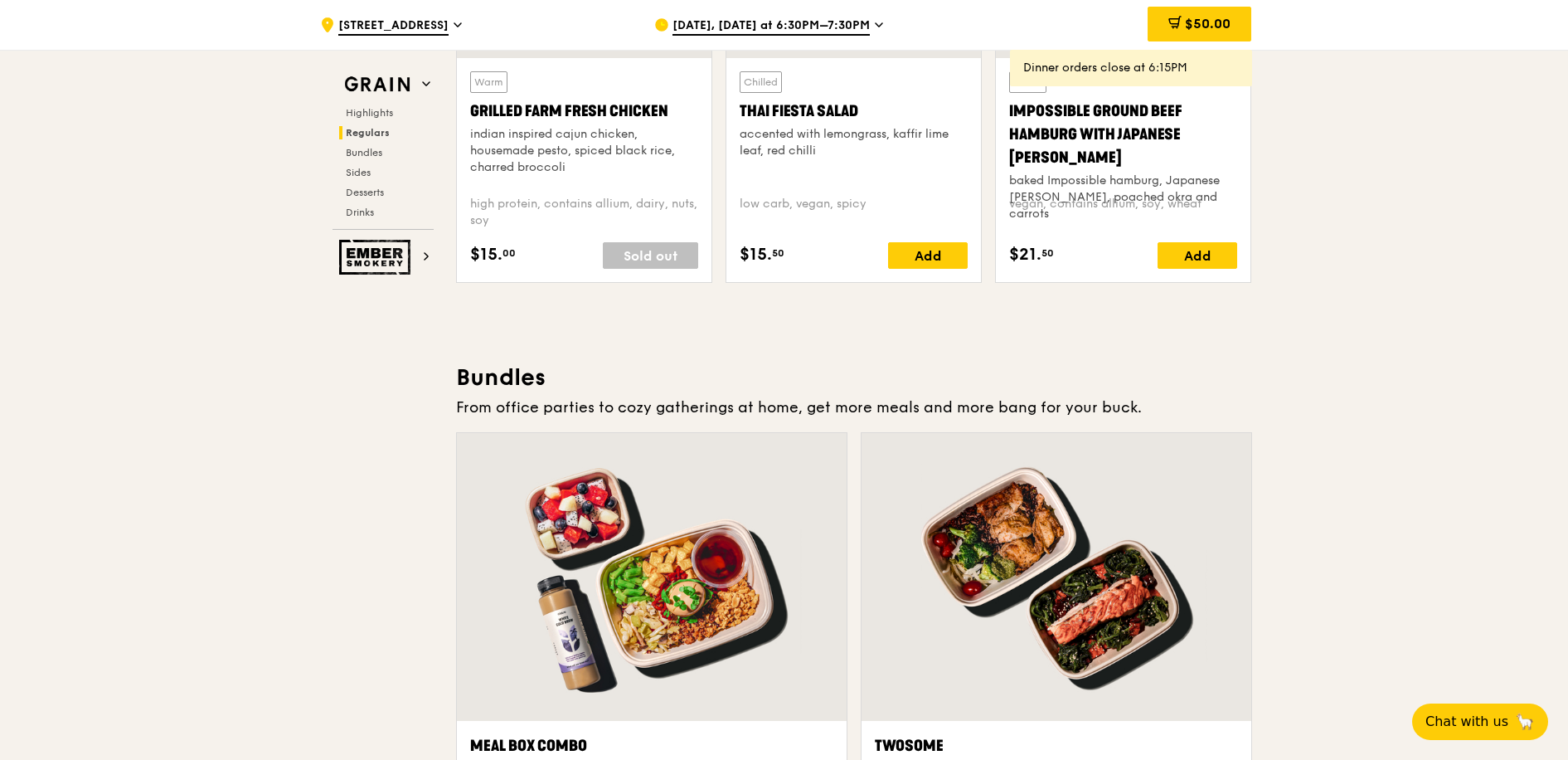
scroll to position [1742, 0]
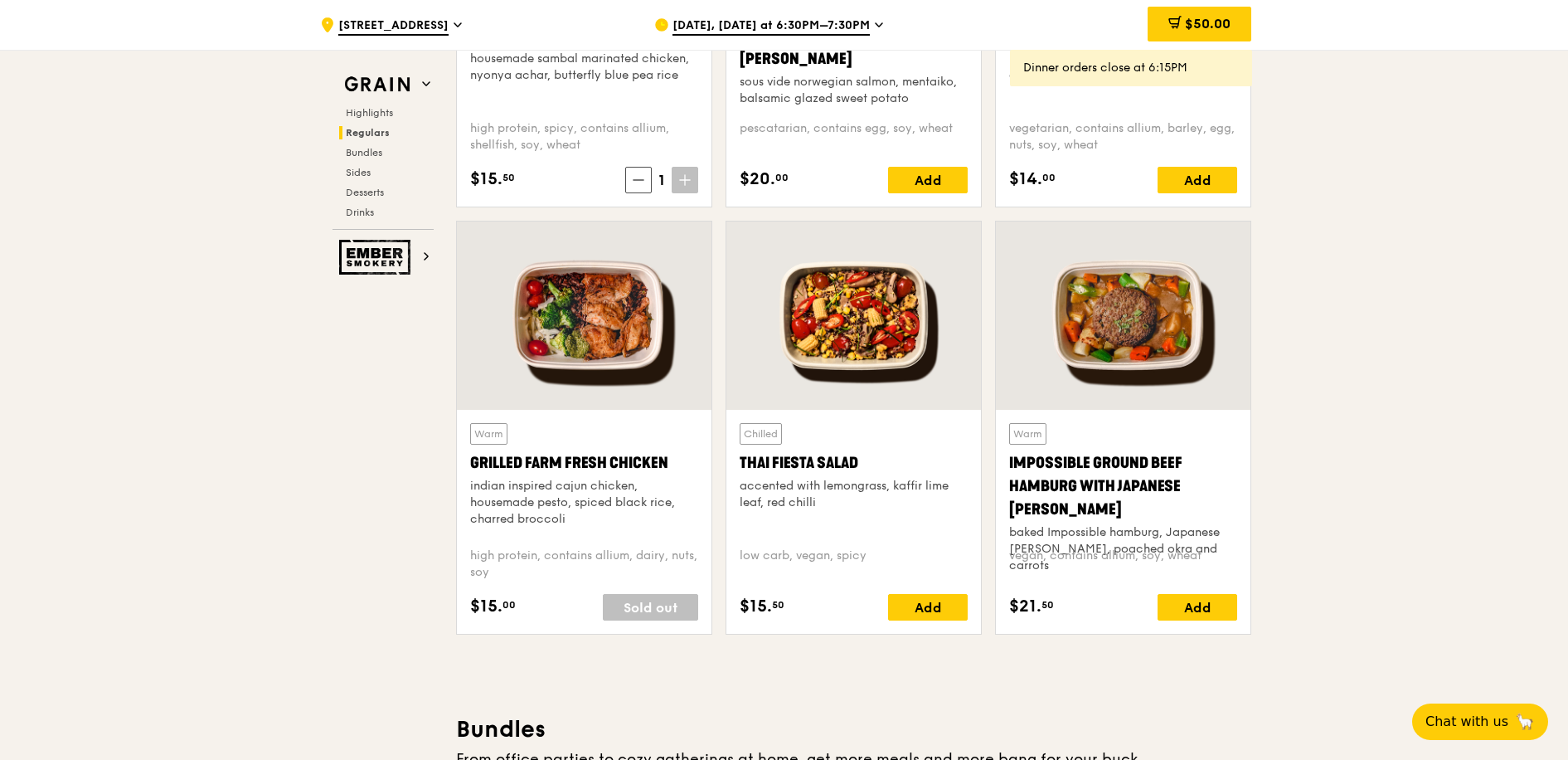
click at [1203, 27] on span "$50.00" at bounding box center [1207, 23] width 45 height 15
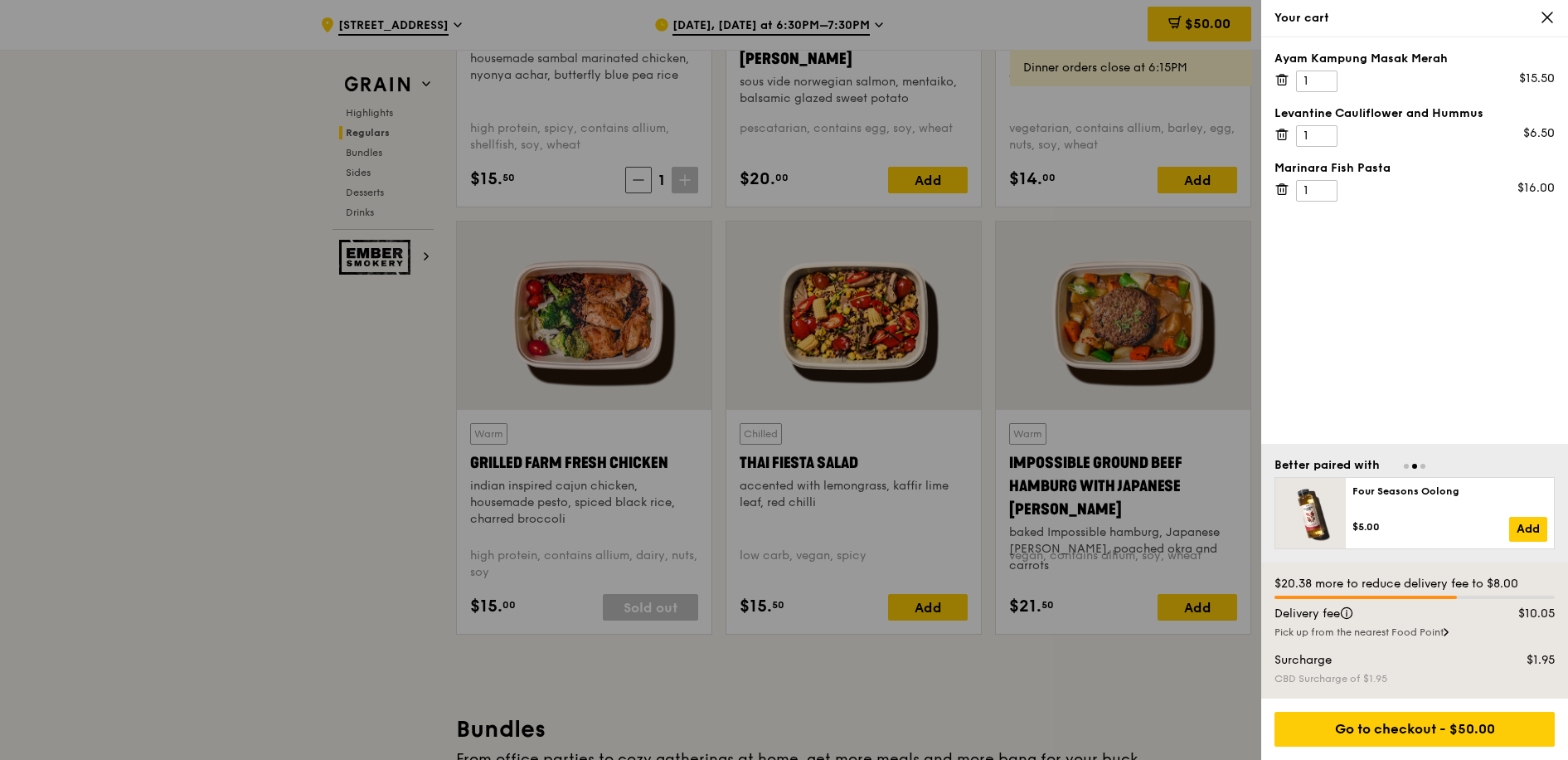
click at [383, 357] on div at bounding box center [784, 380] width 1568 height 760
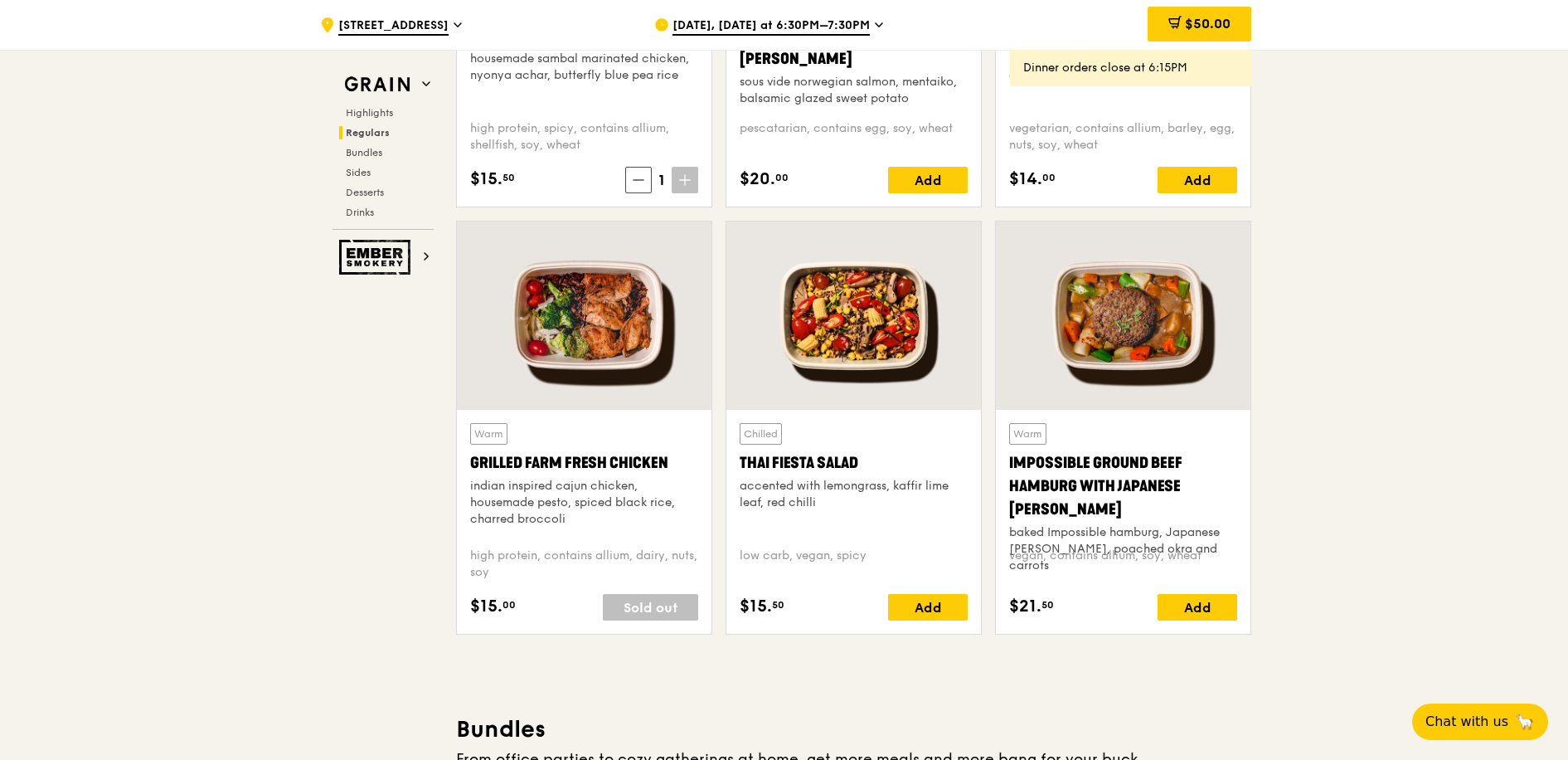
scroll to position [1366, 0]
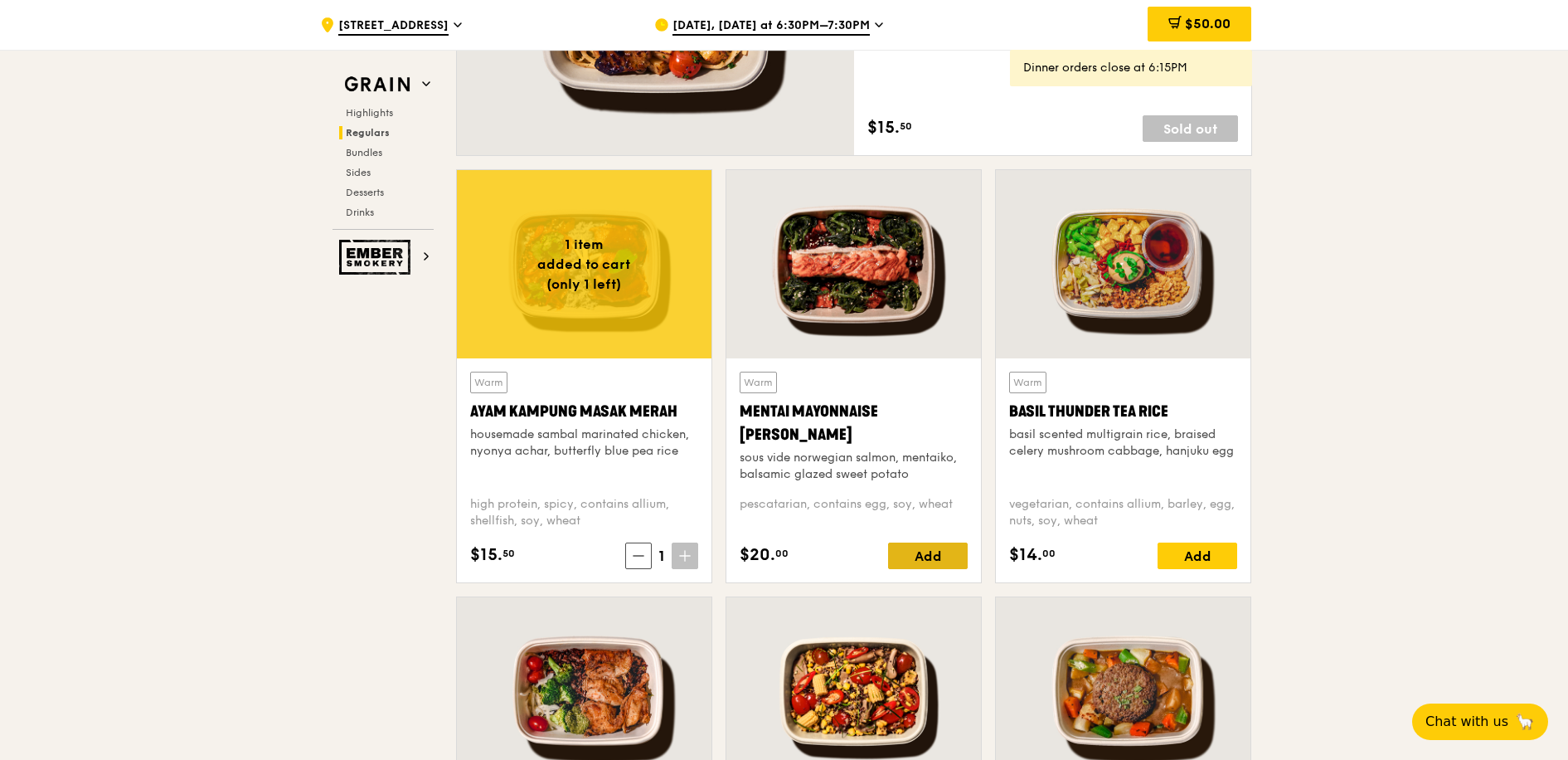
click at [919, 558] on div "Add" at bounding box center [928, 556] width 80 height 27
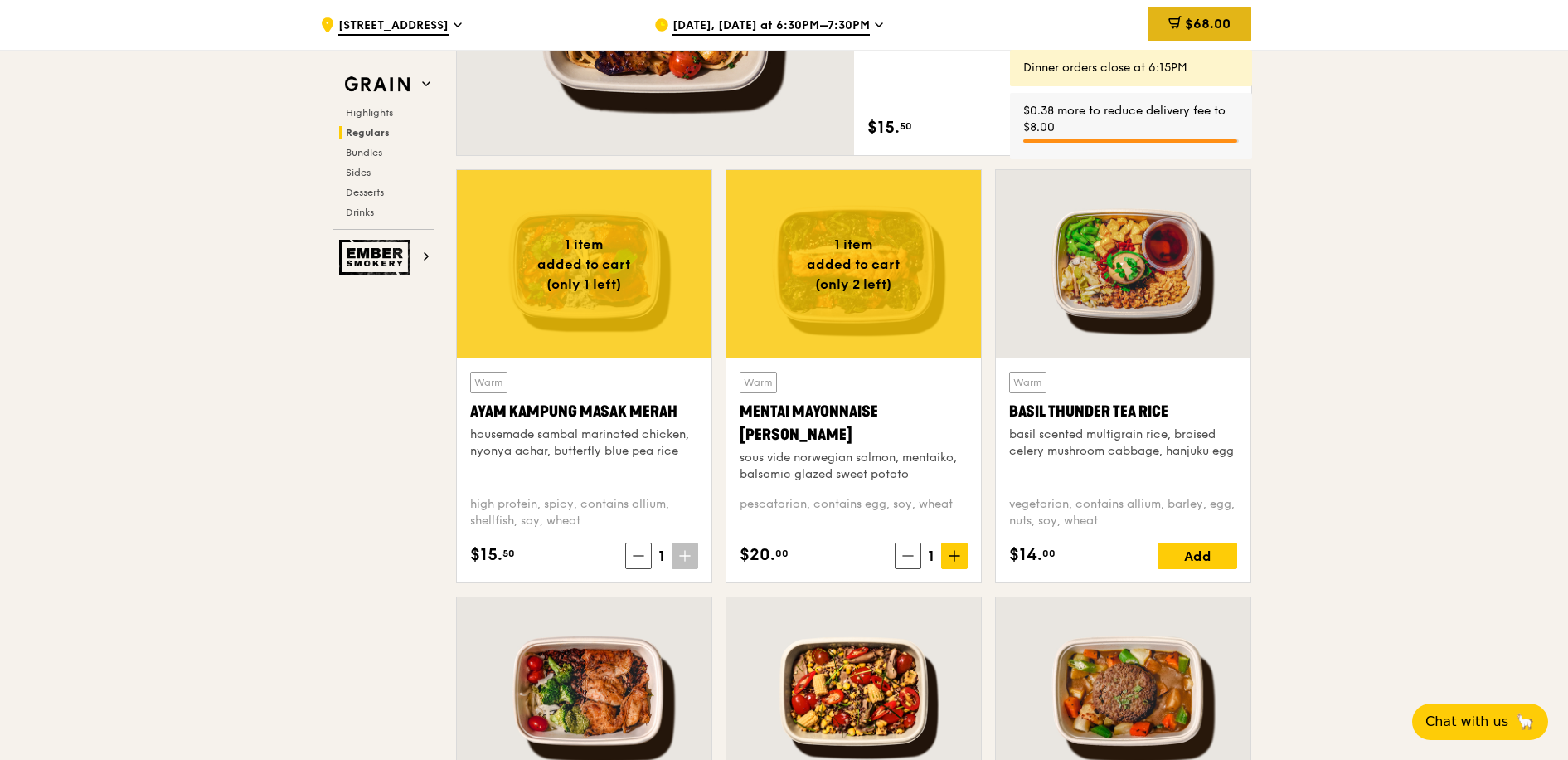
click at [1221, 27] on span "$68.00" at bounding box center [1207, 23] width 45 height 15
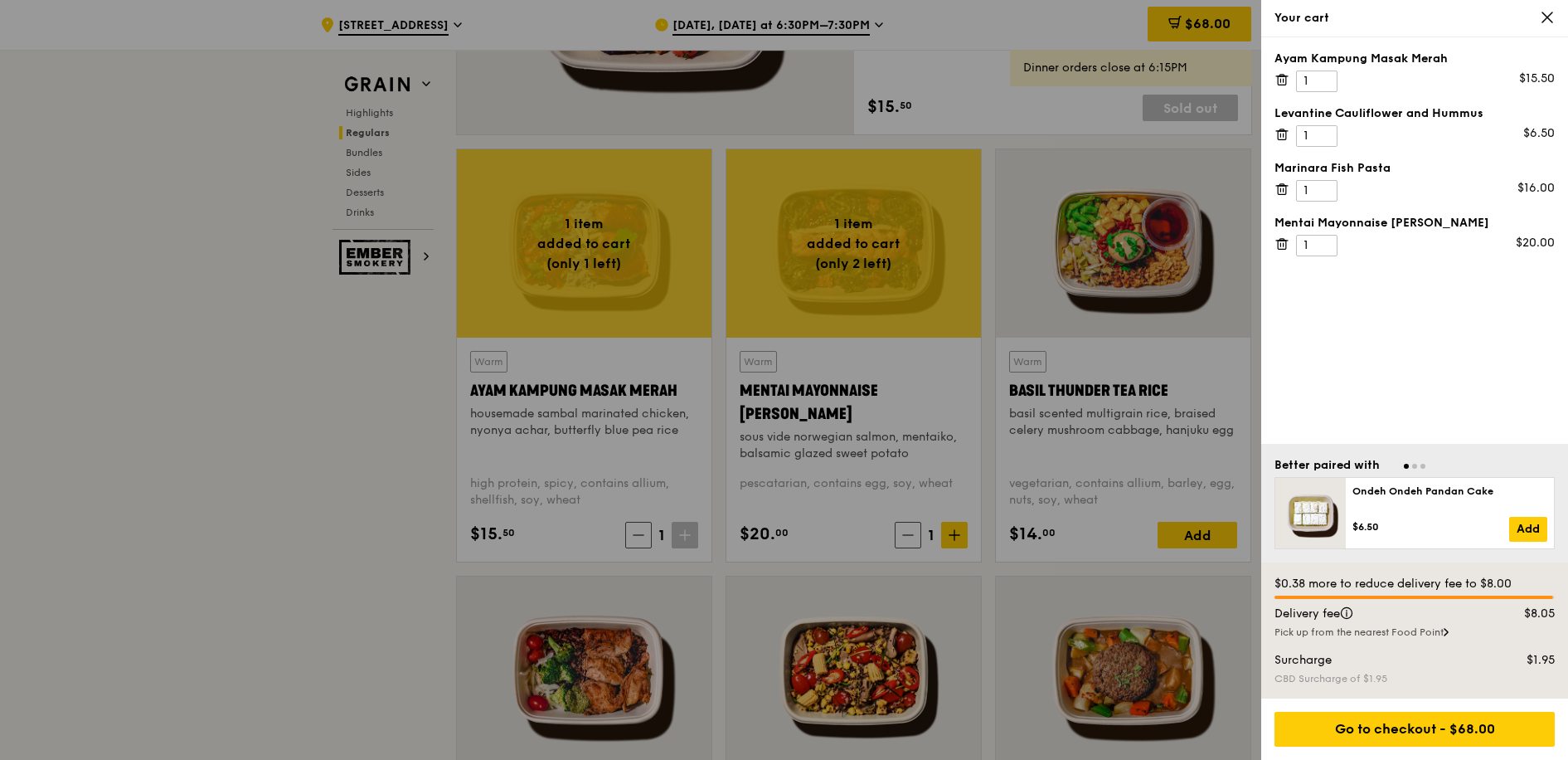
scroll to position [1426, 0]
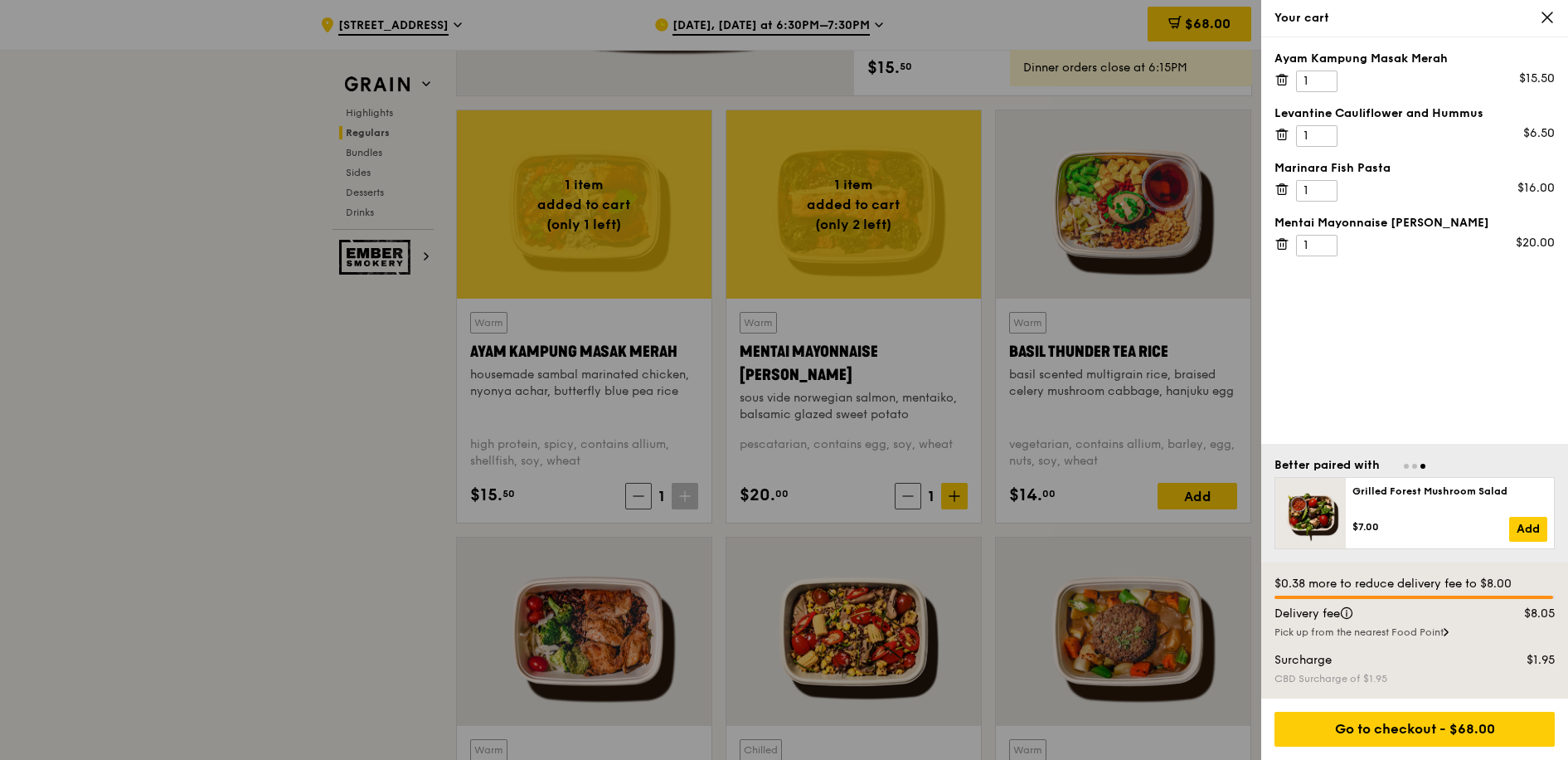
click at [1282, 245] on icon at bounding box center [1282, 244] width 15 height 15
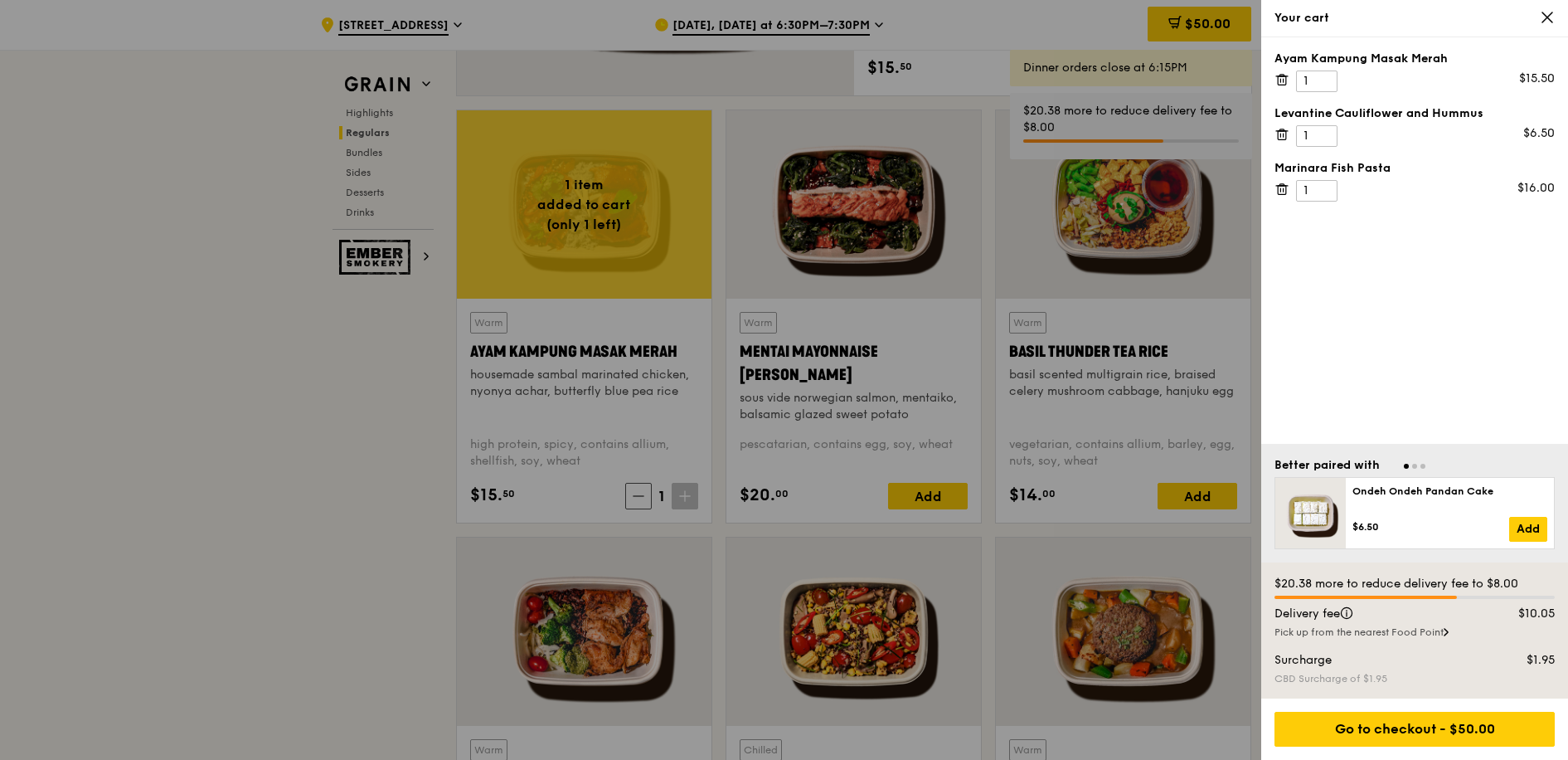
click at [347, 435] on div at bounding box center [784, 380] width 1568 height 760
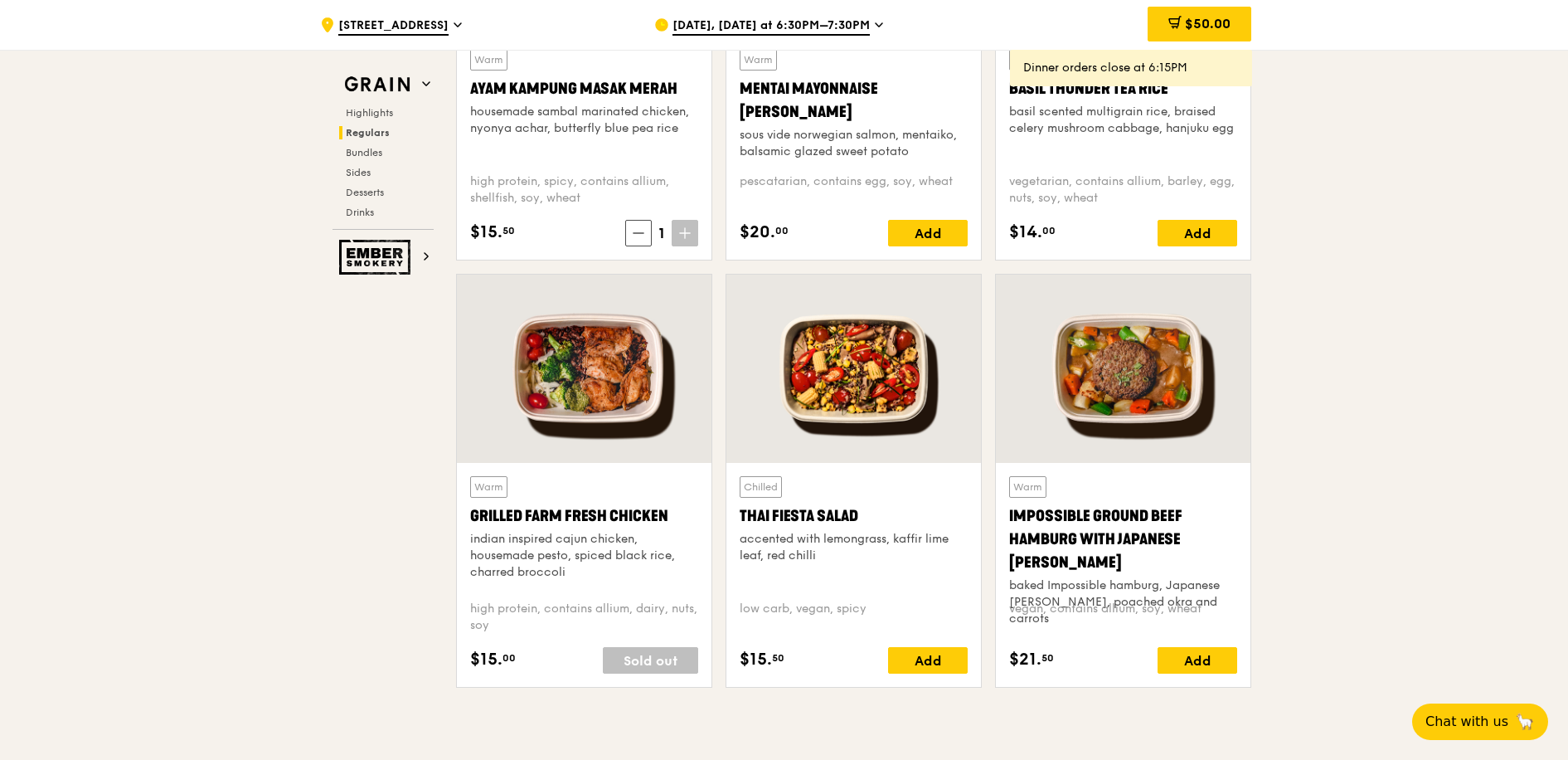
scroll to position [1700, 0]
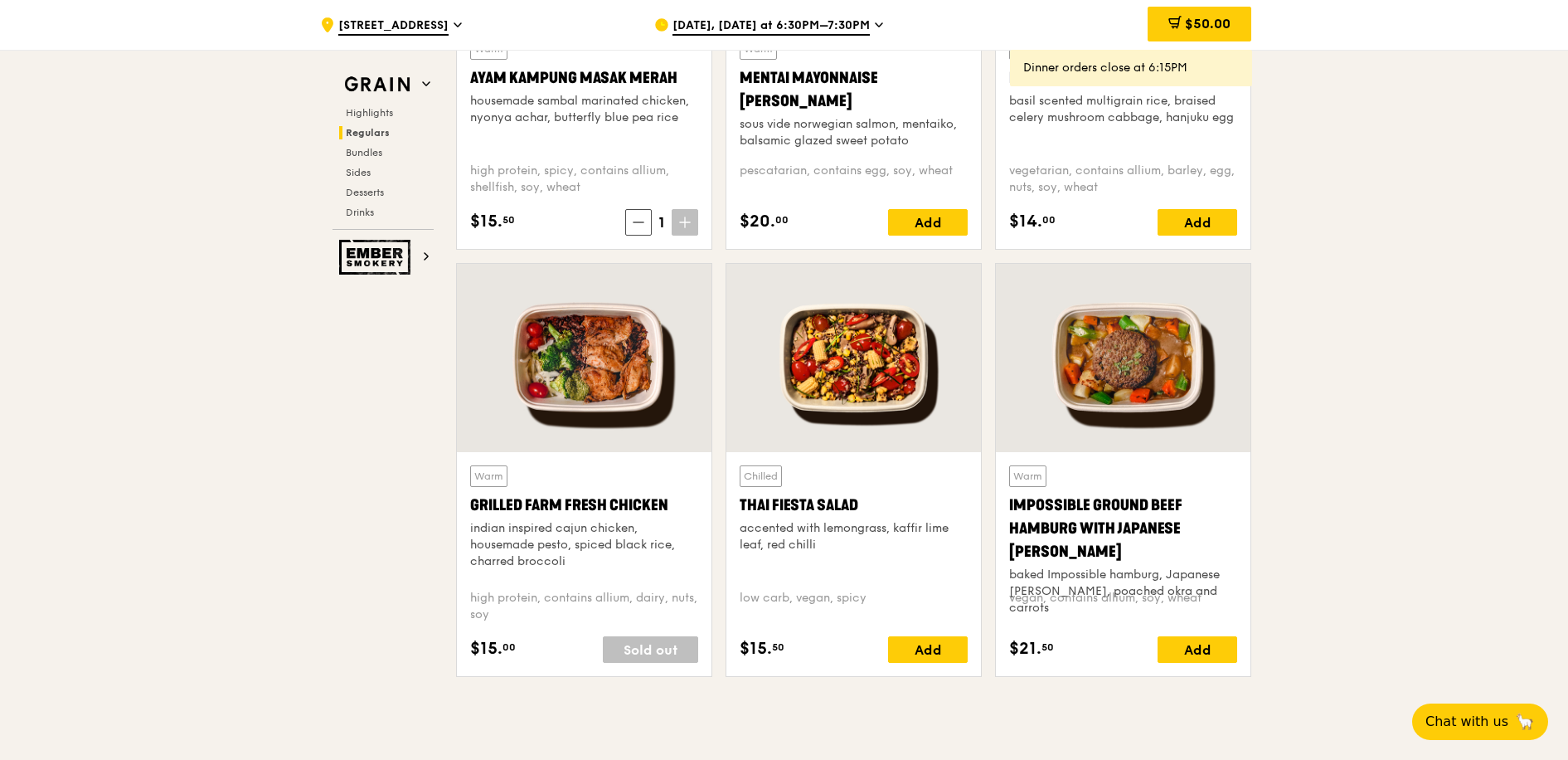
click at [596, 392] on div at bounding box center [584, 358] width 254 height 188
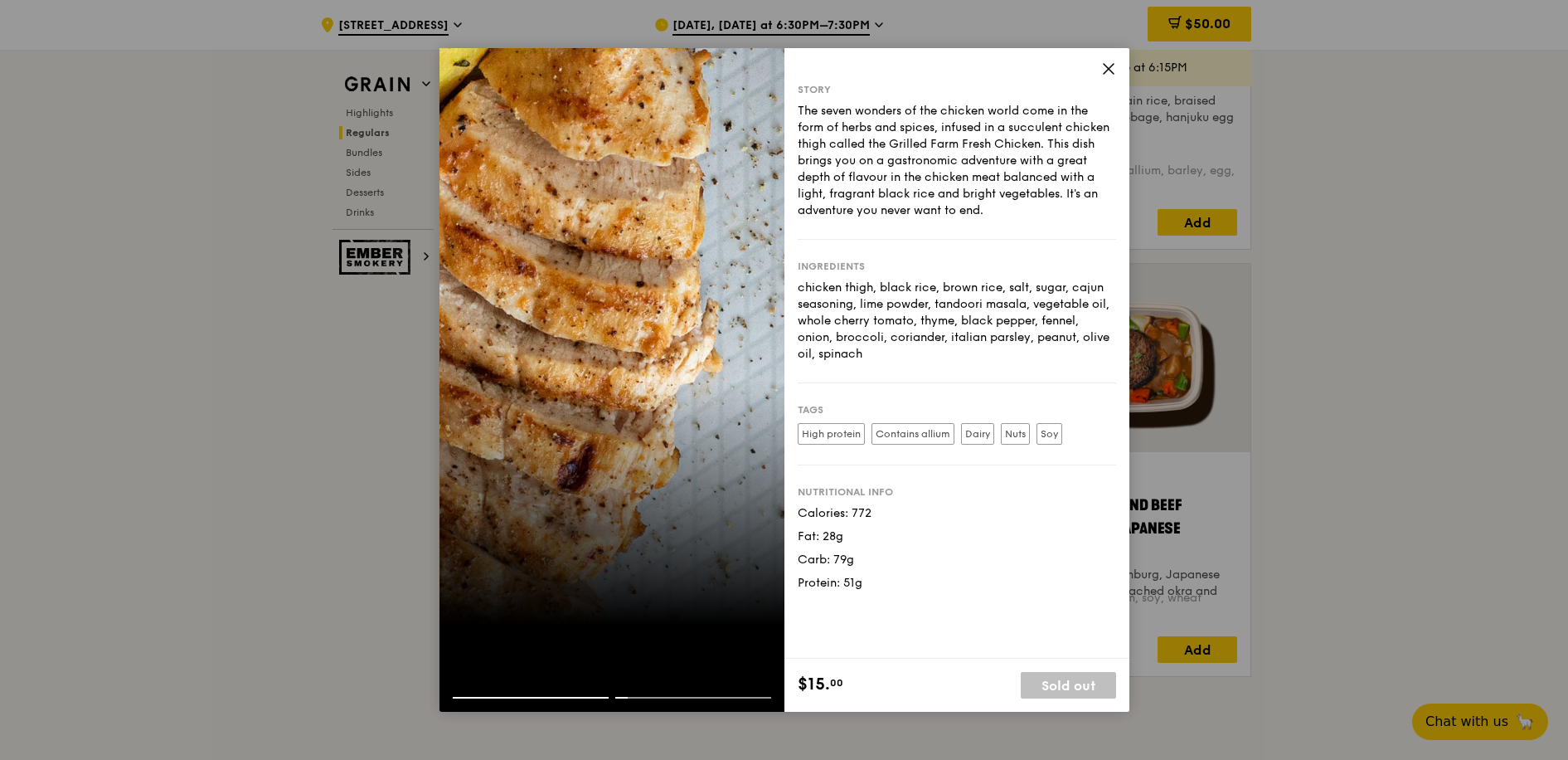
drag, startPoint x: 1027, startPoint y: 624, endPoint x: 1039, endPoint y: 514, distance: 110.7
click at [1027, 624] on div "Story The seven wonders of the chicken world come in the form of herbs and spic…" at bounding box center [956, 354] width 345 height 611
click at [1112, 67] on icon at bounding box center [1109, 69] width 15 height 15
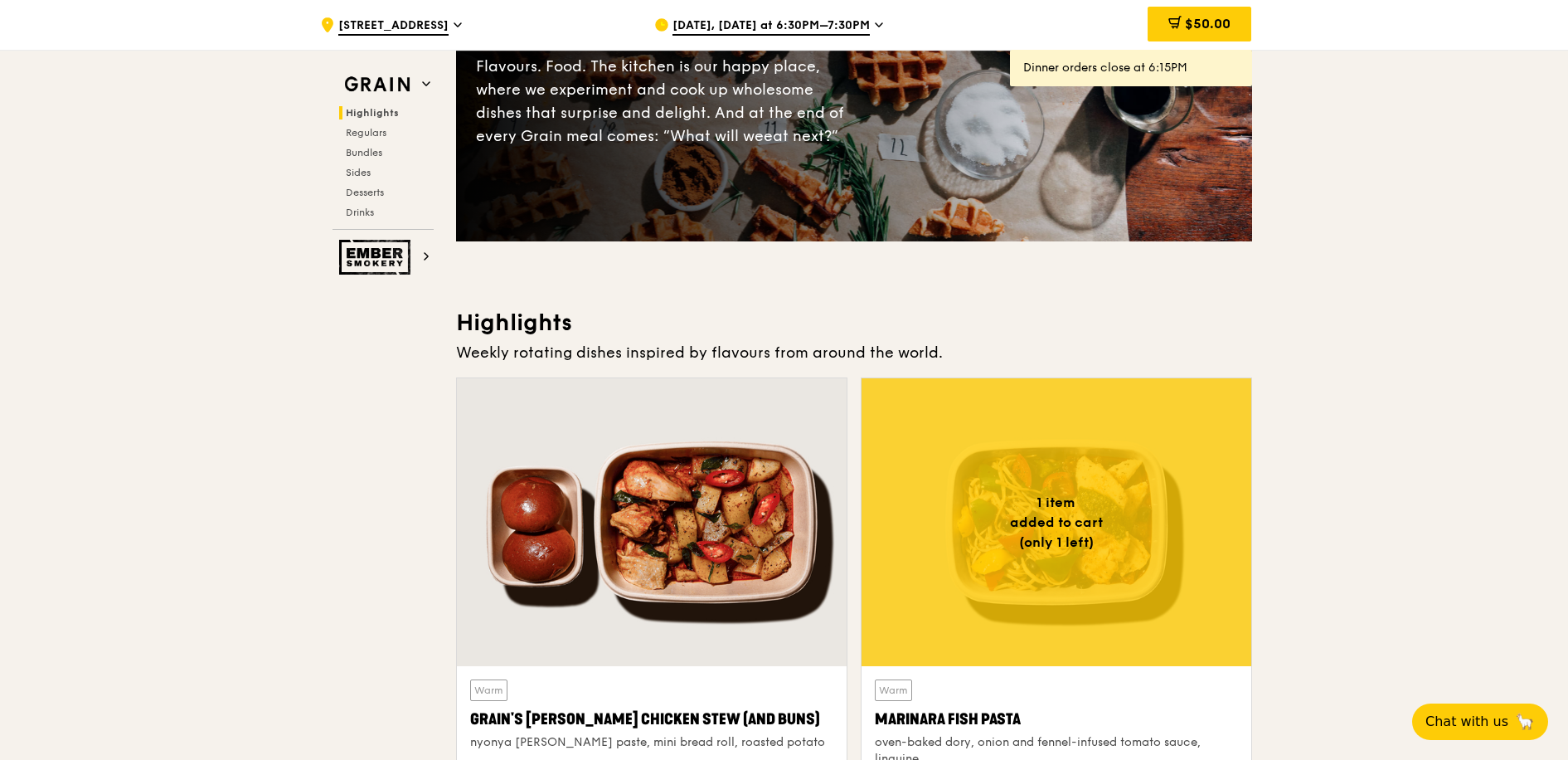
scroll to position [0, 0]
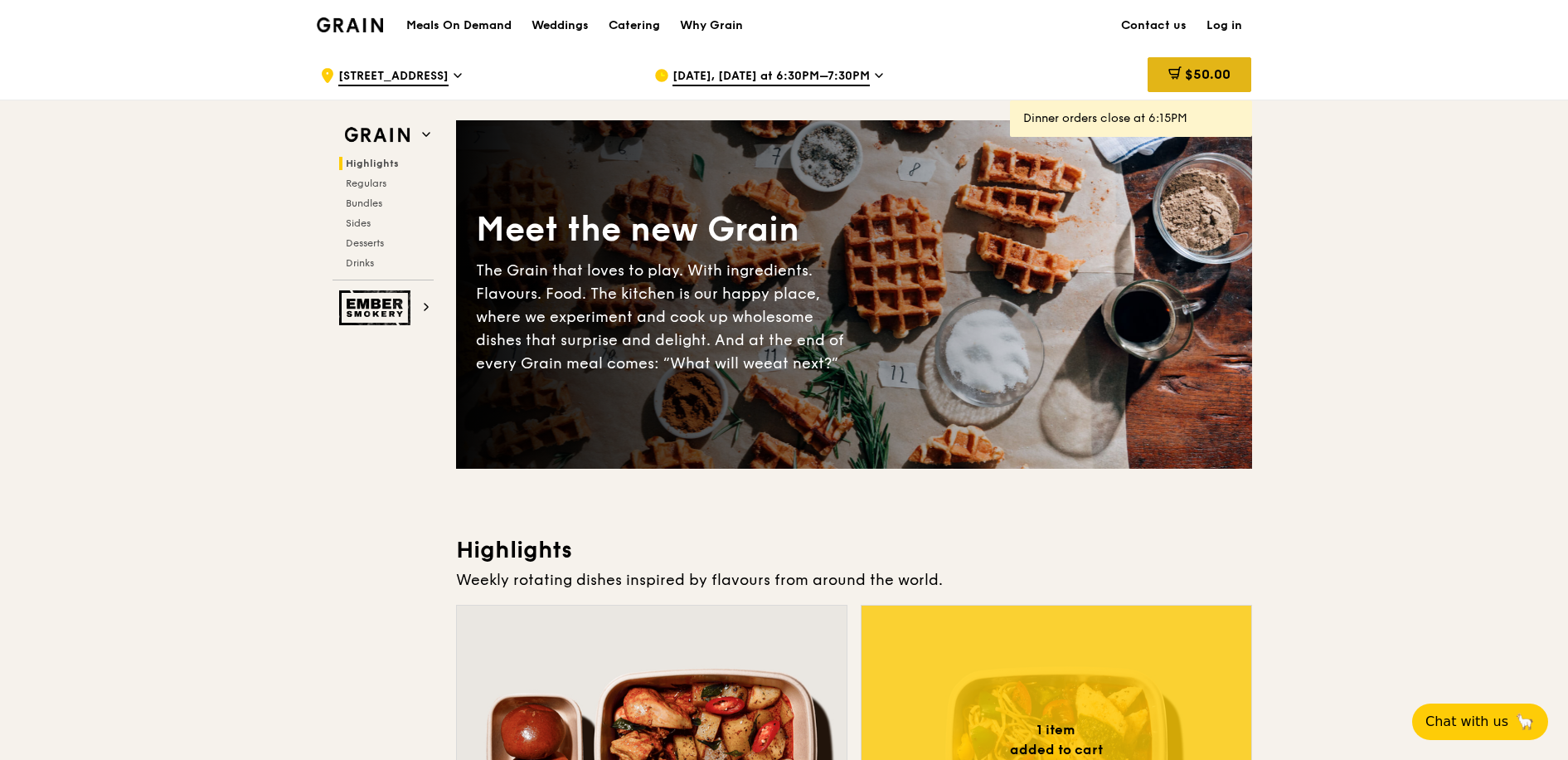
click at [1208, 64] on div "$50.00" at bounding box center [1199, 75] width 104 height 35
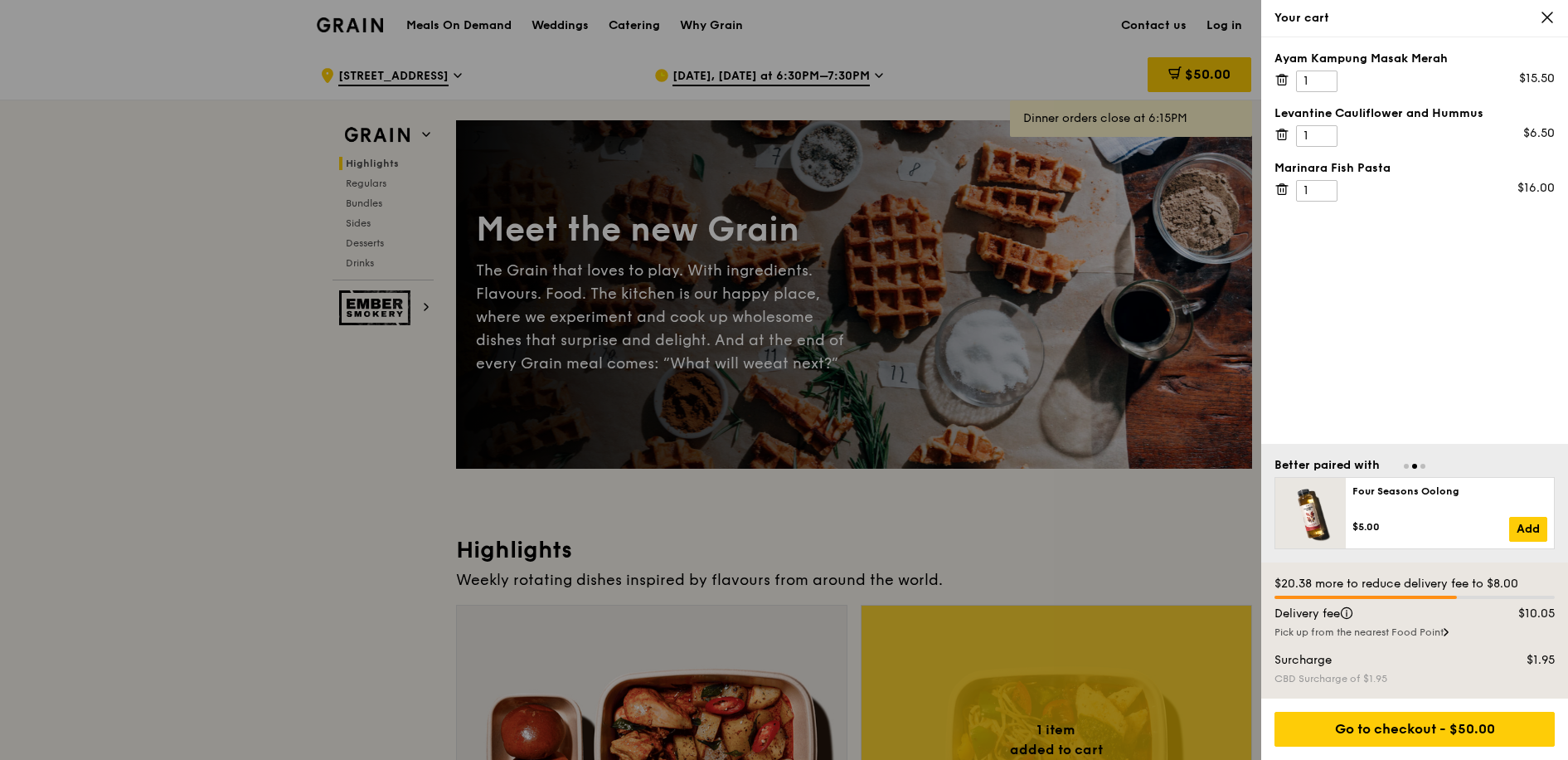
click at [1548, 20] on icon at bounding box center [1548, 17] width 15 height 15
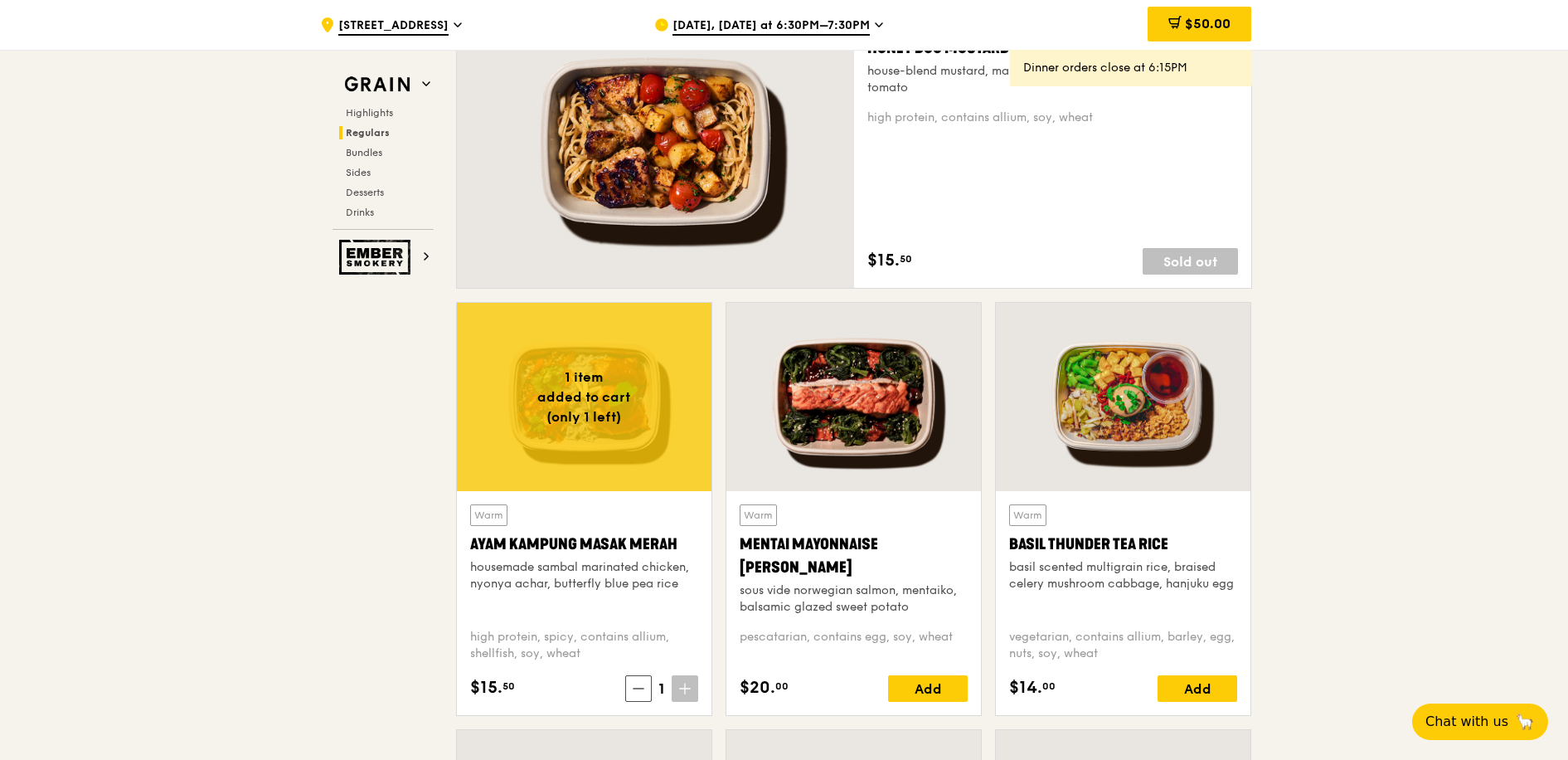
scroll to position [1318, 0]
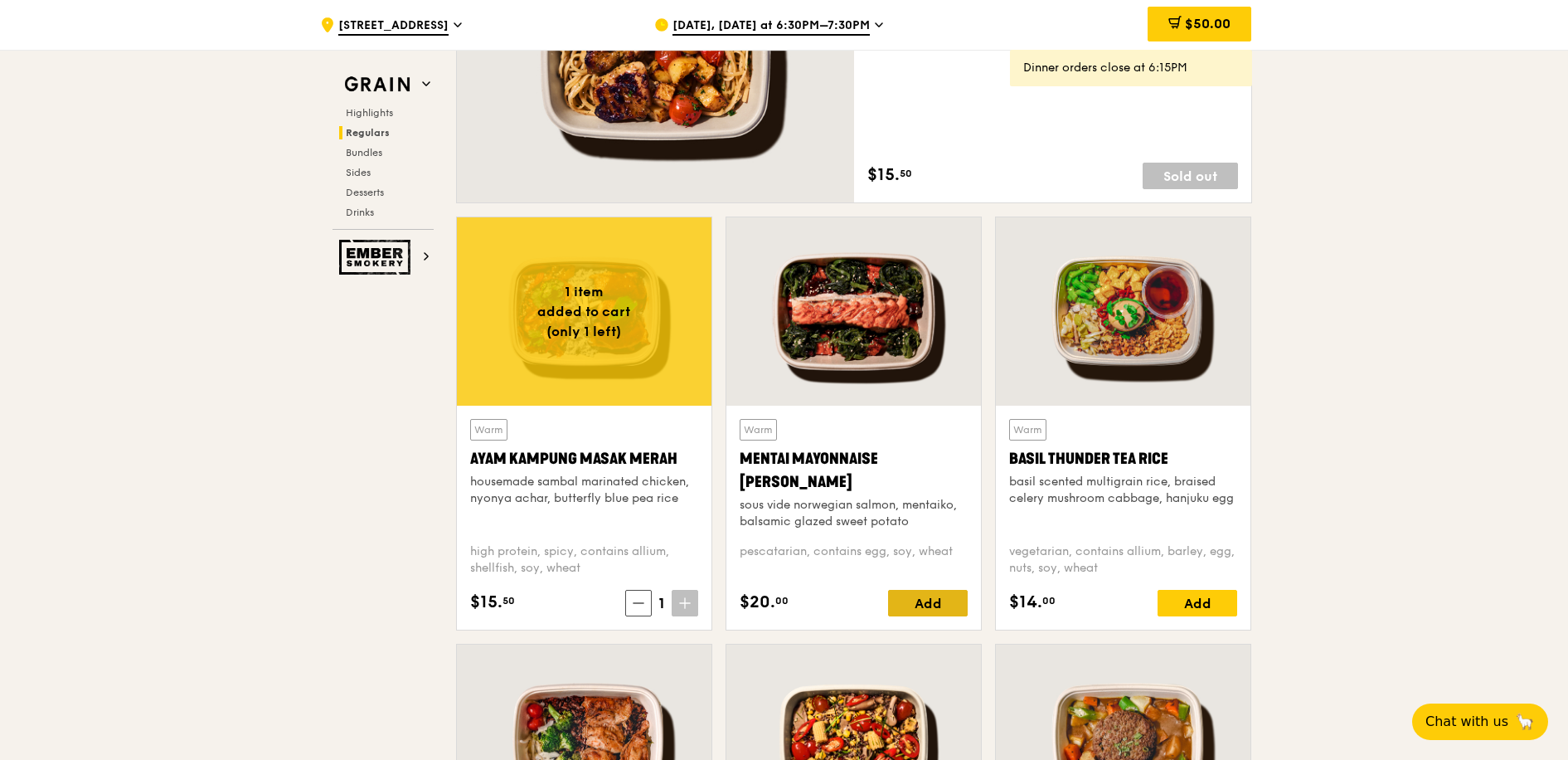
click at [933, 605] on div "Add" at bounding box center [928, 603] width 80 height 27
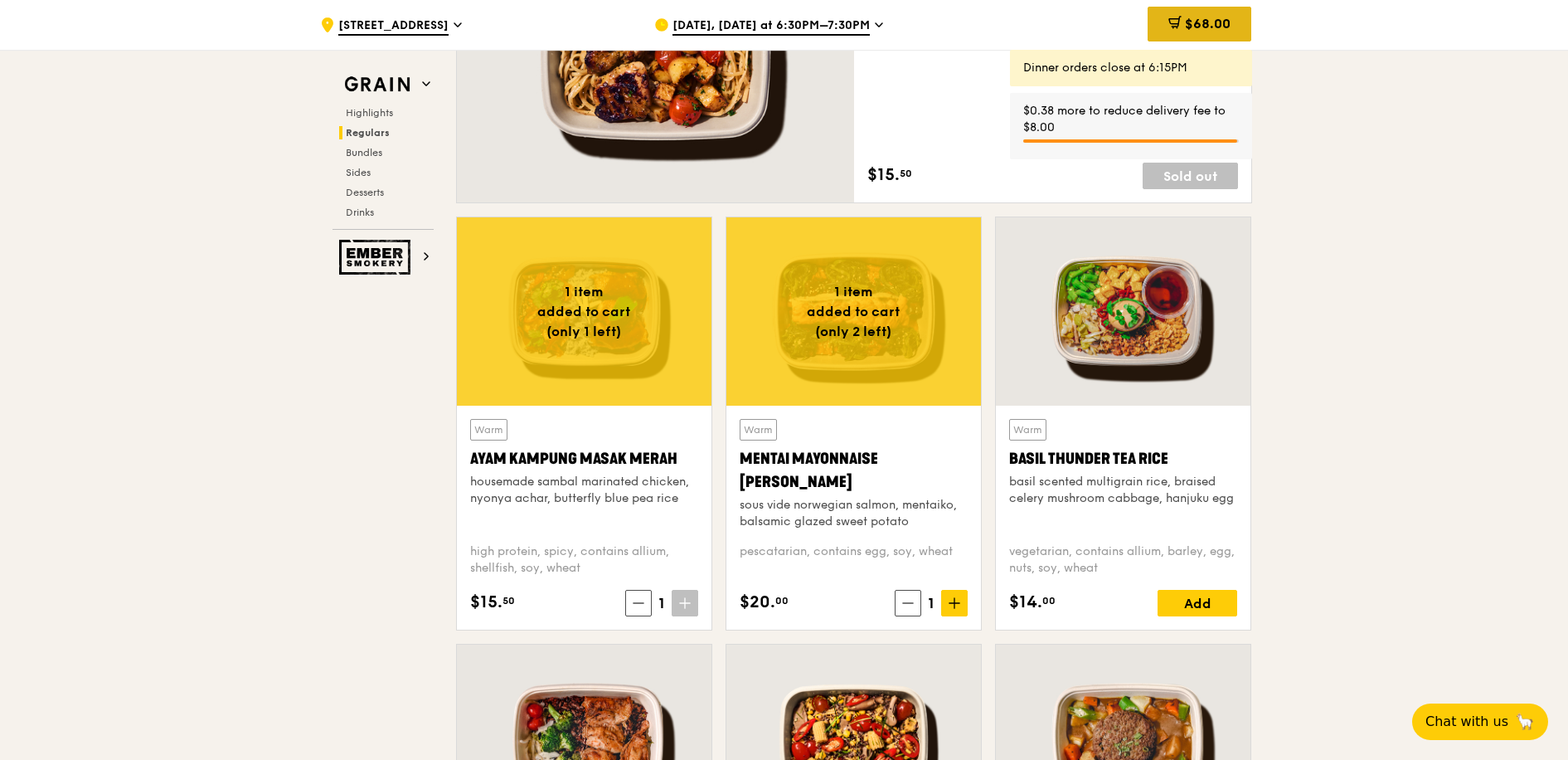
click at [1214, 19] on span "$68.00" at bounding box center [1207, 23] width 45 height 15
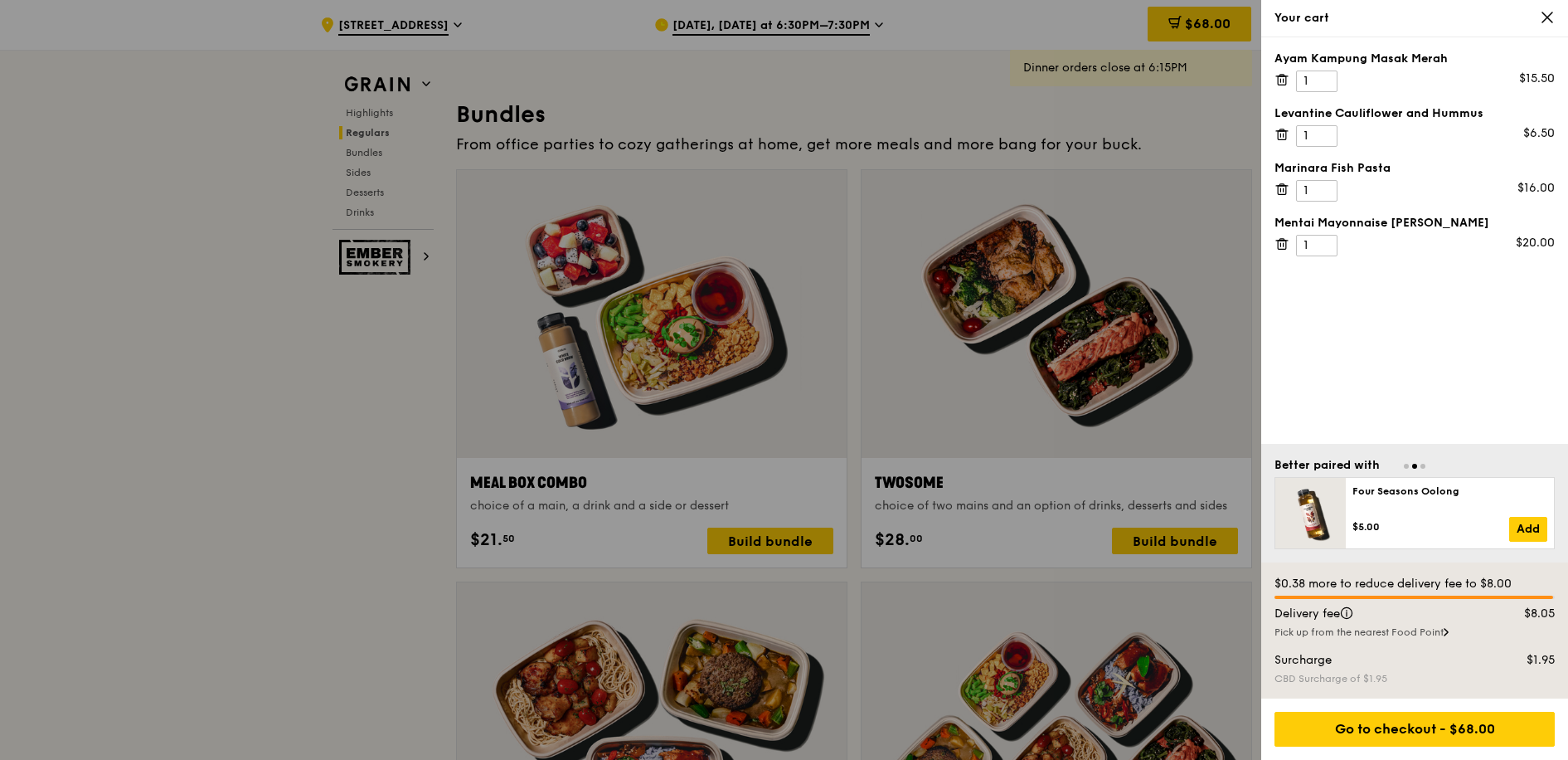
scroll to position [2533, 0]
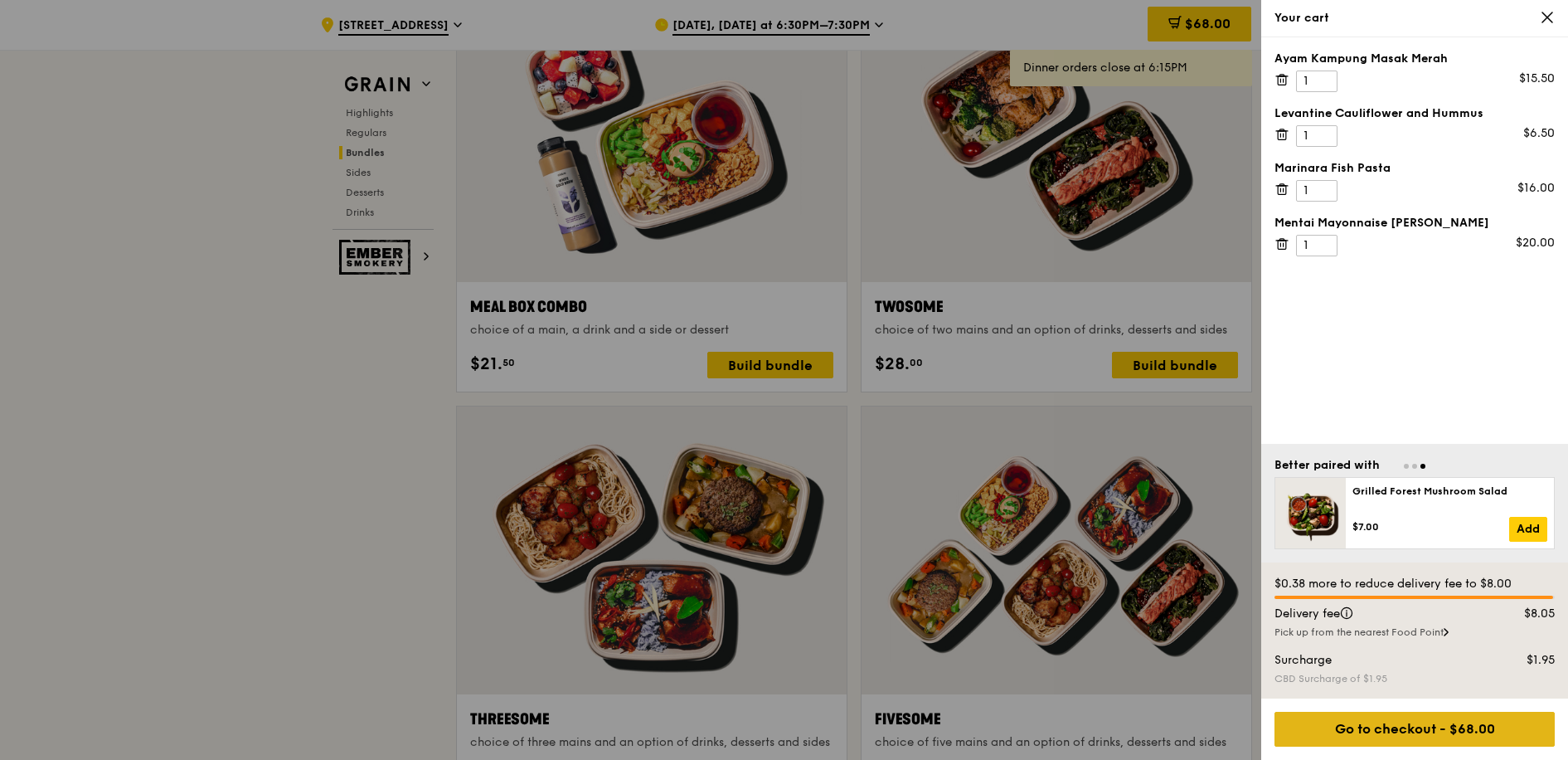
click at [1444, 733] on div "Go to checkout - $68.00" at bounding box center [1414, 729] width 280 height 35
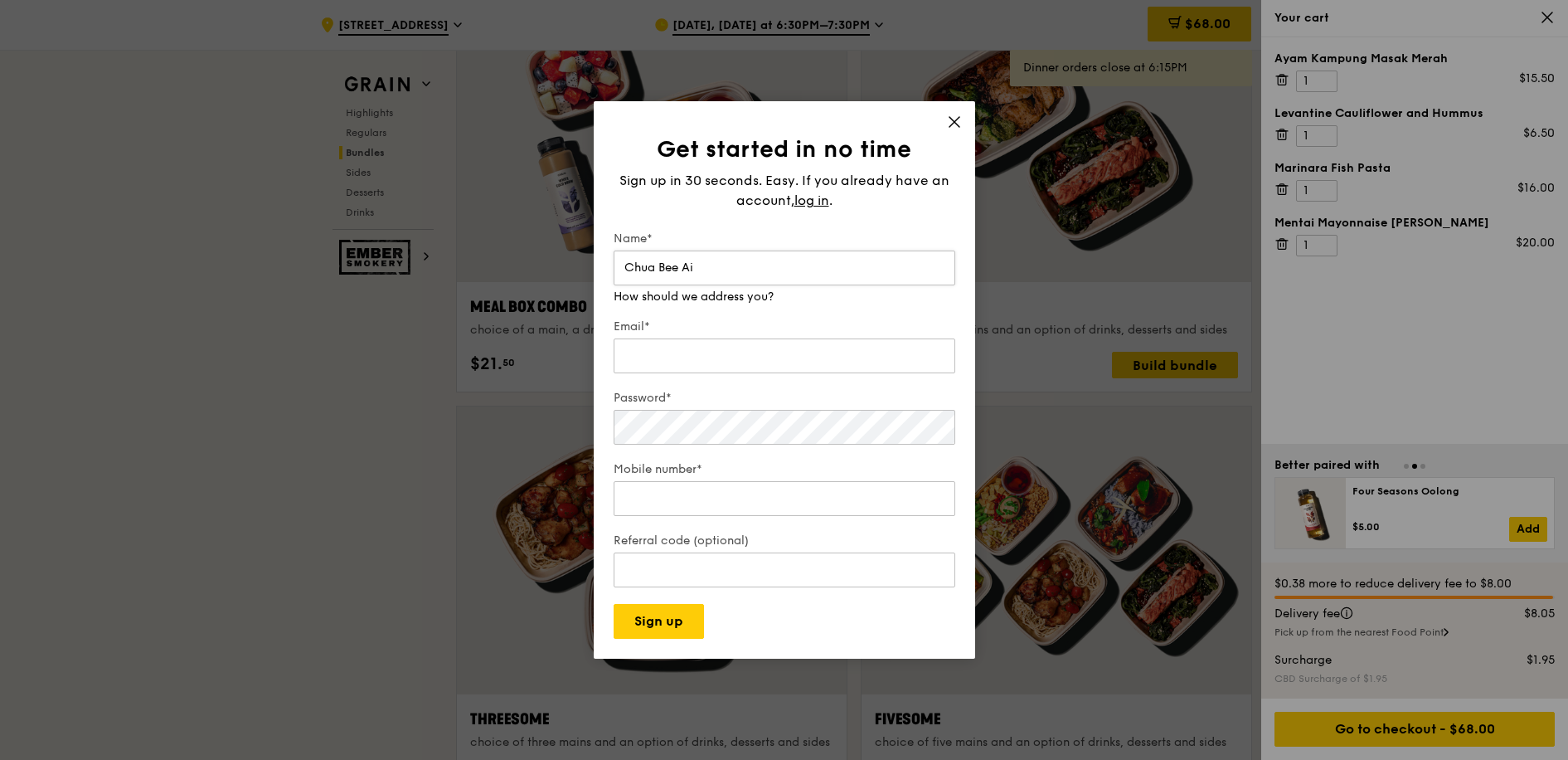
type input "Chua Bee Ai"
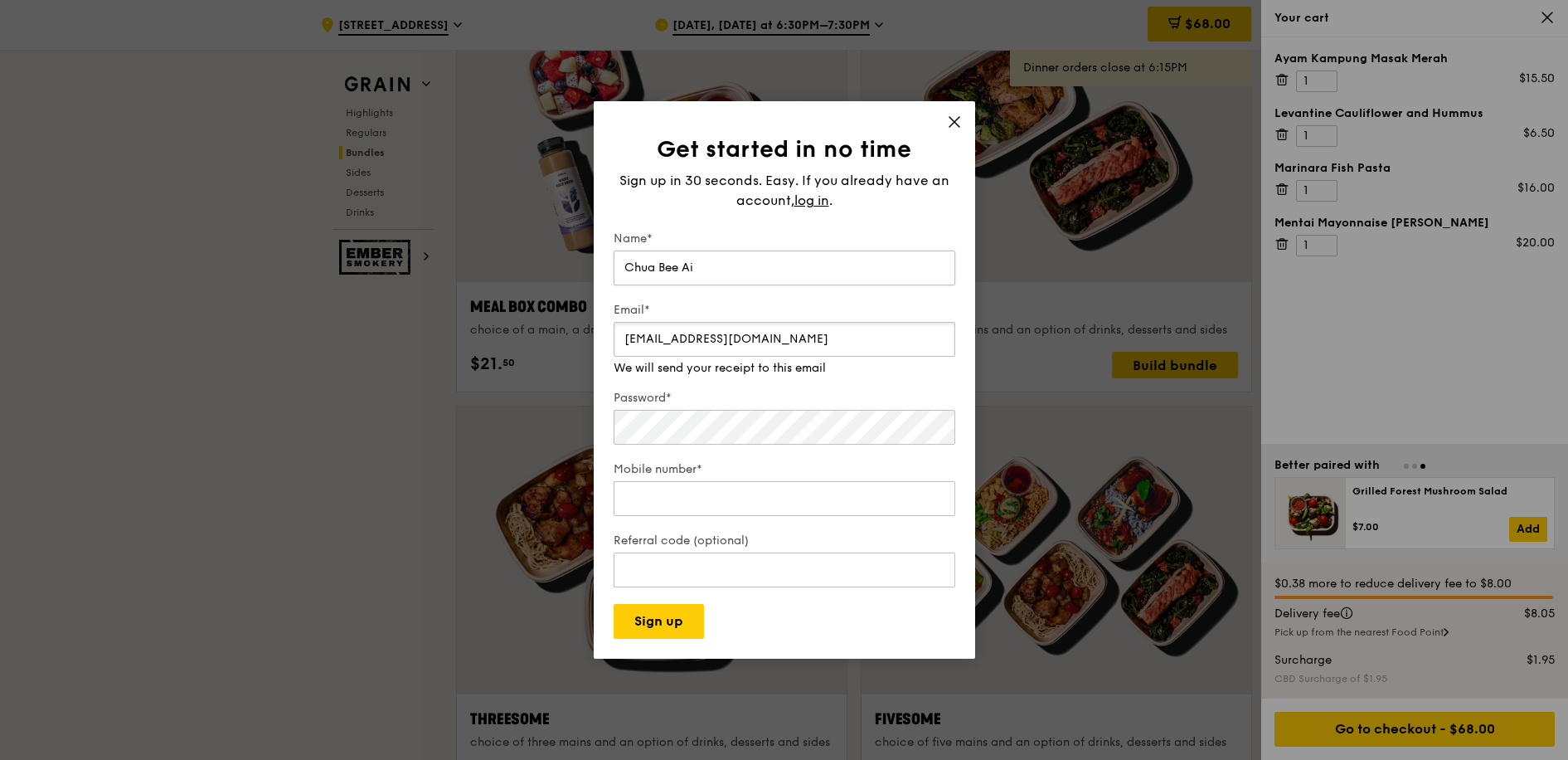
type input "[EMAIL_ADDRESS][DOMAIN_NAME]"
type input "86808198"
click at [722, 580] on div "Referral code (optional)" at bounding box center [784, 561] width 342 height 58
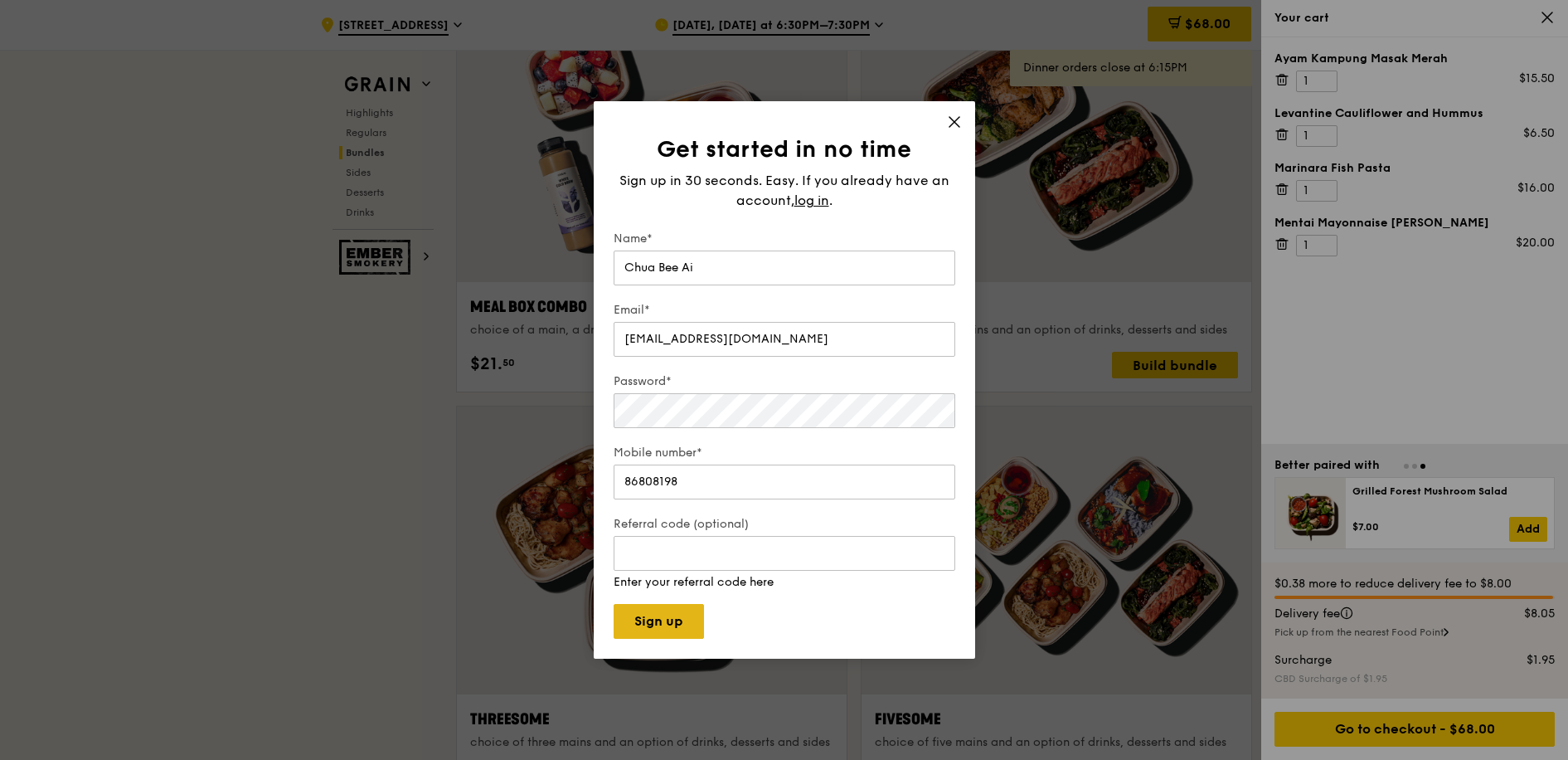
click at [676, 618] on button "Sign up" at bounding box center [659, 622] width 90 height 35
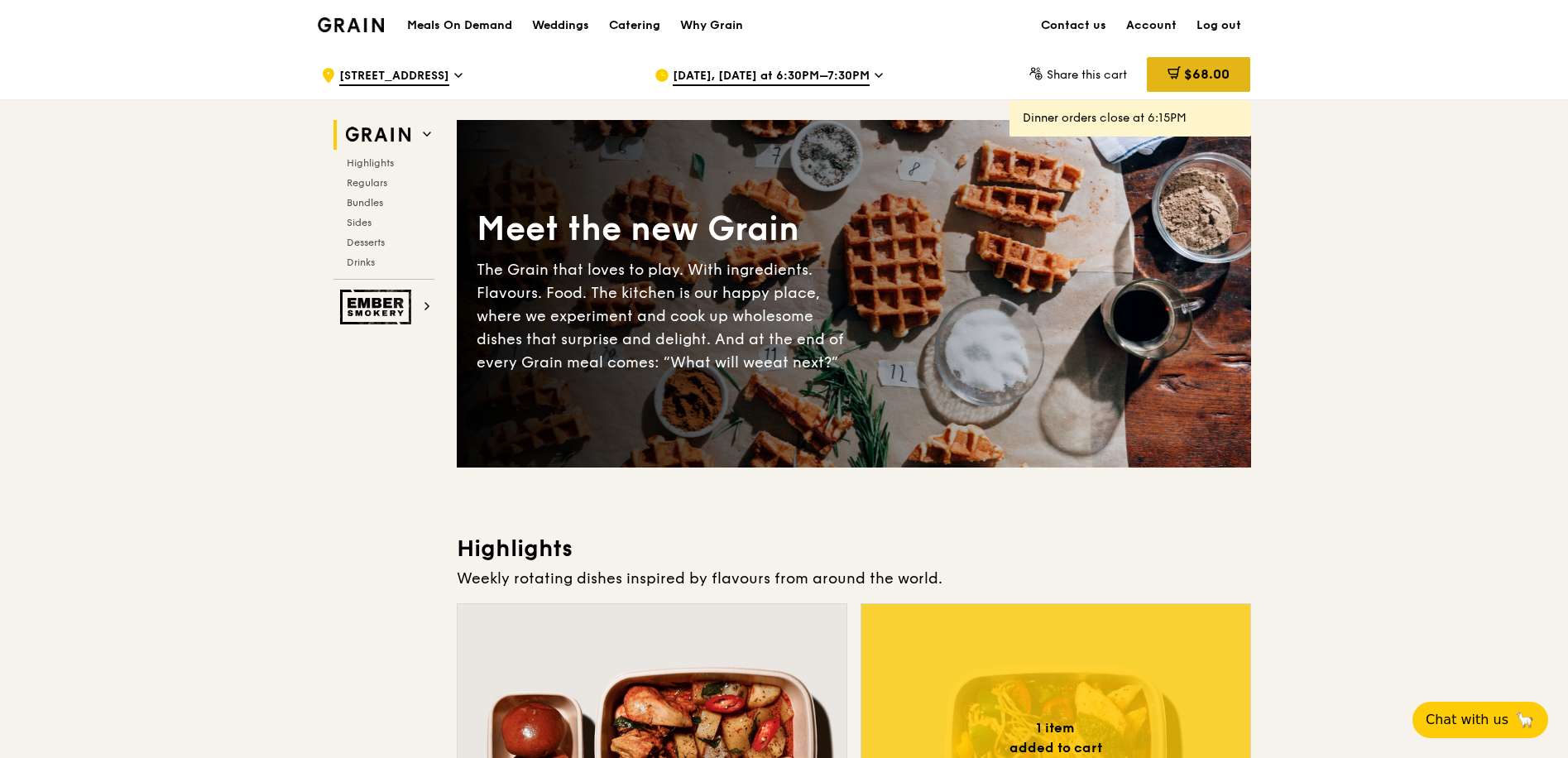
click at [1184, 68] on span "$68.00" at bounding box center [1206, 74] width 45 height 15
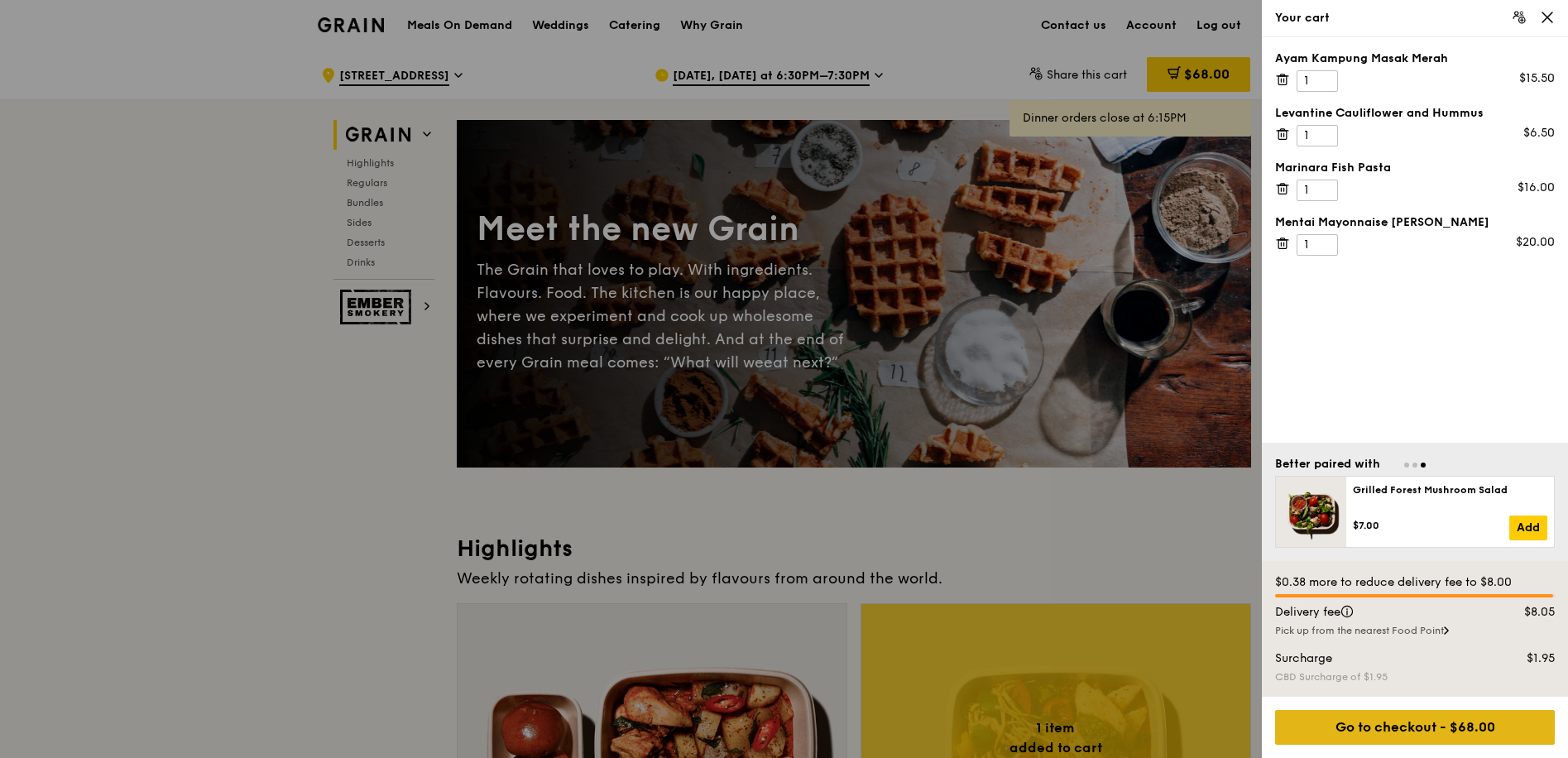
click at [1420, 727] on div "Go to checkout - $68.00" at bounding box center [1415, 727] width 280 height 34
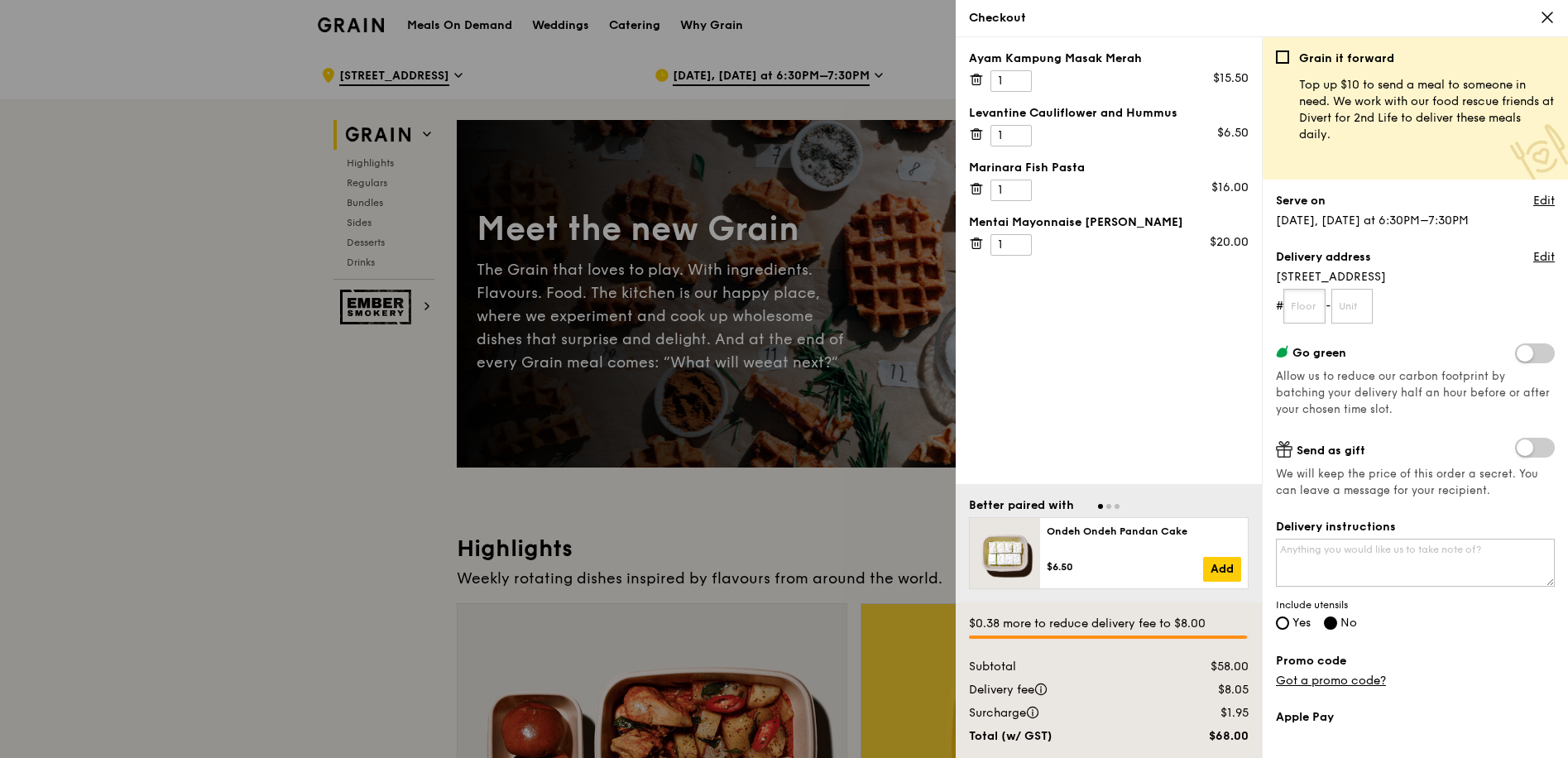
click at [1309, 306] on input "text" at bounding box center [1304, 306] width 42 height 34
type input "61"
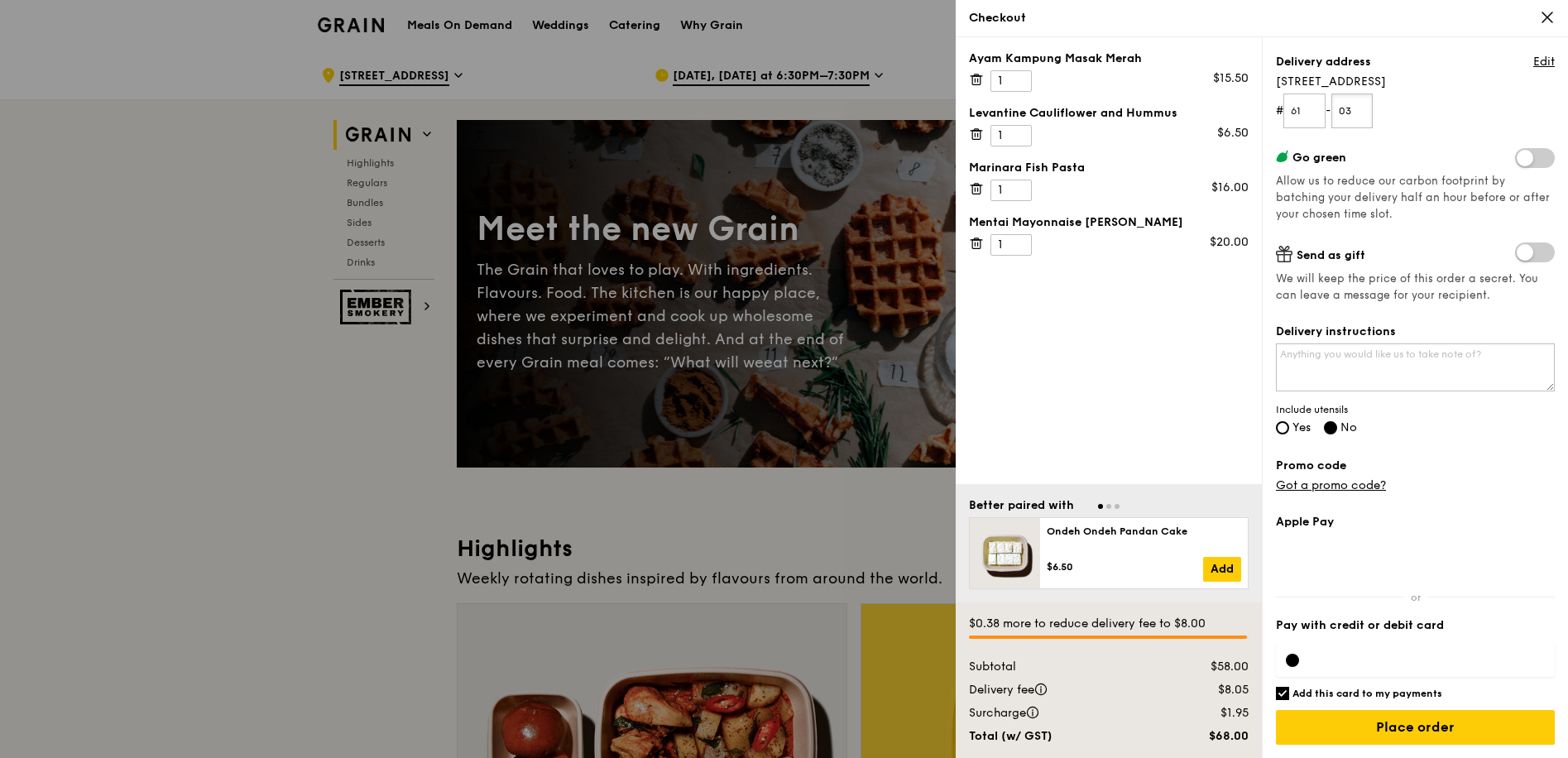
scroll to position [77, 0]
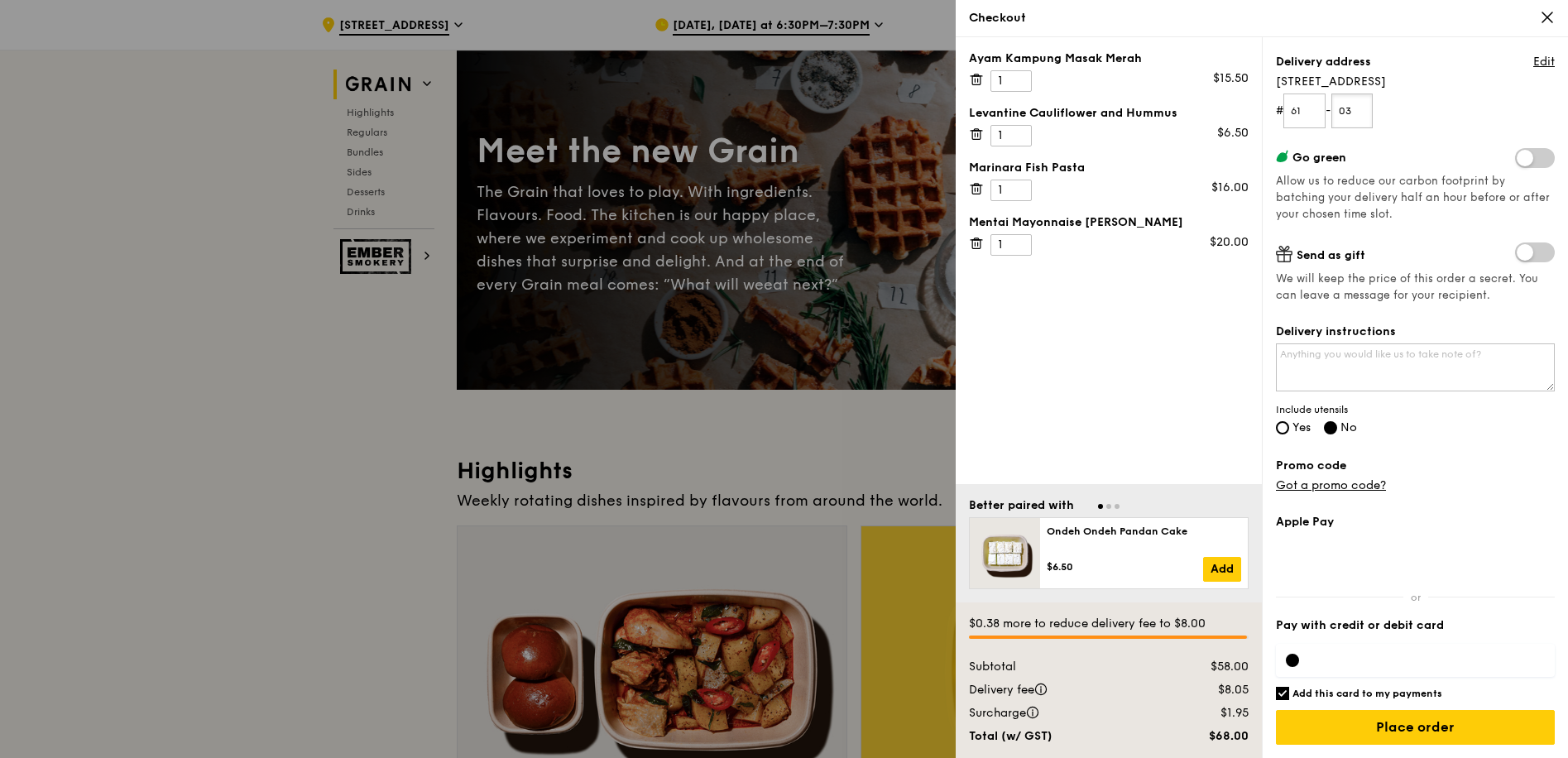
type input "03"
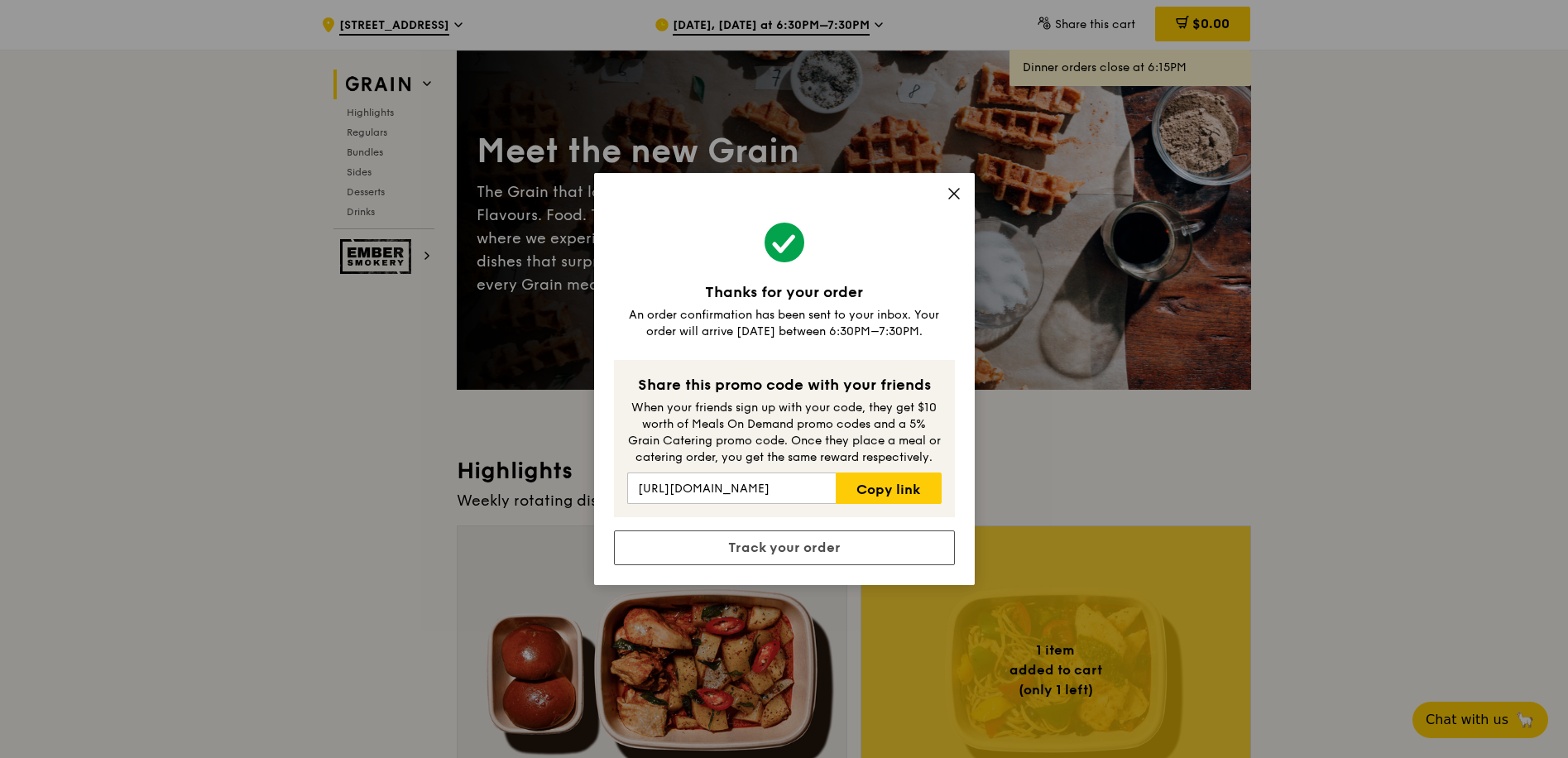
click at [797, 566] on div "Thanks for your order An order confirmation has been sent to your inbox. Your o…" at bounding box center [784, 379] width 380 height 412
click at [800, 540] on link "Track your order" at bounding box center [784, 548] width 341 height 34
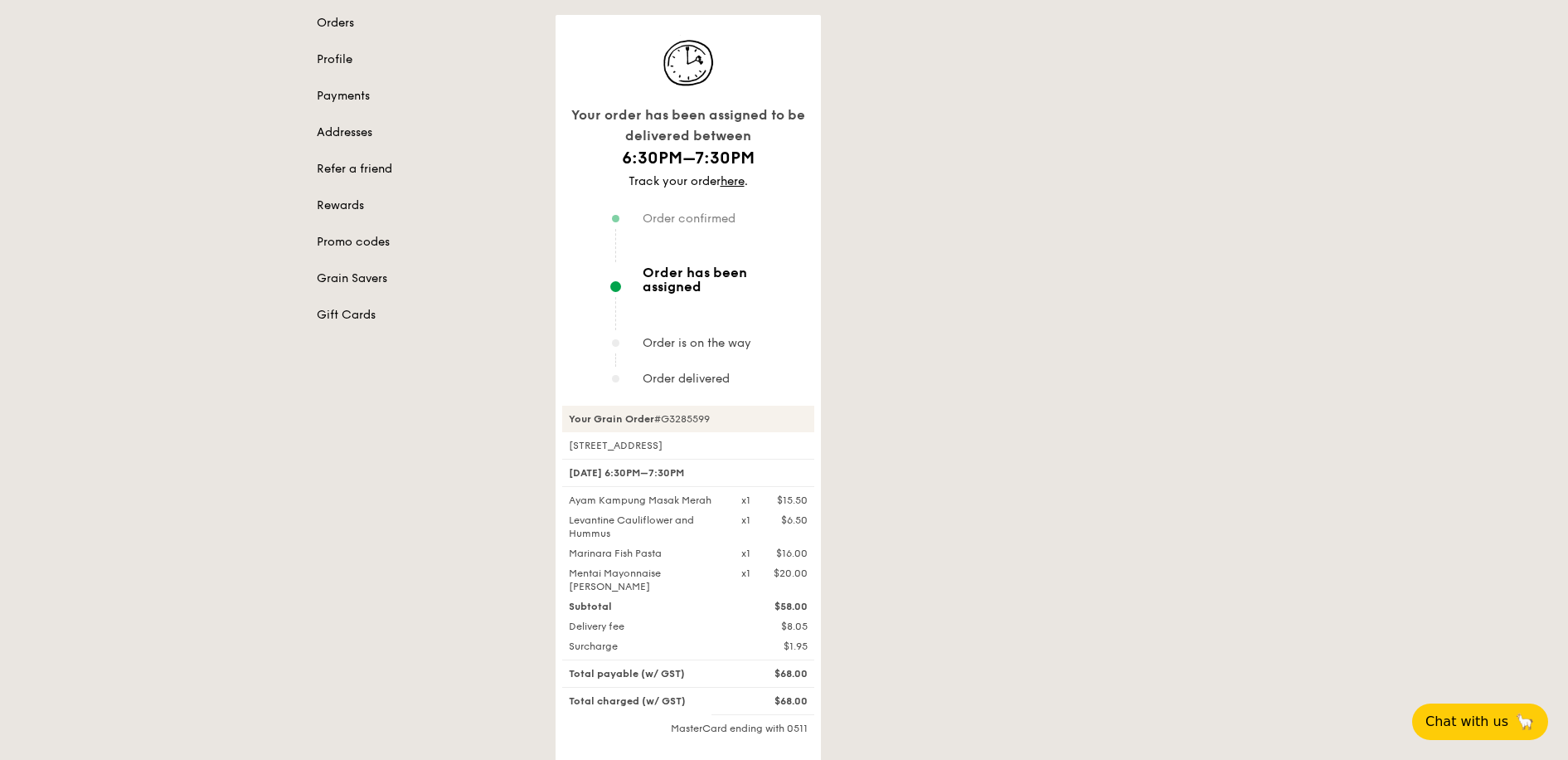
scroll to position [268, 0]
